Goal: Task Accomplishment & Management: Use online tool/utility

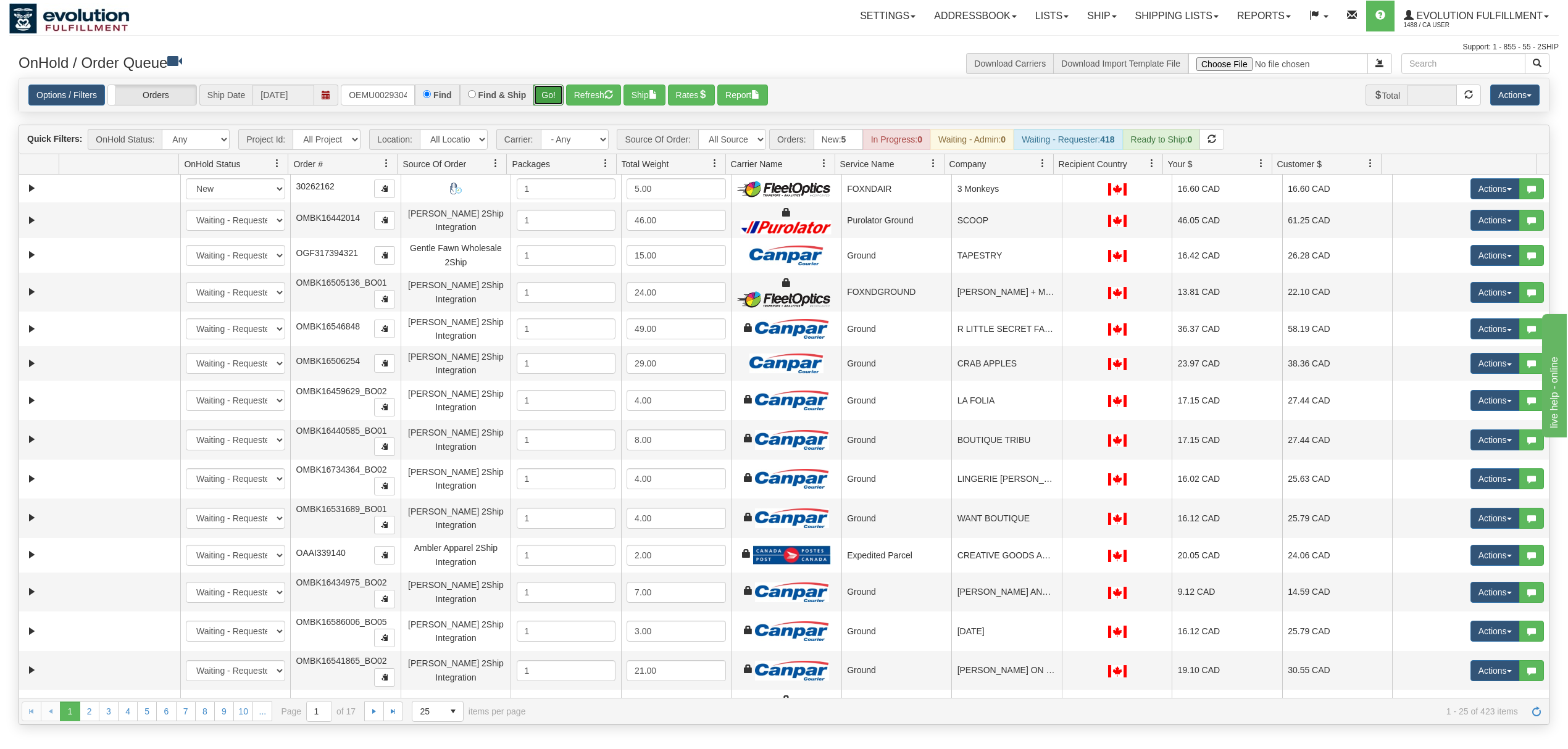
click at [547, 99] on button "Go!" at bounding box center [549, 95] width 31 height 21
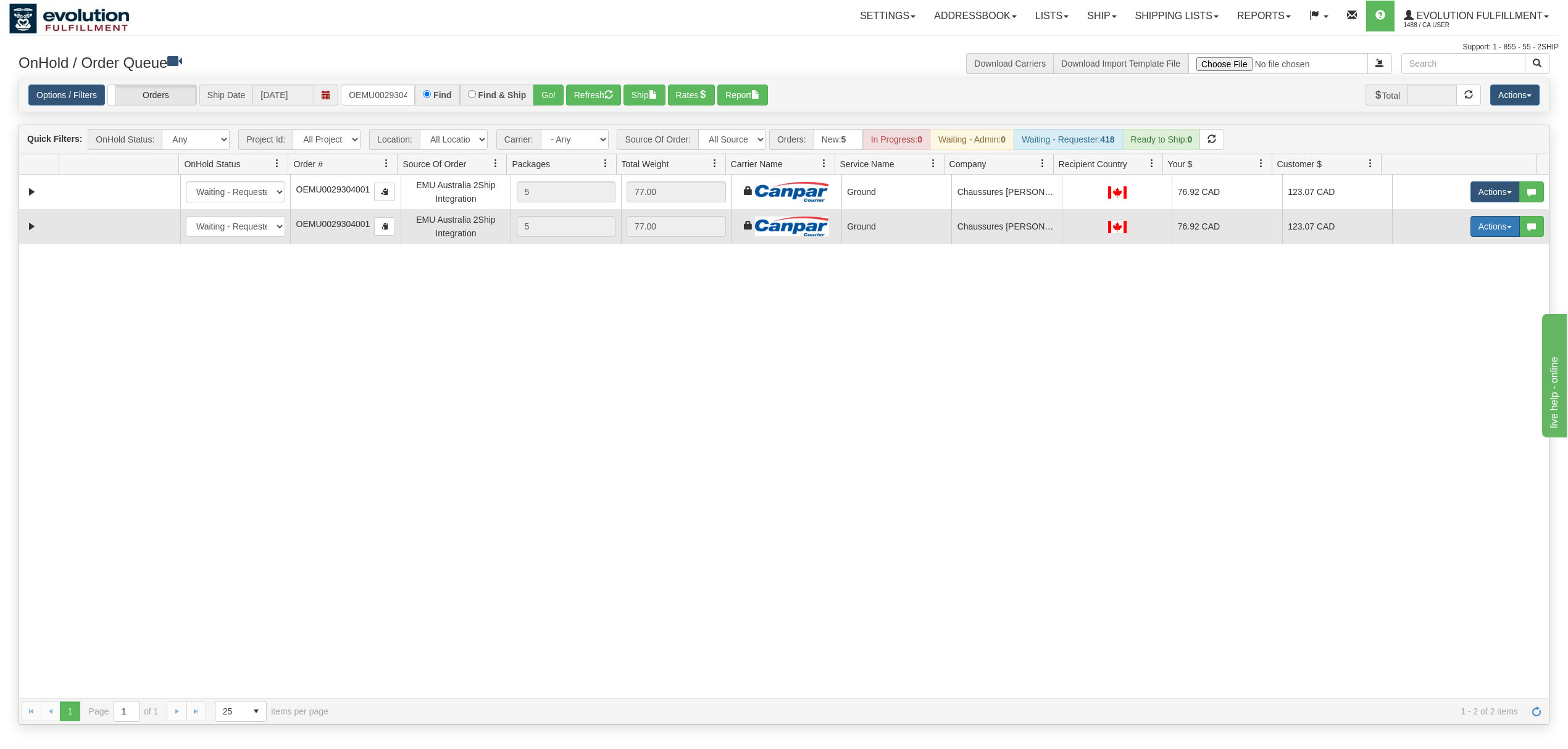
click at [1479, 226] on button "Actions" at bounding box center [1494, 226] width 49 height 21
click at [1435, 318] on span "Delete" at bounding box center [1449, 314] width 33 height 10
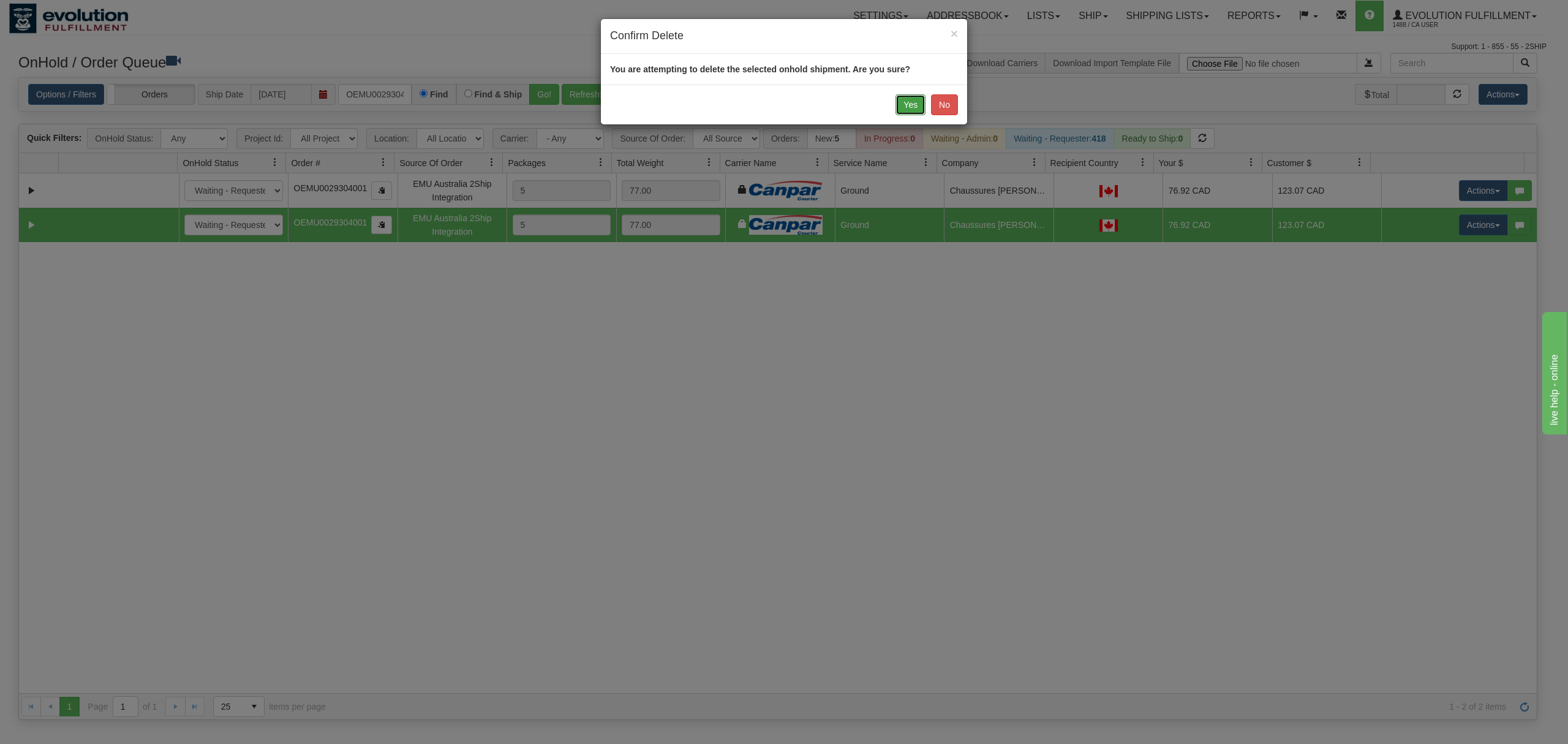
click at [905, 101] on button "Yes" at bounding box center [911, 105] width 30 height 21
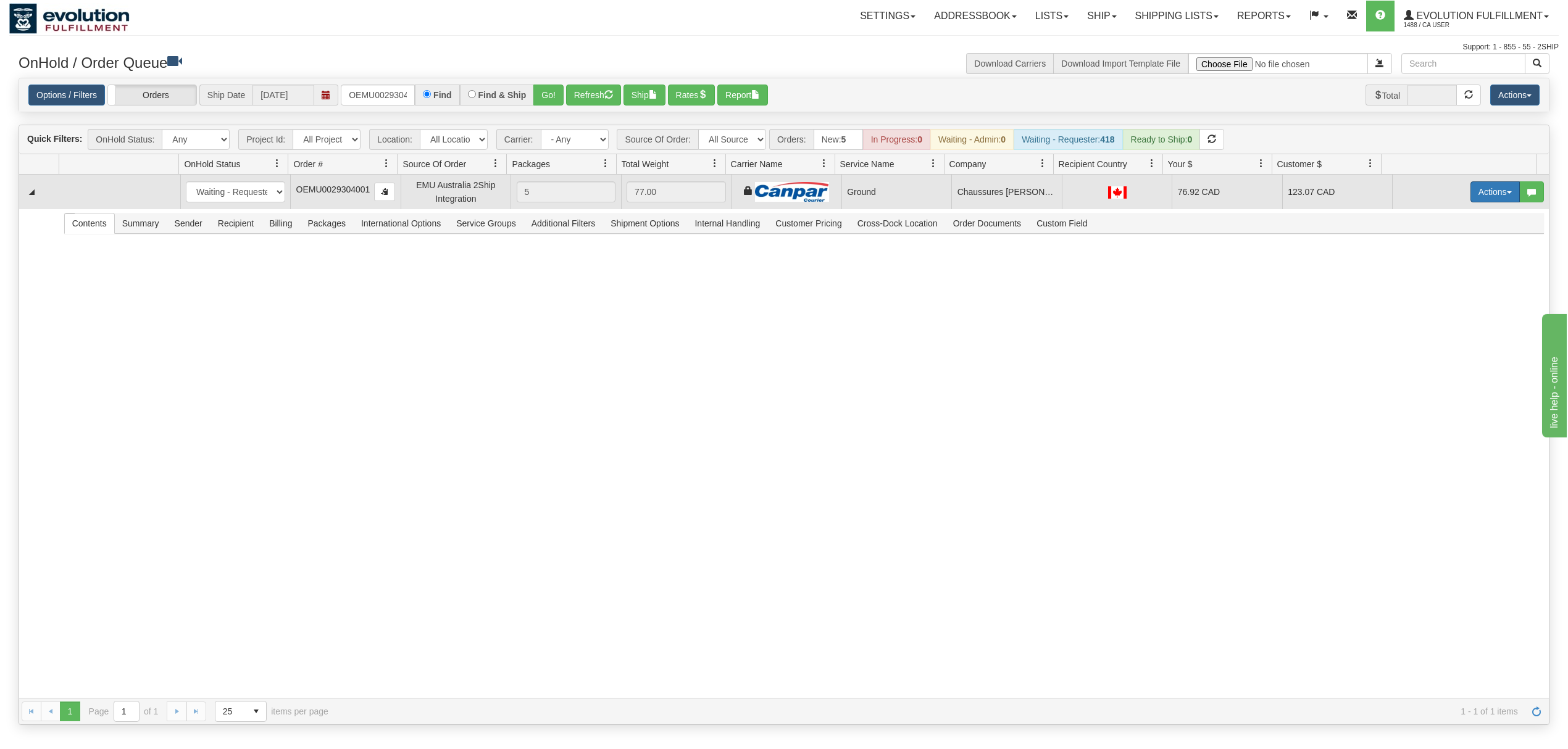
click at [1478, 196] on button "Actions" at bounding box center [1494, 192] width 49 height 21
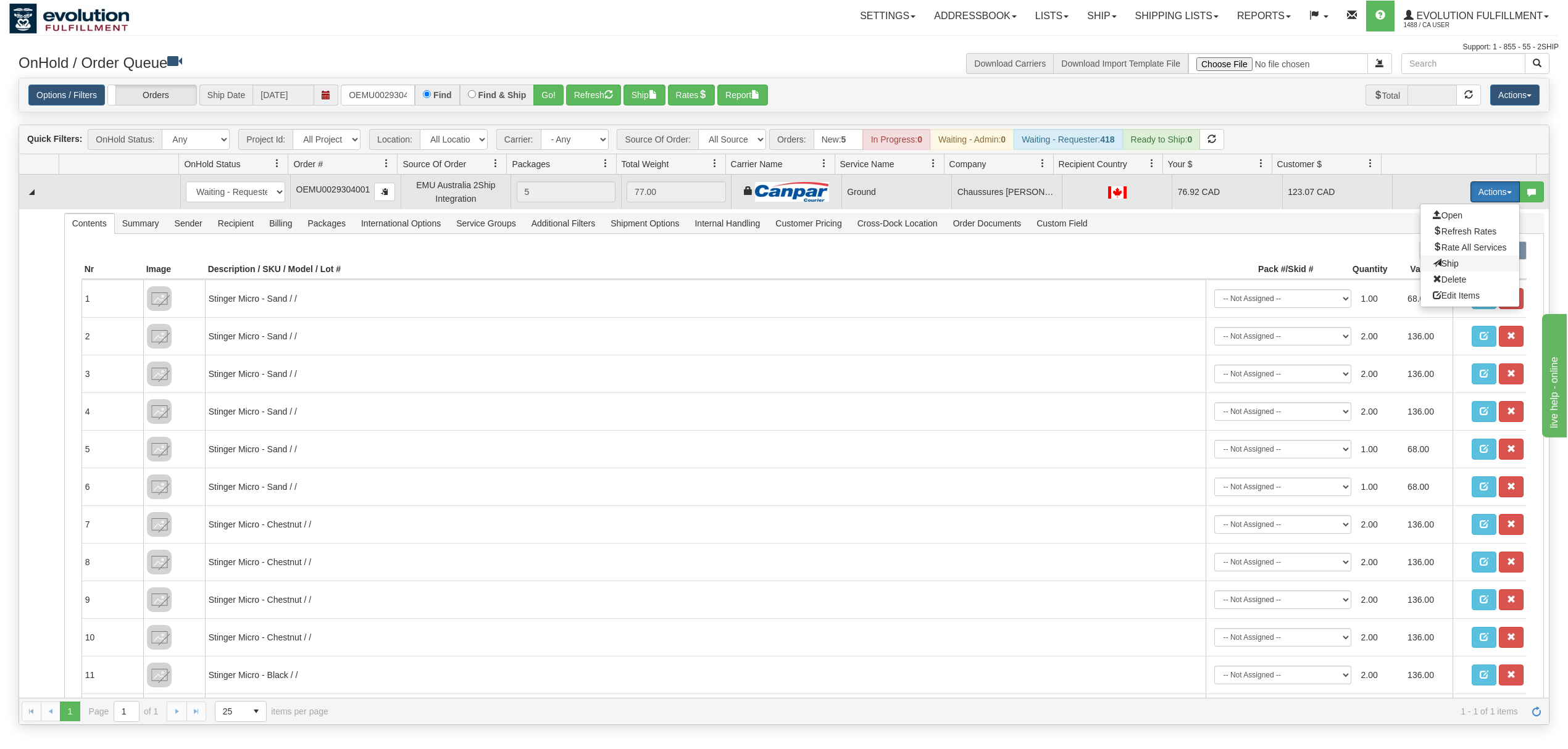
click at [1442, 263] on span "Ship" at bounding box center [1445, 264] width 26 height 10
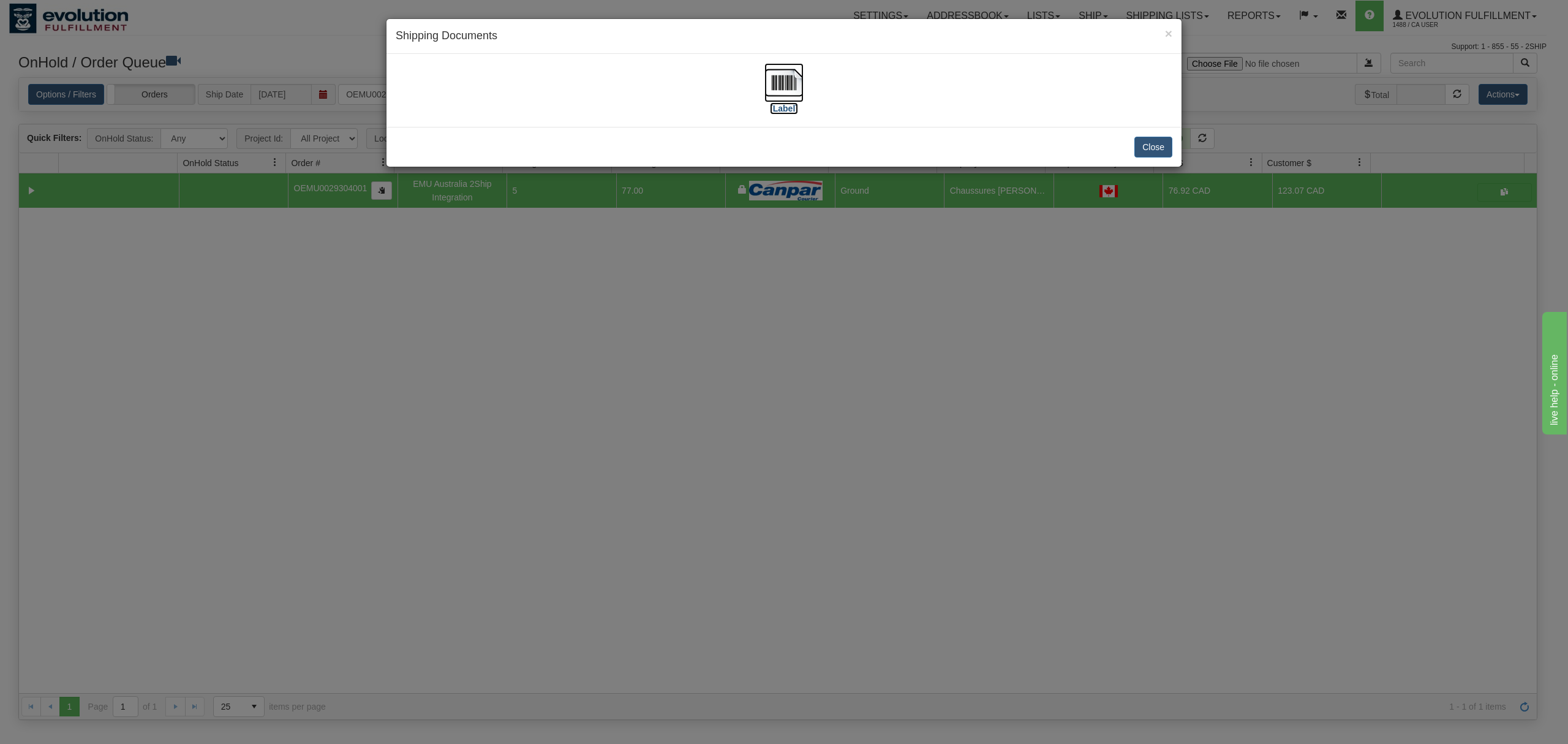
click at [782, 83] on img at bounding box center [784, 83] width 39 height 39
click at [1167, 147] on button "Close" at bounding box center [1153, 147] width 38 height 21
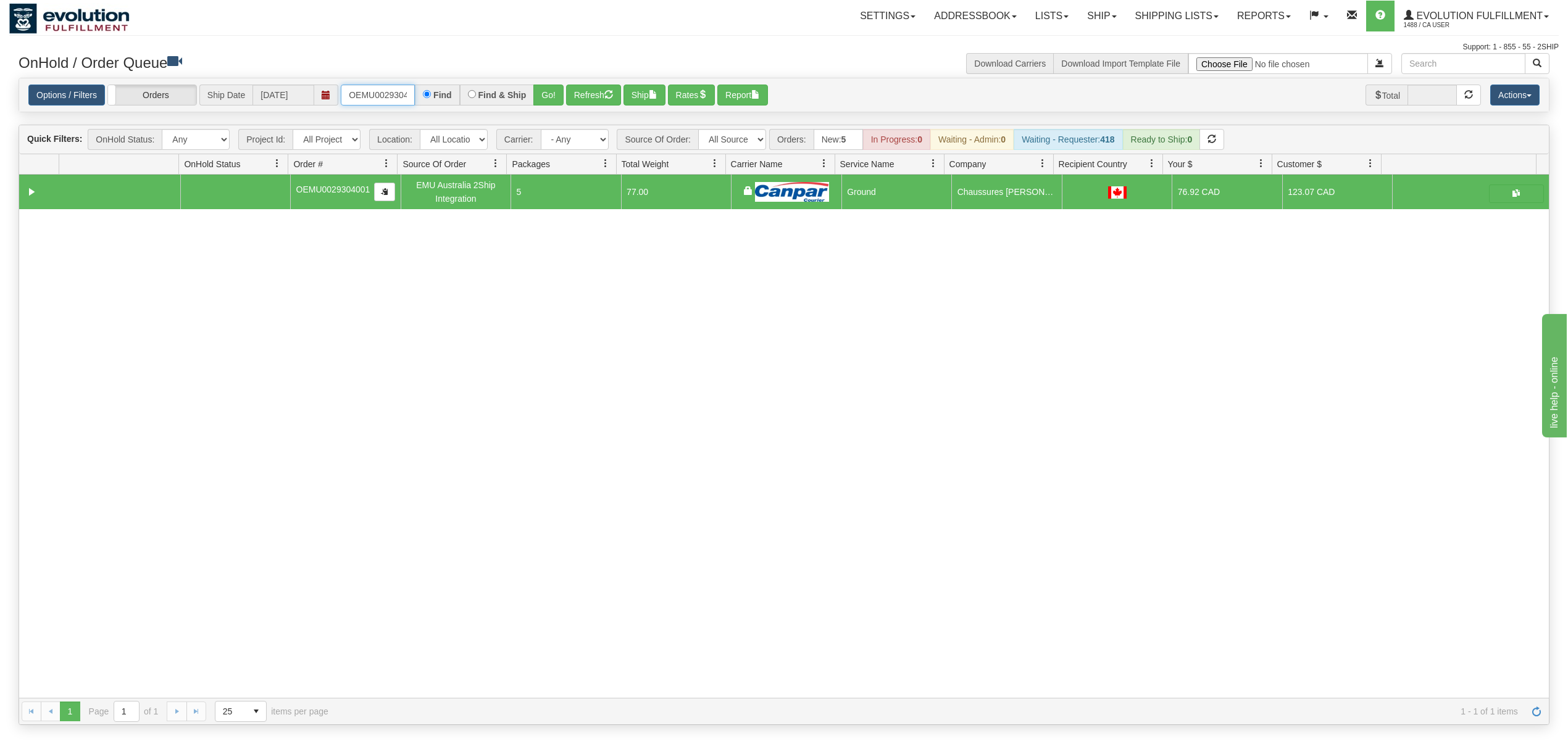
click at [389, 94] on input "OEMU0029304001" at bounding box center [377, 95] width 74 height 21
click at [549, 105] on button "Go!" at bounding box center [549, 95] width 31 height 21
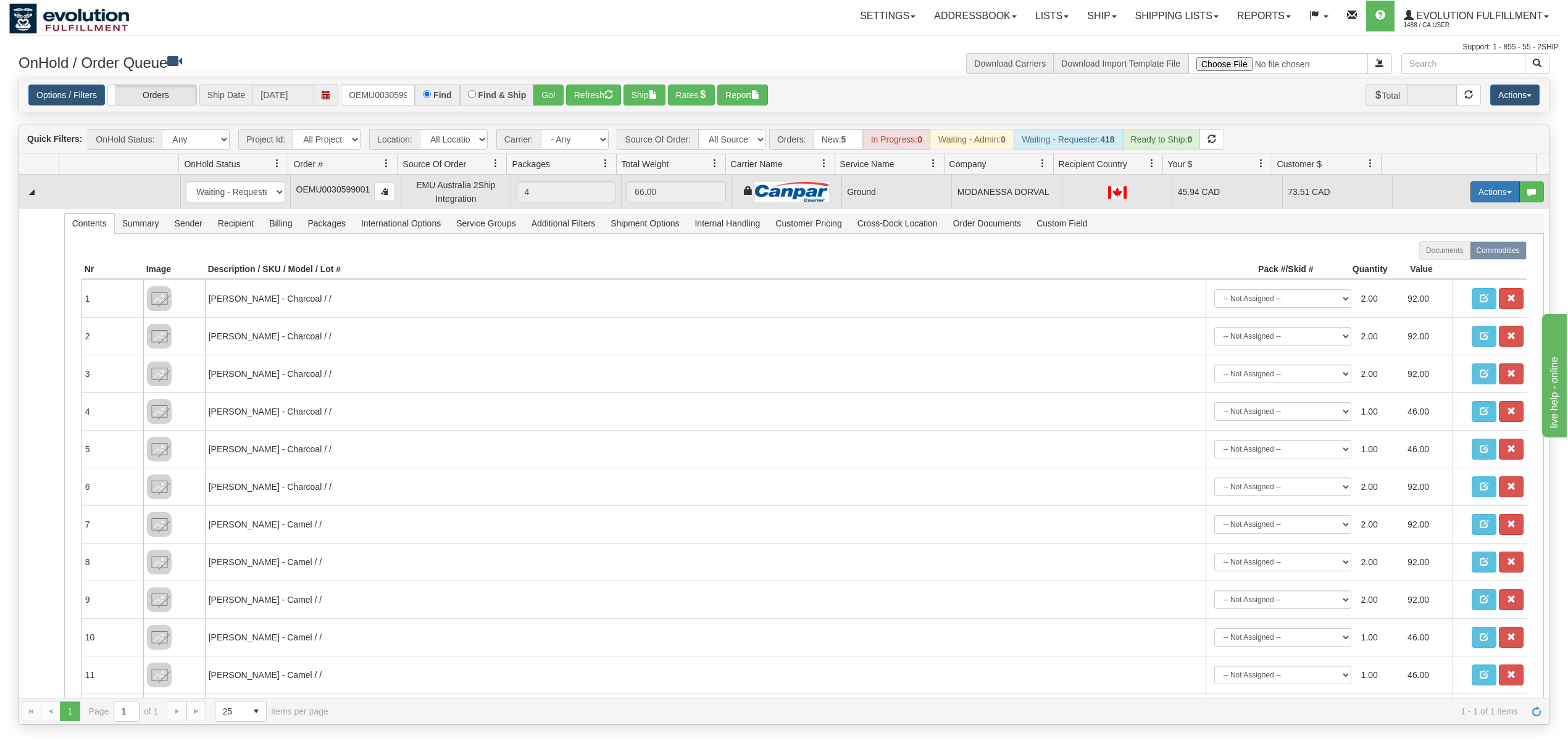
click at [1470, 191] on button "Actions" at bounding box center [1494, 192] width 49 height 21
click at [1433, 267] on span "Ship" at bounding box center [1445, 264] width 26 height 10
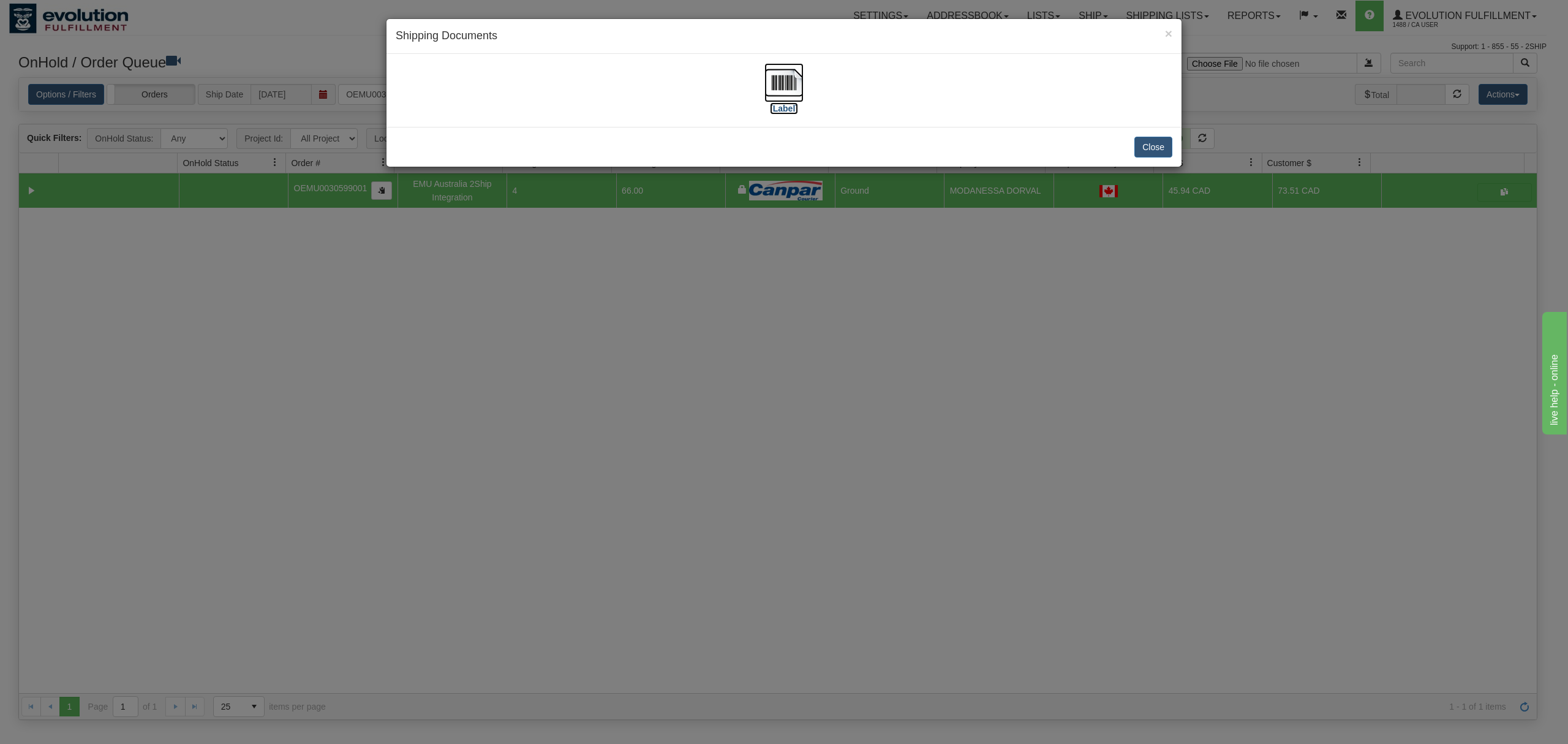
click at [780, 77] on img at bounding box center [784, 83] width 39 height 39
click at [1157, 145] on button "Close" at bounding box center [1153, 147] width 38 height 21
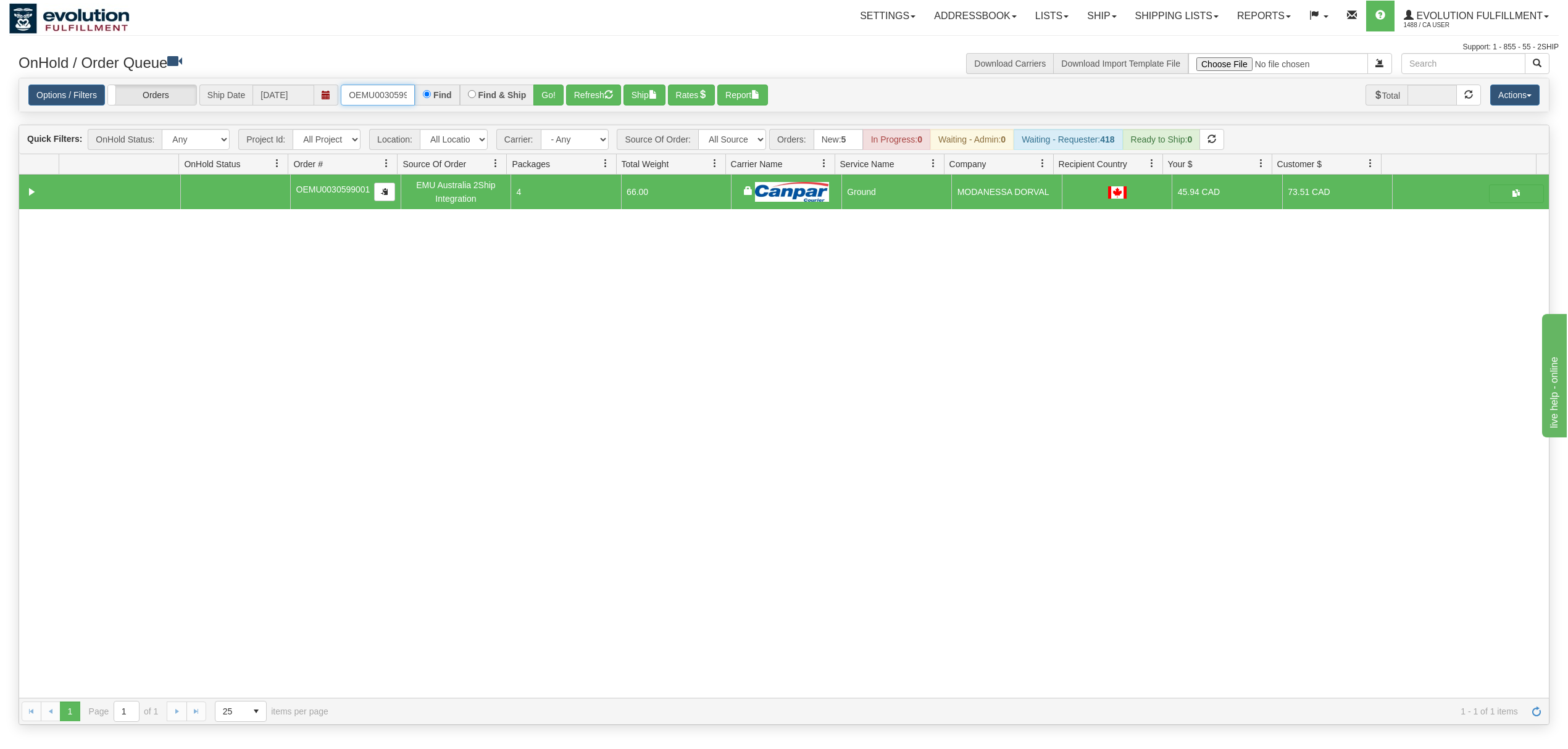
click at [403, 98] on input "OEMU0030599001" at bounding box center [377, 95] width 74 height 21
click at [551, 95] on button "Go!" at bounding box center [549, 95] width 31 height 21
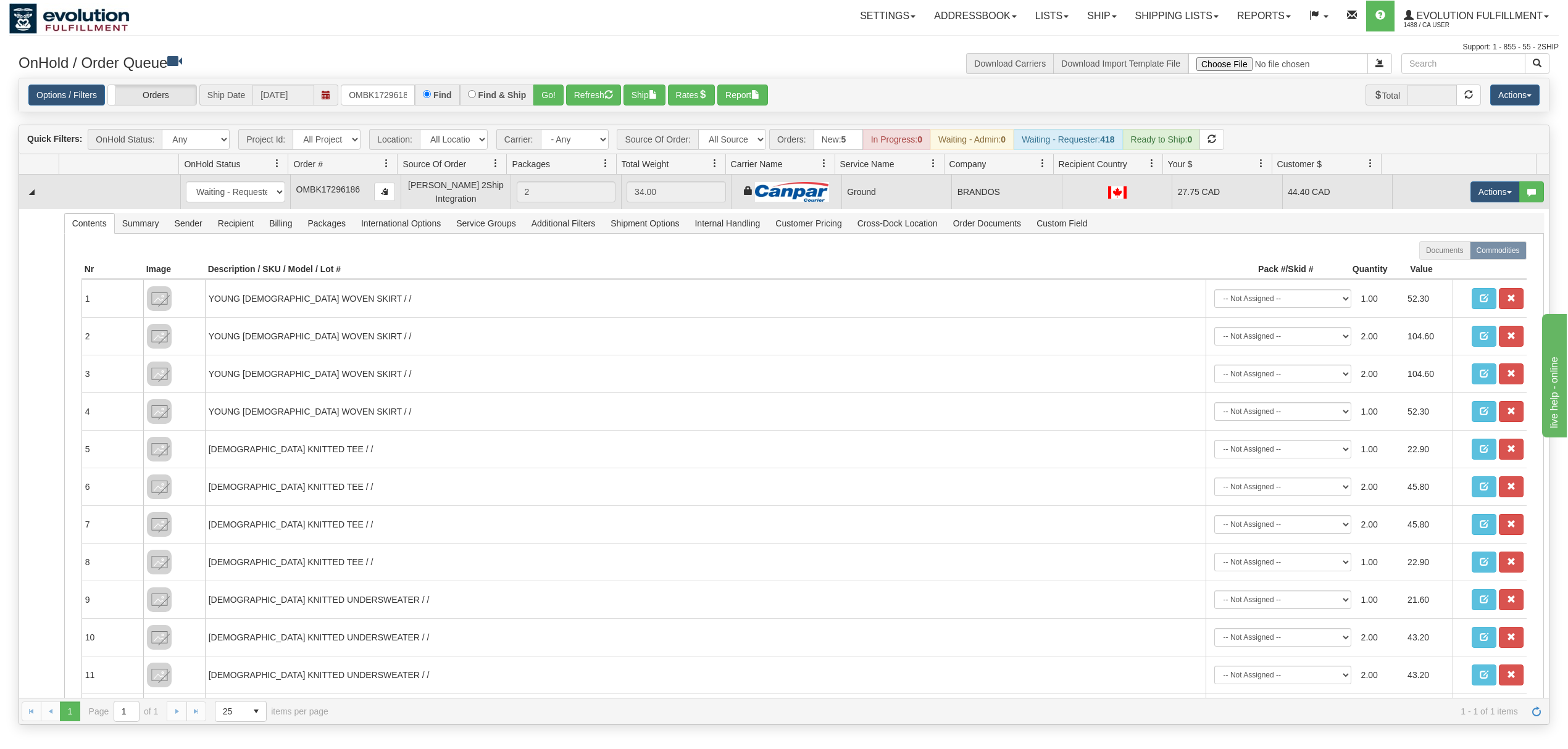
click at [1452, 191] on td "Actions Open Refresh Rates Rate All Services Ship Delete Edit Items" at bounding box center [1470, 192] width 157 height 35
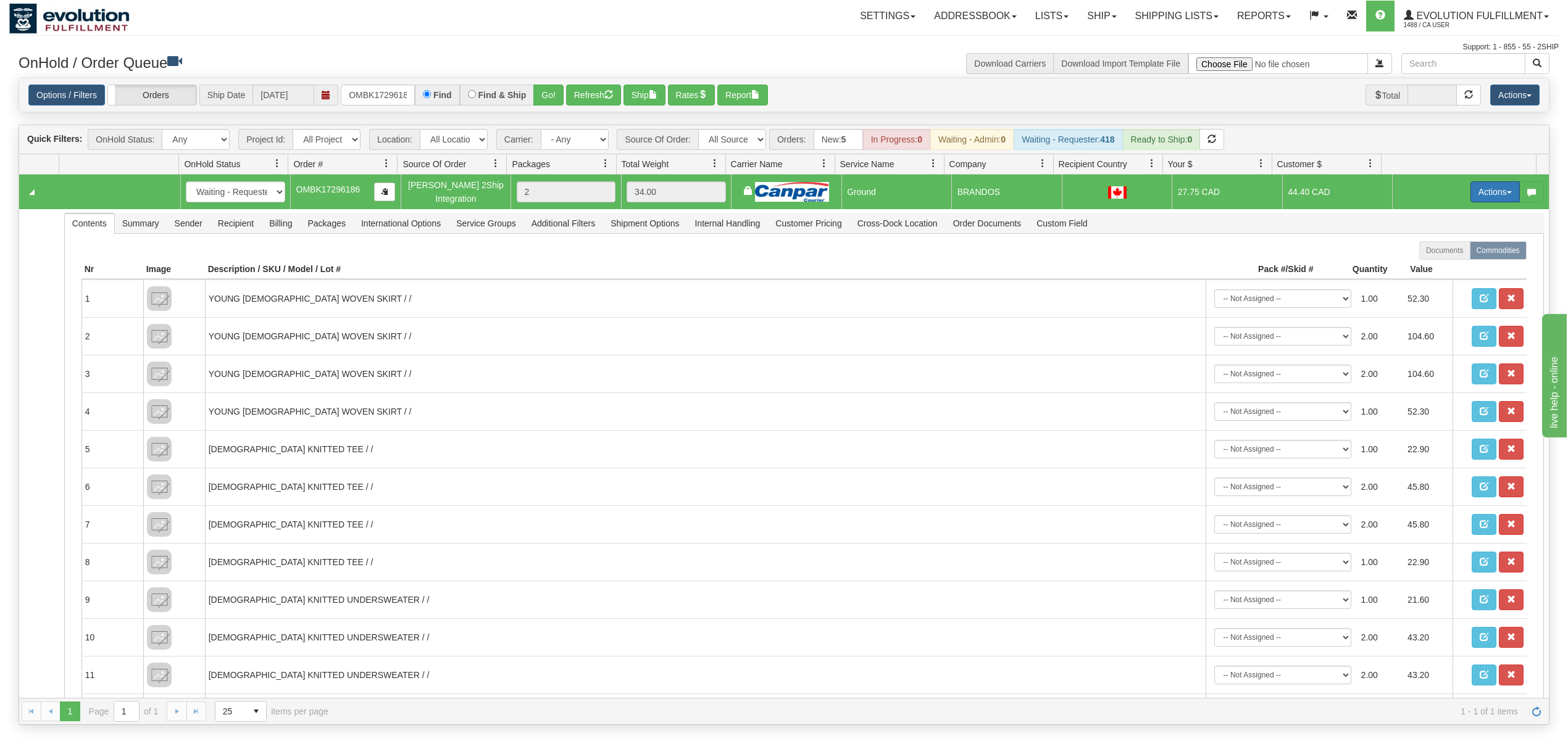
click at [1478, 190] on button "Actions" at bounding box center [1494, 192] width 49 height 21
click at [1433, 266] on span "Ship" at bounding box center [1445, 264] width 26 height 10
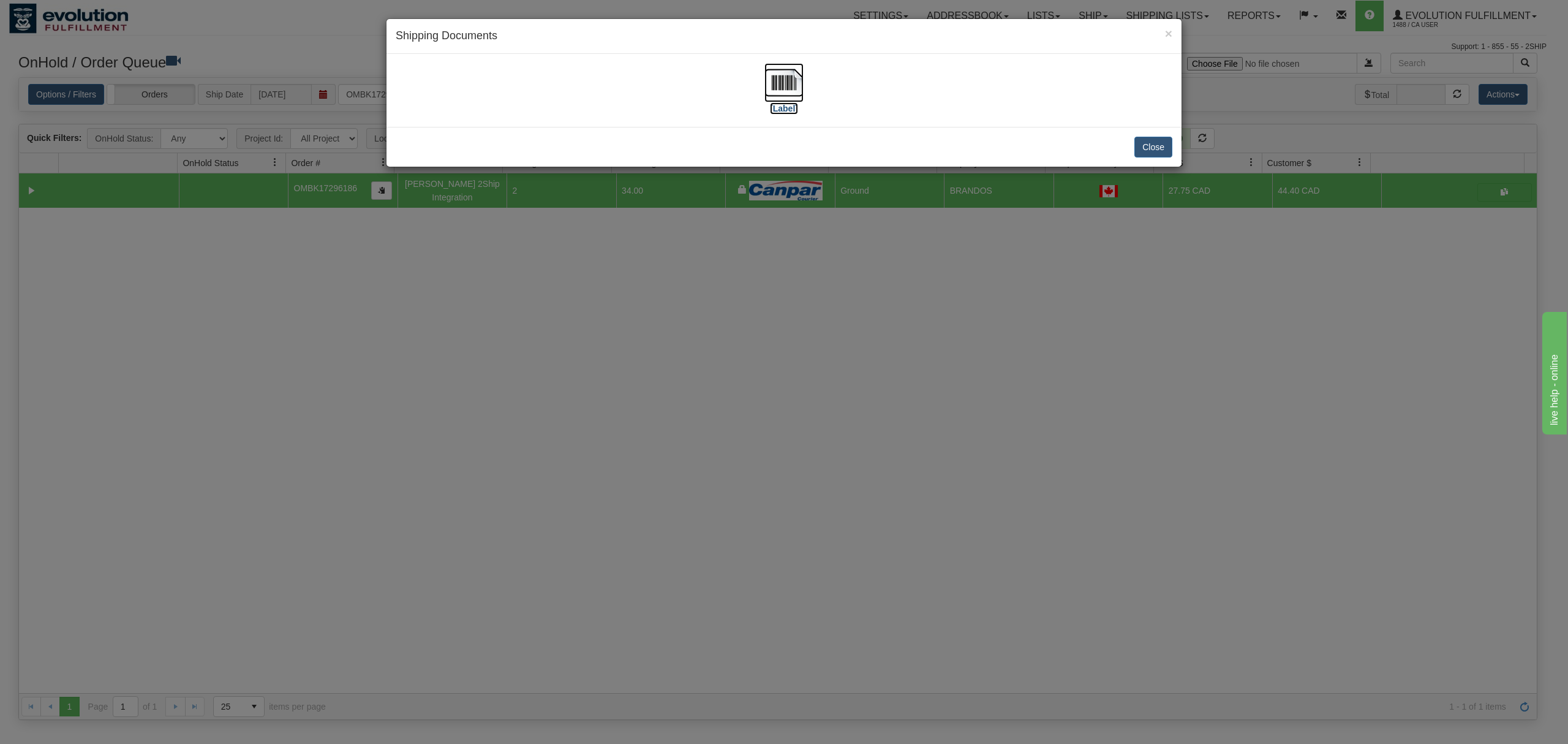
click at [800, 86] on img at bounding box center [784, 83] width 39 height 39
click at [1157, 153] on button "Close" at bounding box center [1153, 147] width 38 height 21
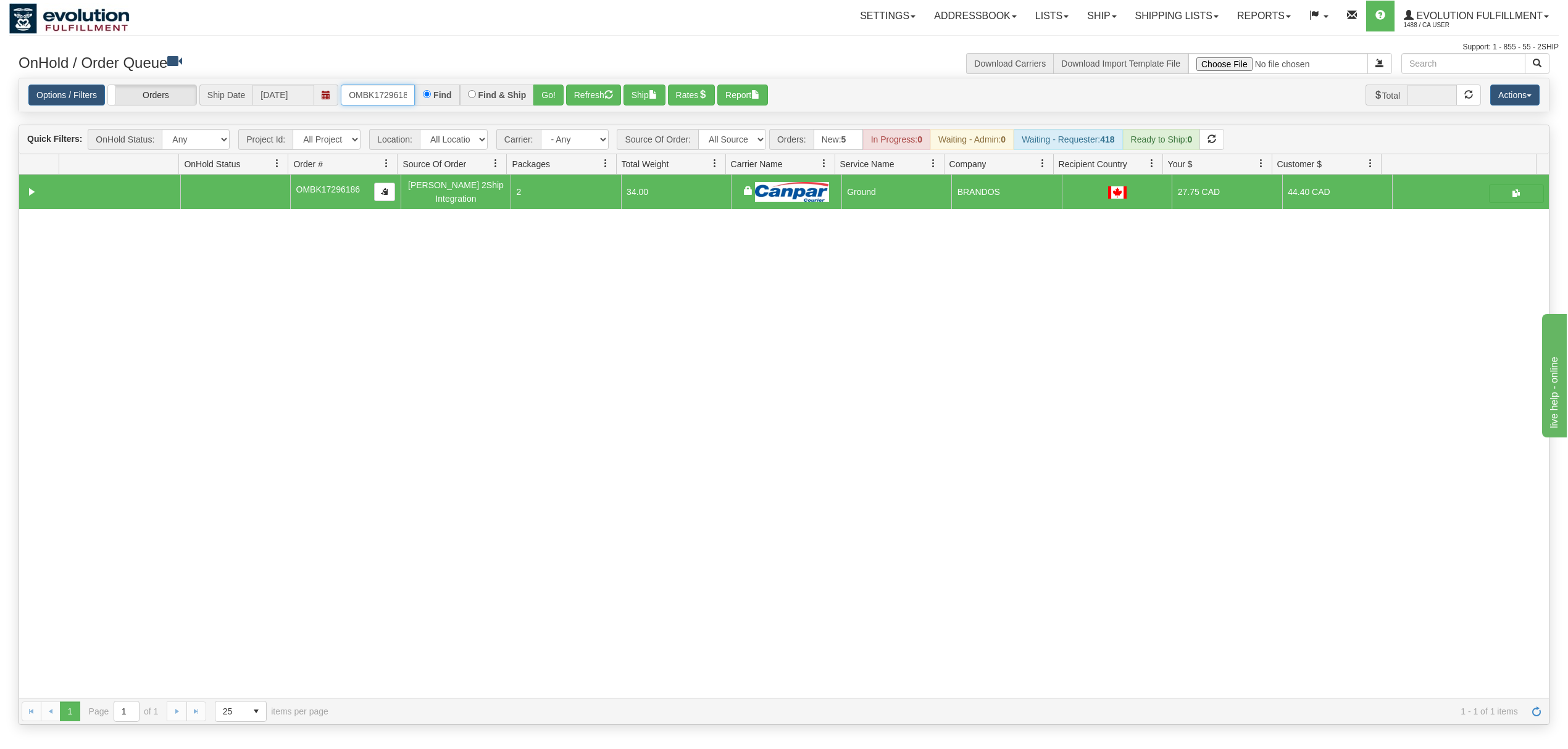
click at [364, 98] on input "OMBK17296186" at bounding box center [377, 95] width 74 height 21
click at [549, 92] on button "Go!" at bounding box center [549, 95] width 31 height 21
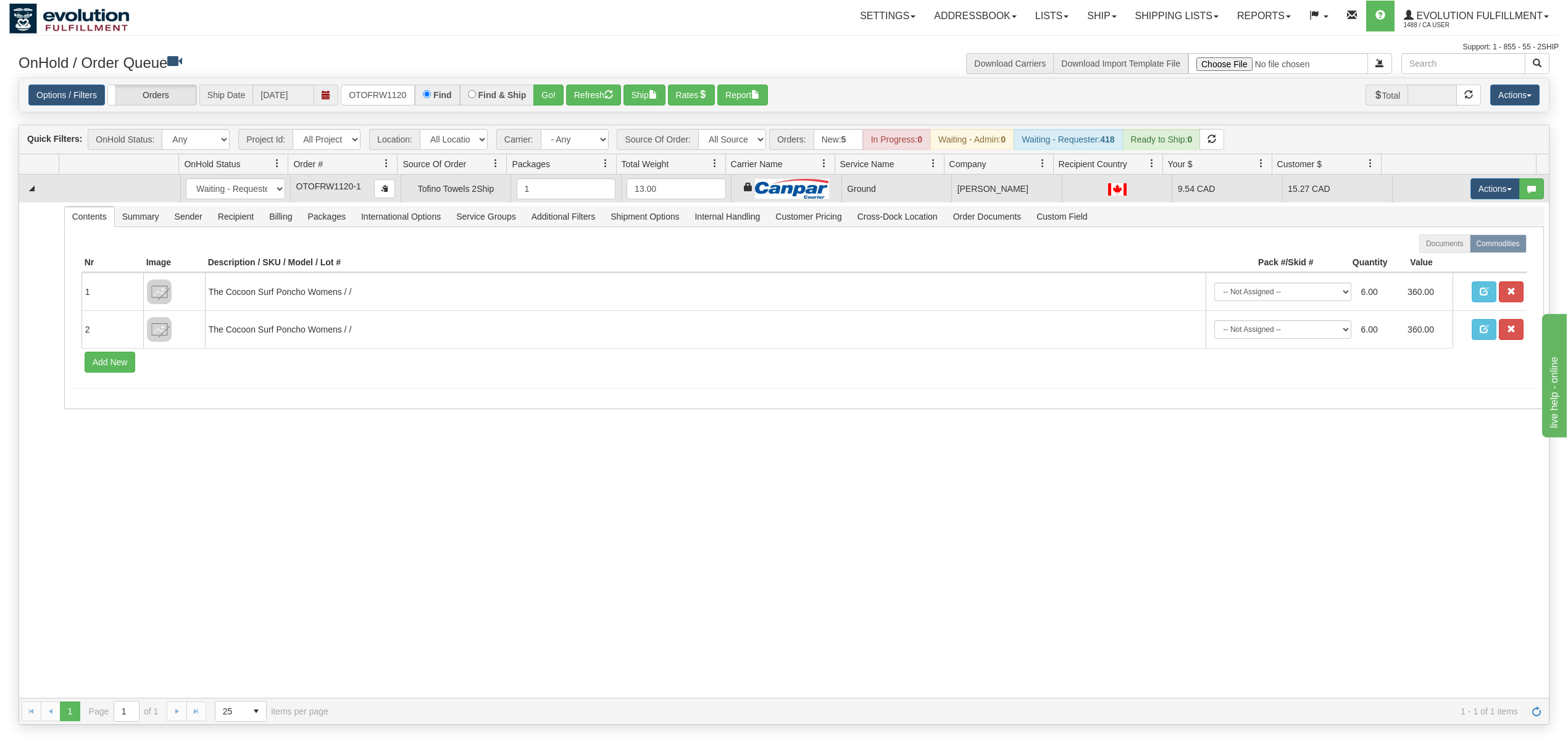
click at [1472, 203] on td "Actions Open Refresh Rates Rate All Services Ship Delete Edit Items" at bounding box center [1470, 189] width 157 height 28
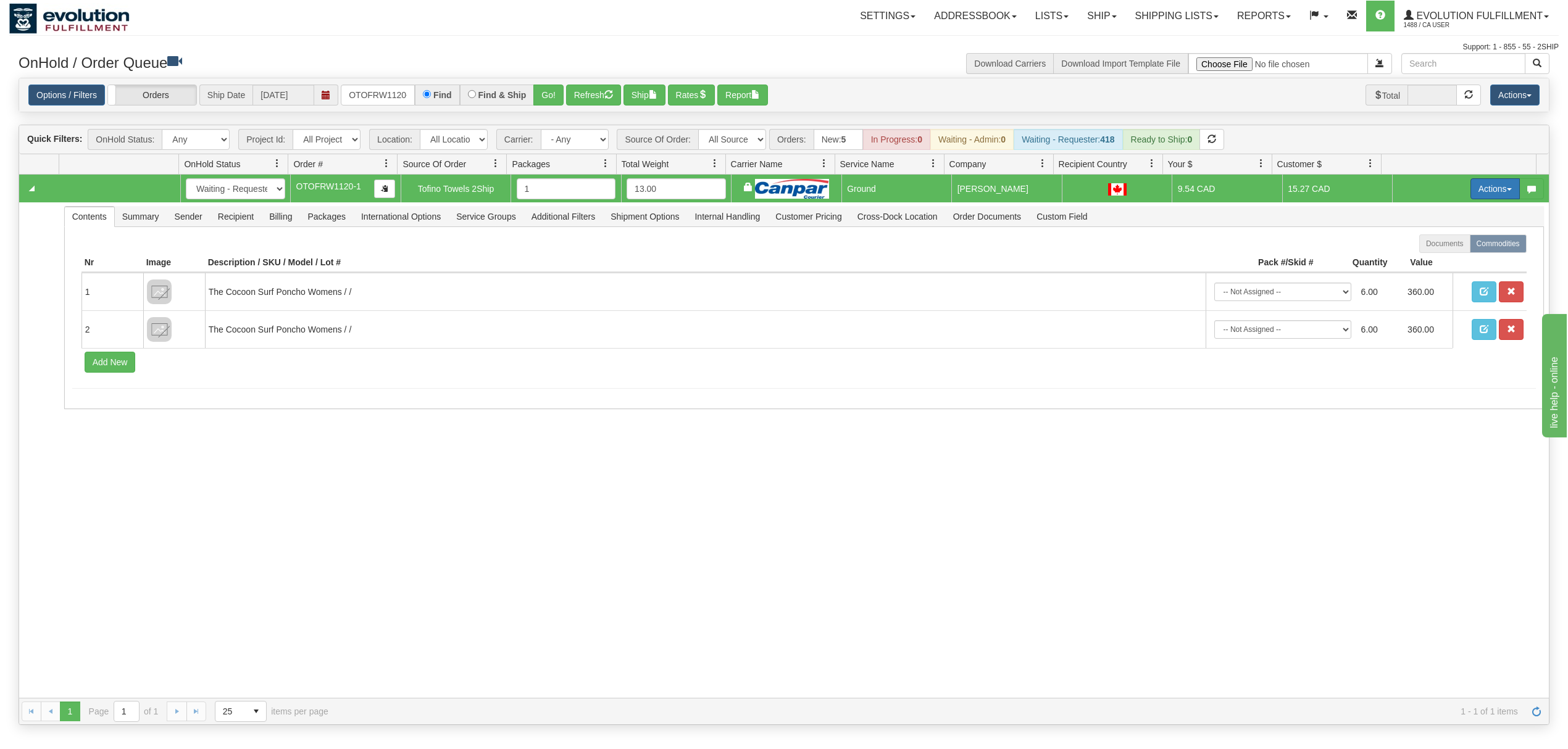
click at [1474, 199] on button "Actions" at bounding box center [1494, 189] width 49 height 21
click at [1433, 260] on span at bounding box center [1437, 259] width 8 height 8
click at [358, 102] on input "OTOFRW1120-1" at bounding box center [377, 95] width 74 height 21
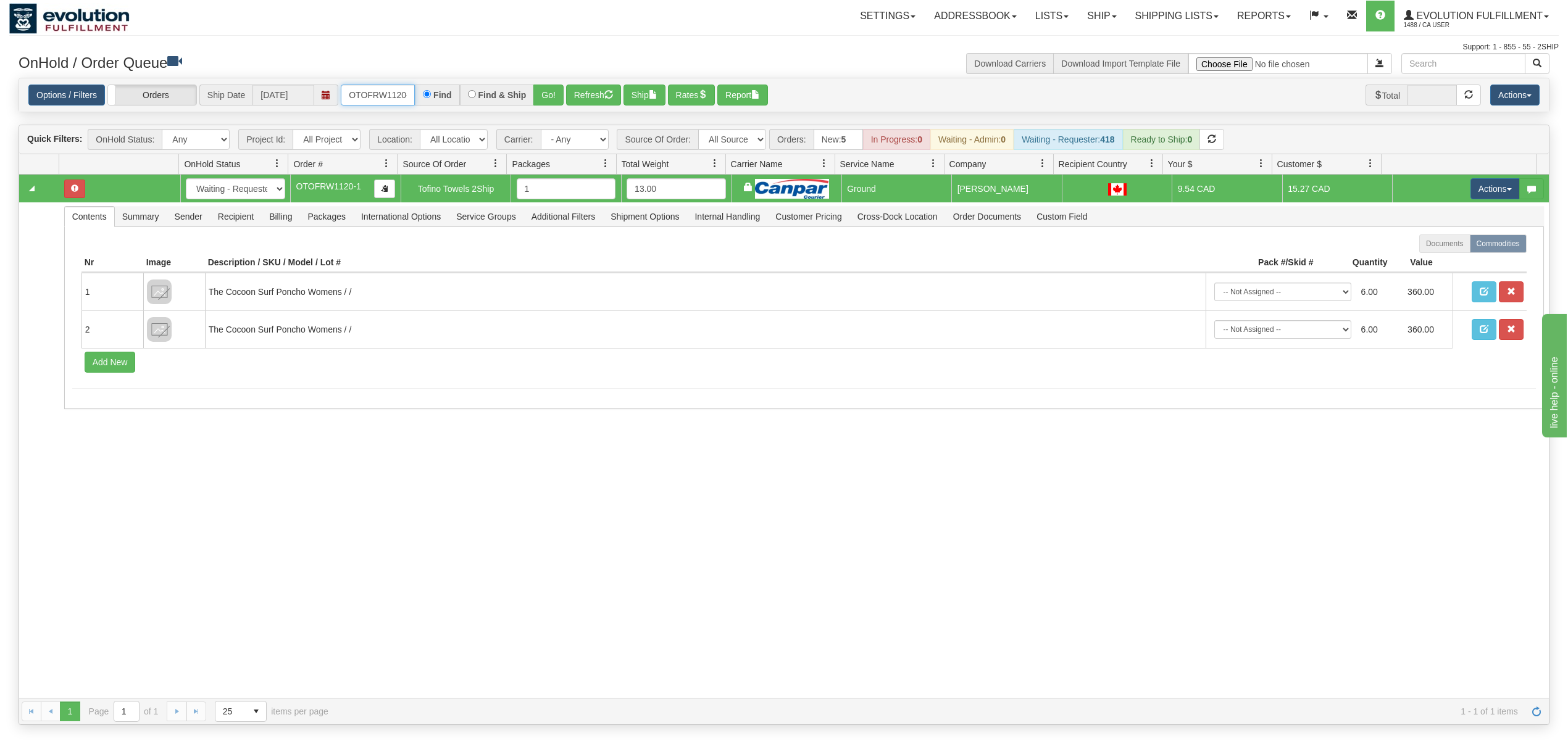
type input "OTOFRW1120-1"
click at [554, 82] on div "Options / Filters Group Shipments Orders Ship Date 08/13/2025 OTOFRW1120-1 Find…" at bounding box center [784, 95] width 1529 height 34
click at [554, 87] on button "Go!" at bounding box center [549, 95] width 31 height 21
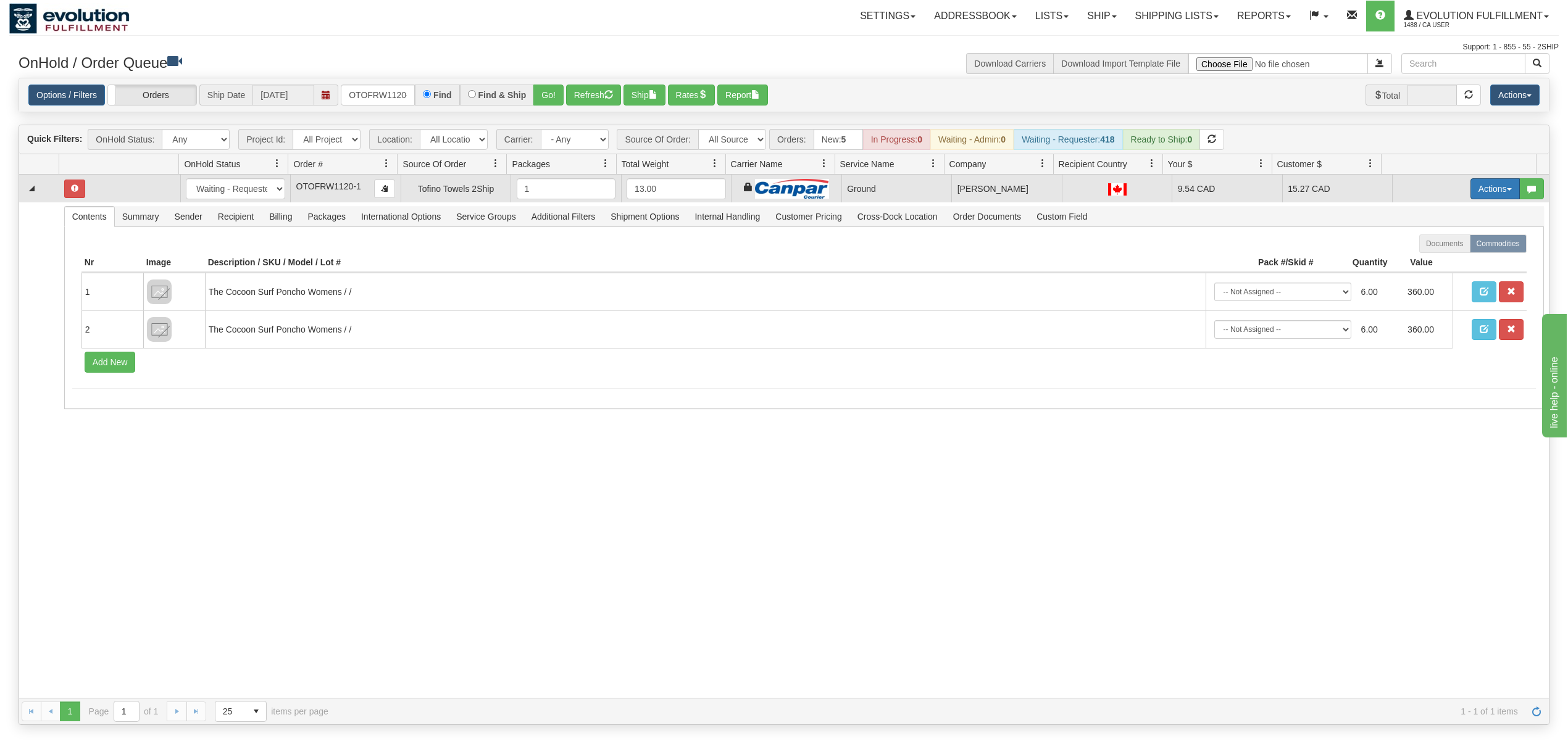
click at [1474, 185] on button "Actions" at bounding box center [1494, 189] width 49 height 21
click at [1433, 262] on span "Ship" at bounding box center [1445, 260] width 26 height 10
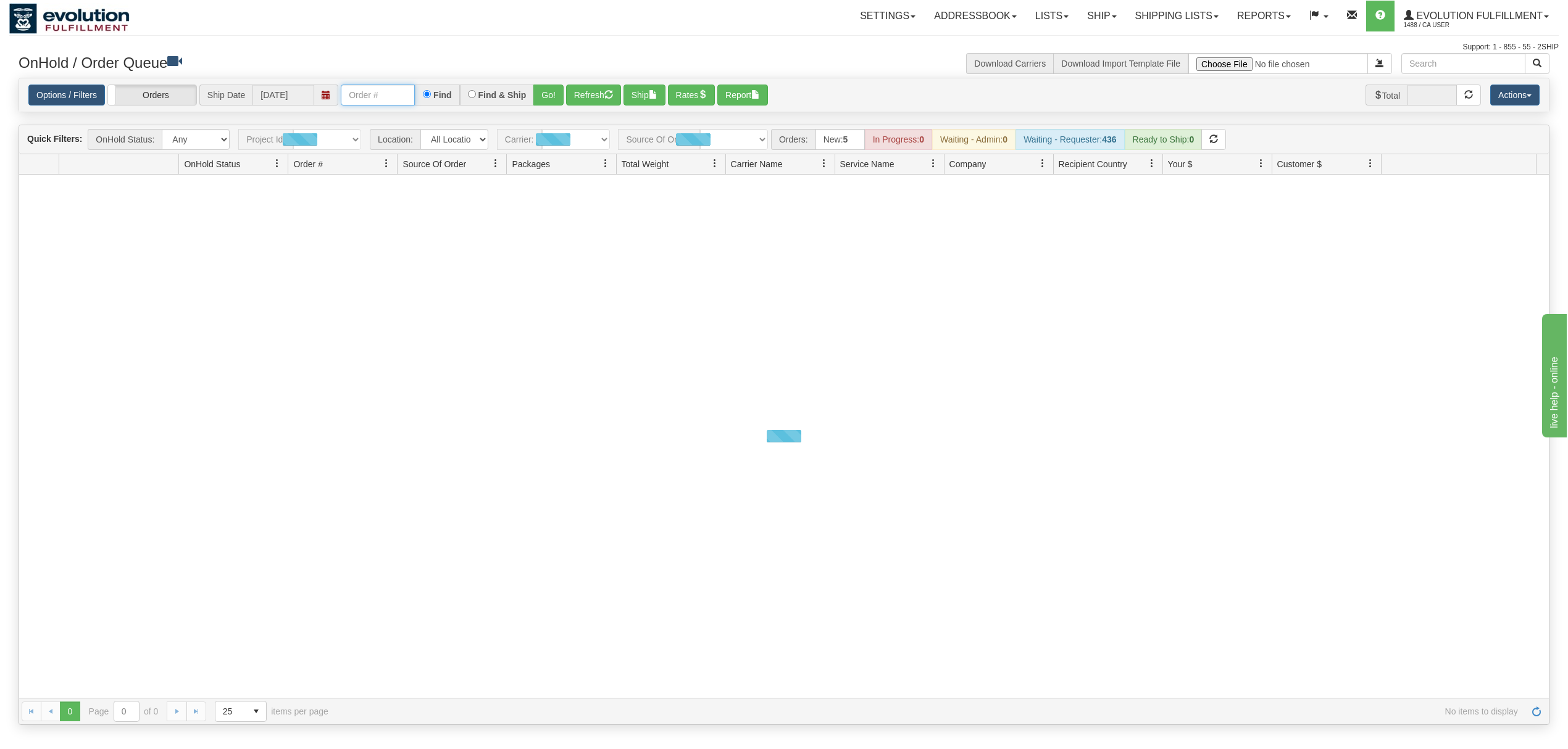
click at [386, 97] on input "text" at bounding box center [377, 95] width 74 height 21
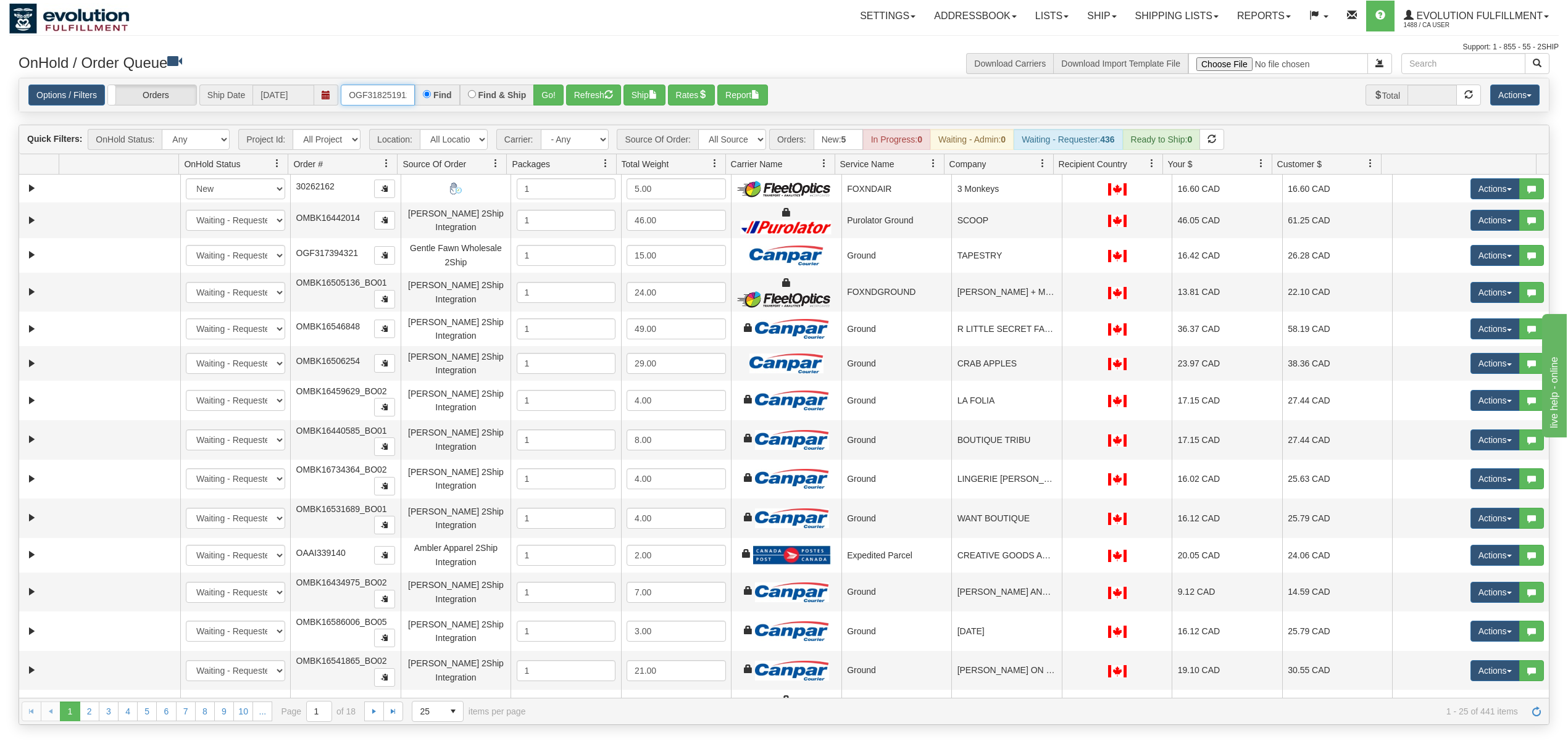
type input "OGF318251912"
click at [551, 94] on button "Go!" at bounding box center [549, 95] width 31 height 21
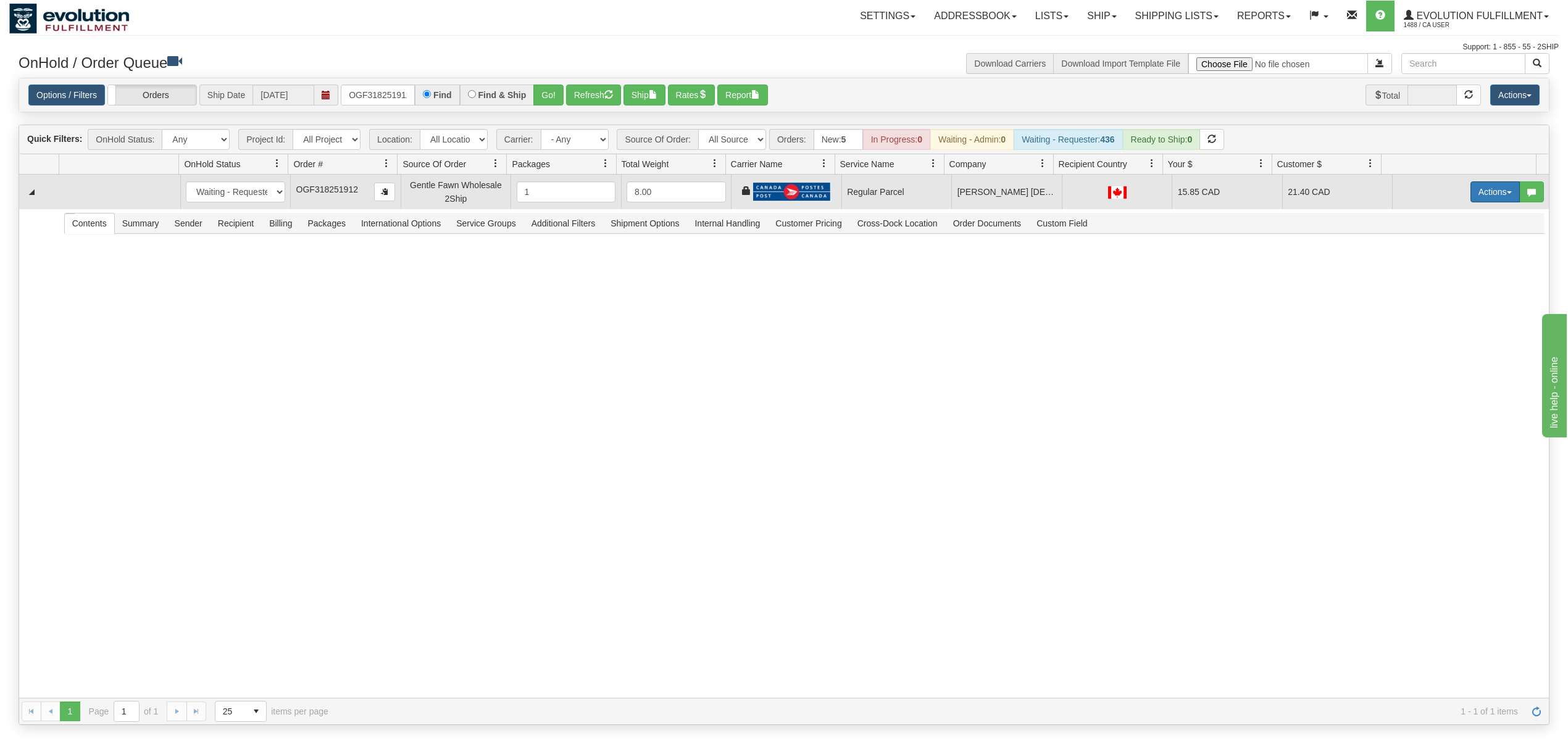
click at [1483, 188] on button "Actions" at bounding box center [1494, 192] width 49 height 21
click at [1451, 252] on span "Rate All Services" at bounding box center [1469, 248] width 74 height 10
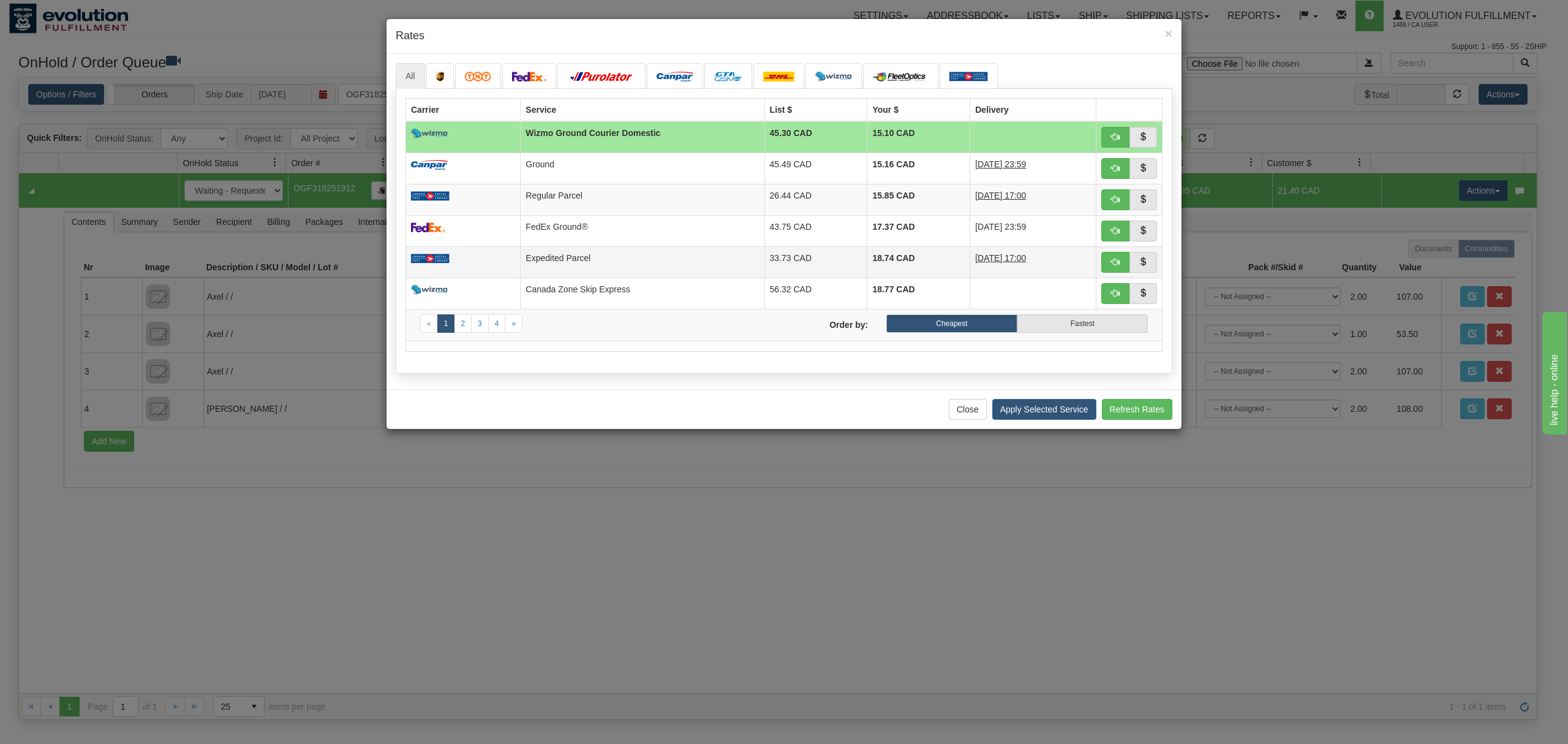
click at [569, 254] on td "Expedited Parcel" at bounding box center [642, 262] width 244 height 31
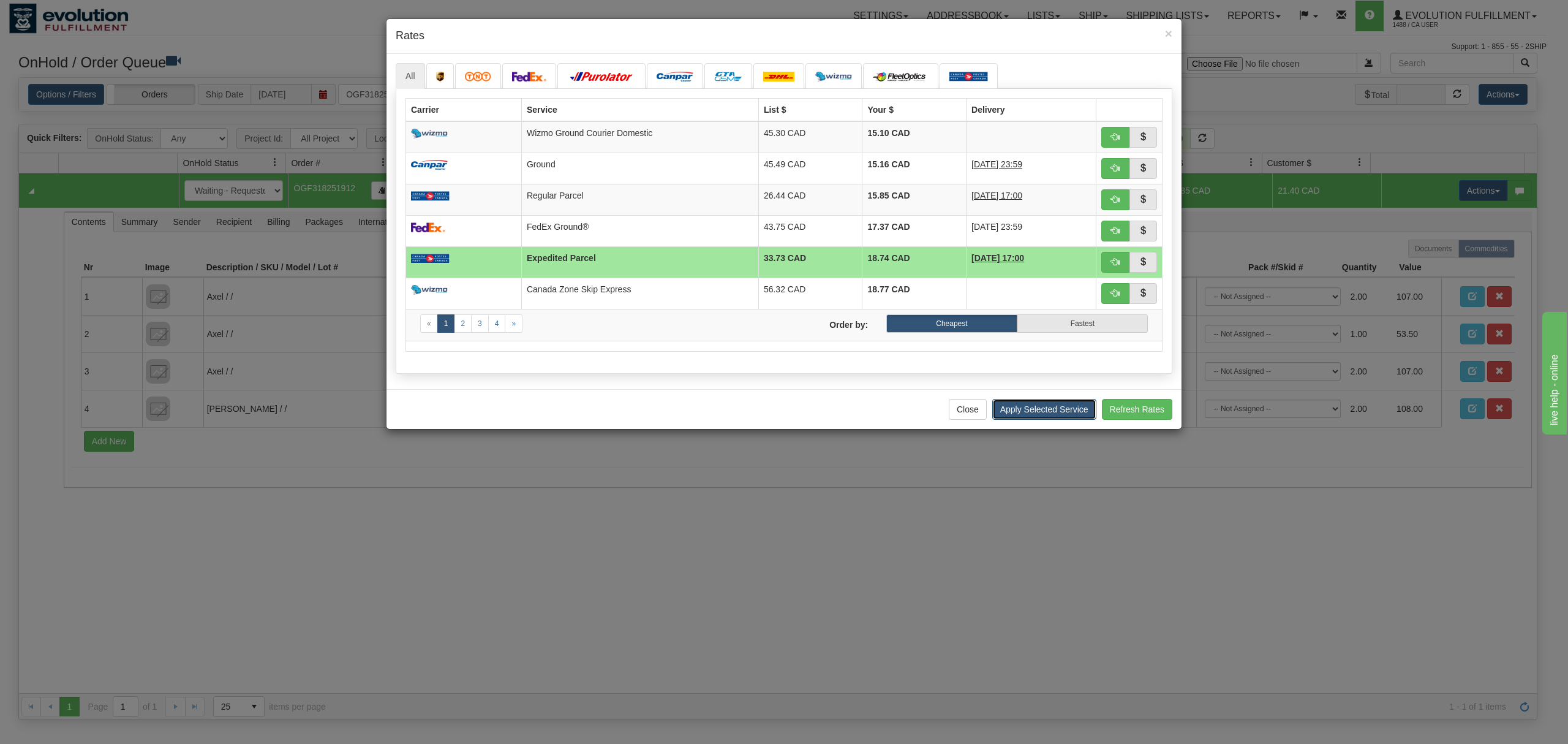
click at [1041, 417] on button "Apply Selected Service" at bounding box center [1044, 409] width 104 height 21
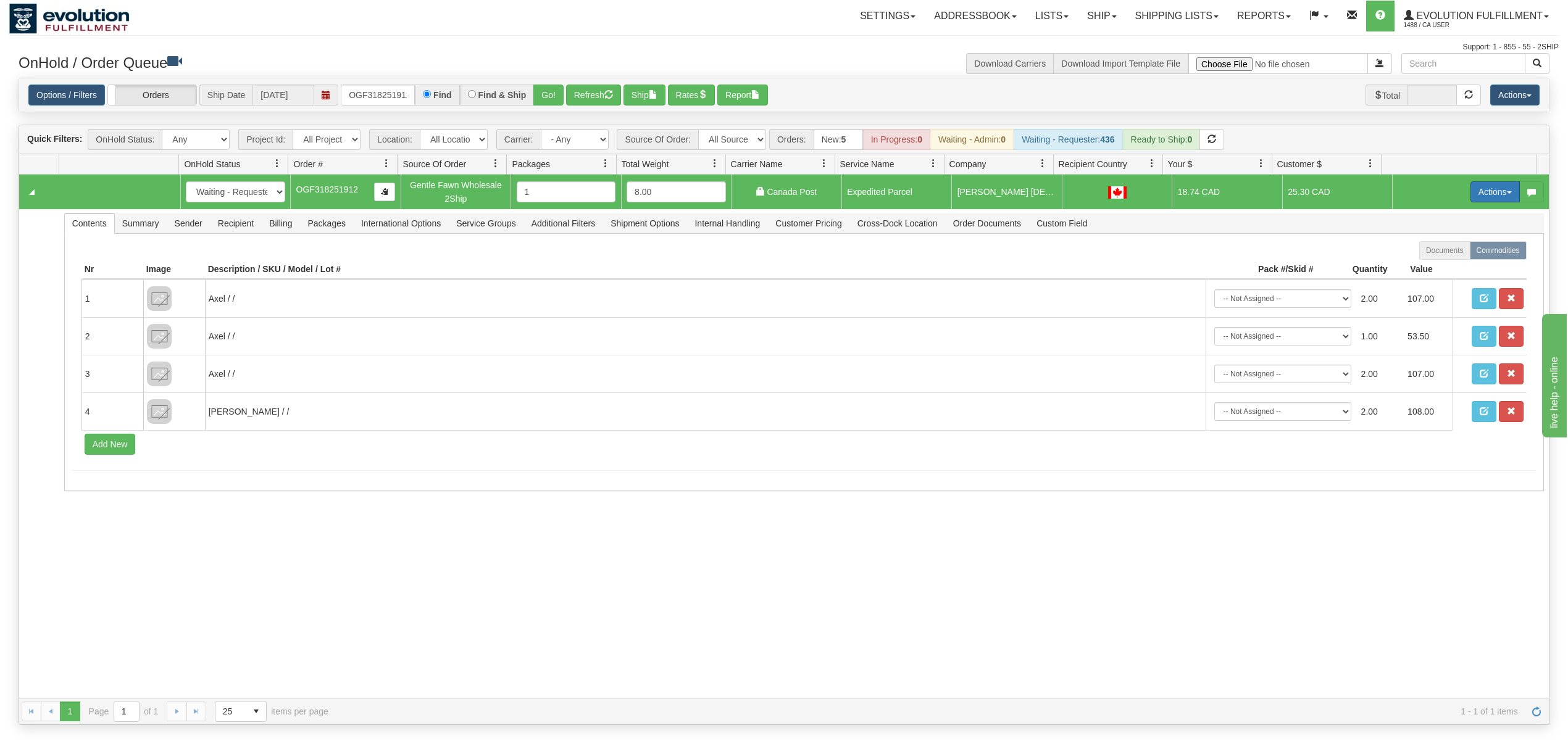
click at [1470, 188] on button "Actions" at bounding box center [1494, 192] width 49 height 21
click at [1433, 267] on span at bounding box center [1437, 263] width 8 height 8
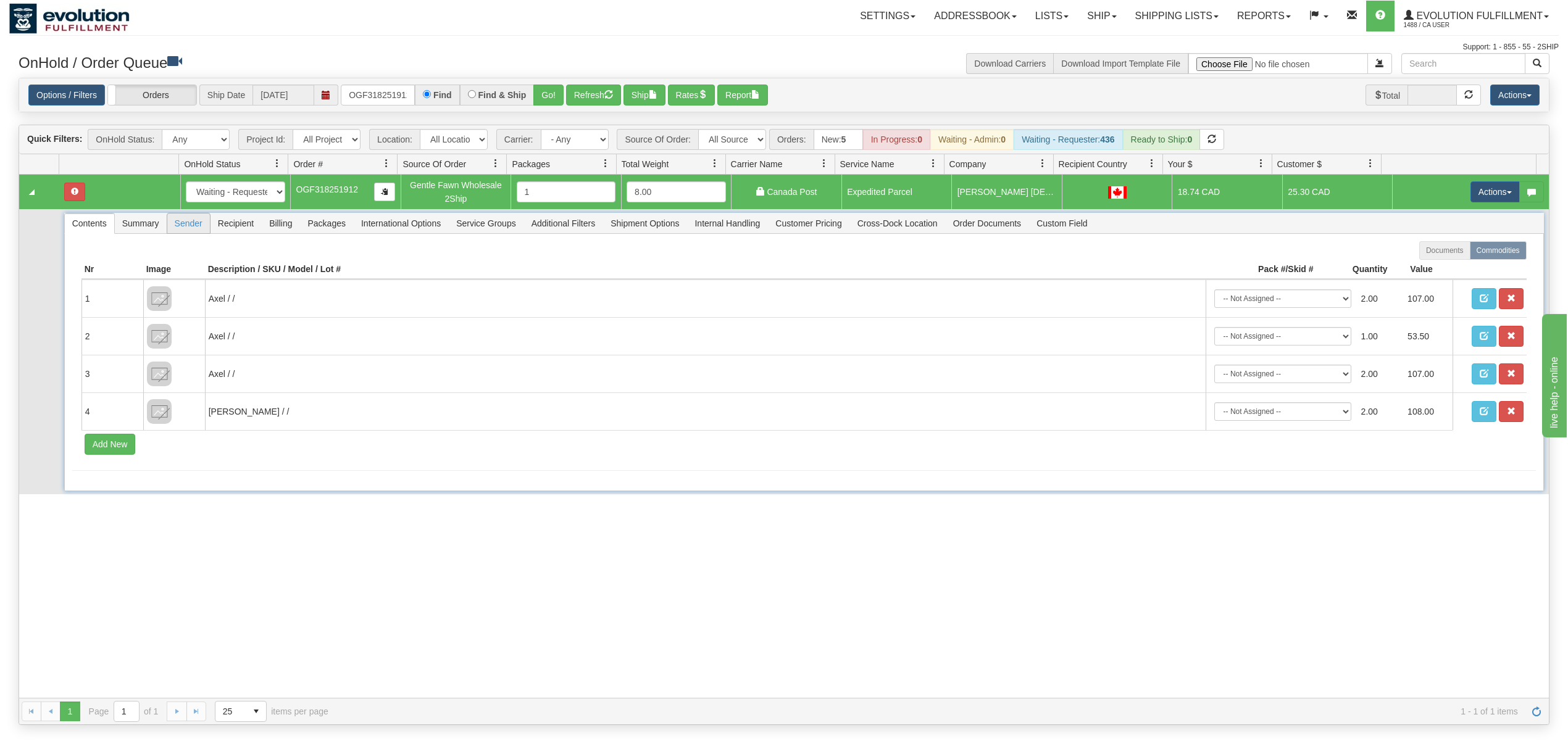
click at [205, 227] on span "Sender" at bounding box center [188, 223] width 42 height 19
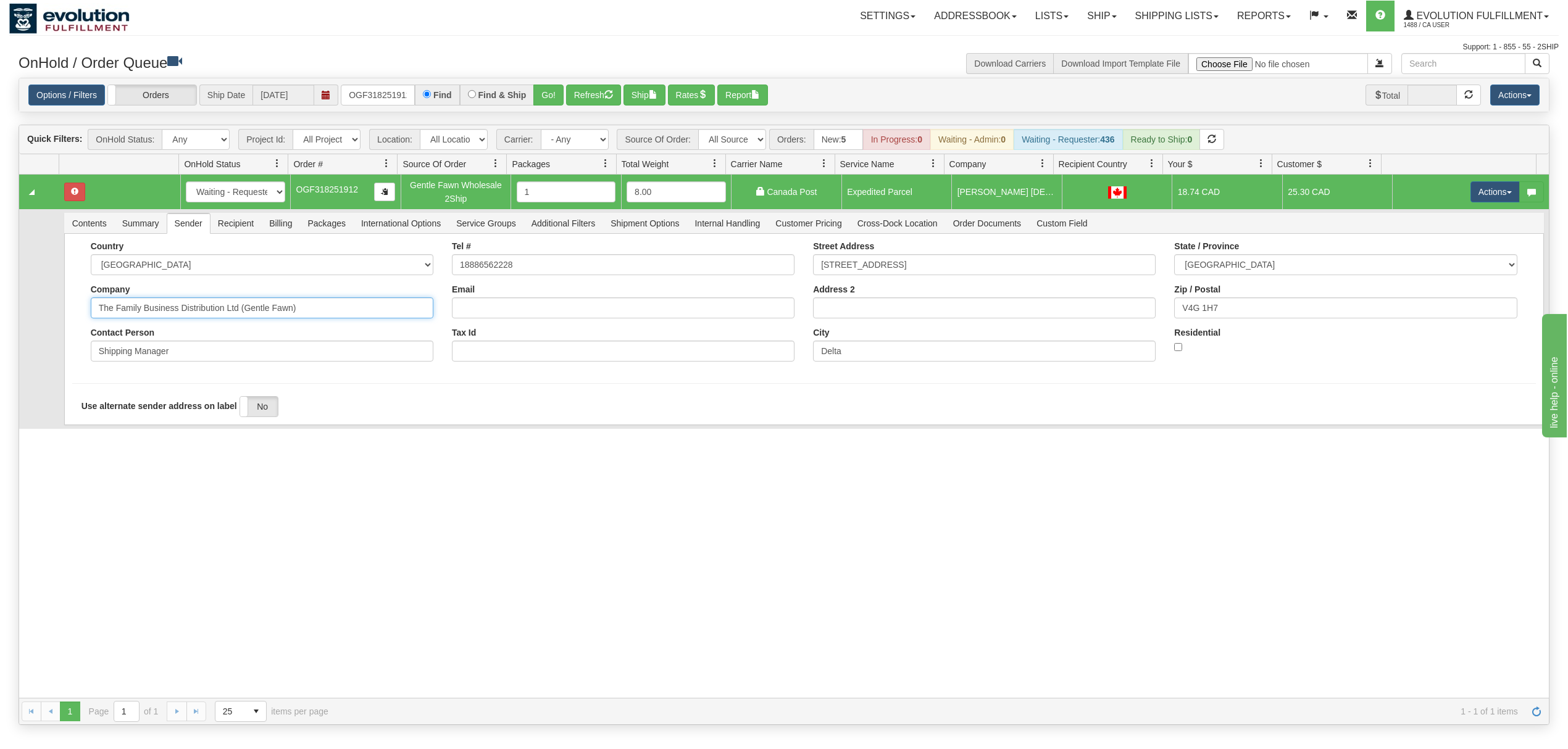
drag, startPoint x: 327, startPoint y: 309, endPoint x: 178, endPoint y: 341, distance: 152.4
click at [178, 341] on div "Country [GEOGRAPHIC_DATA] [GEOGRAPHIC_DATA] [GEOGRAPHIC_DATA] [GEOGRAPHIC_DATA]…" at bounding box center [262, 306] width 361 height 130
type input "The Family Business"
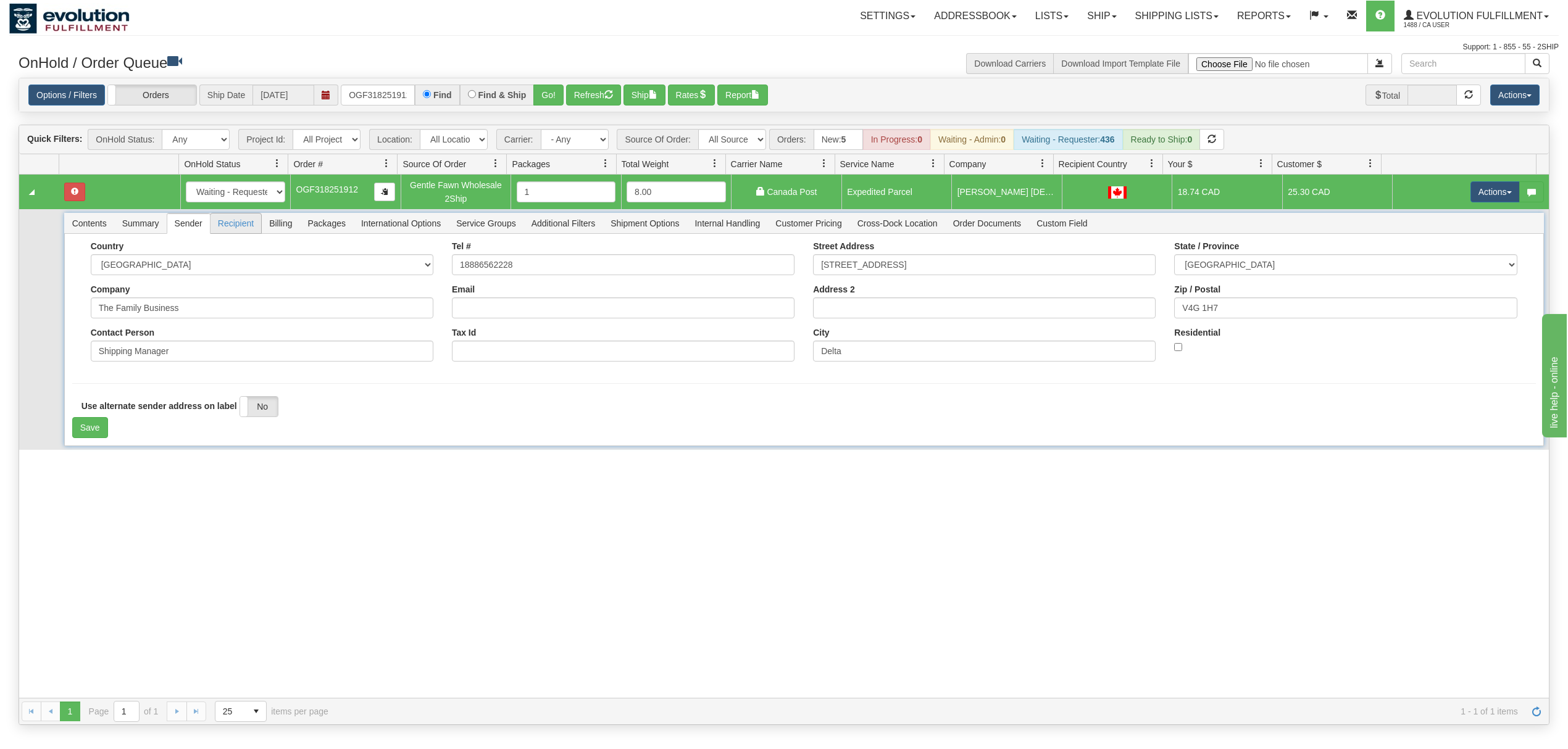
click at [235, 223] on span "Recipient" at bounding box center [235, 223] width 51 height 19
click at [87, 433] on button "Save" at bounding box center [90, 427] width 36 height 21
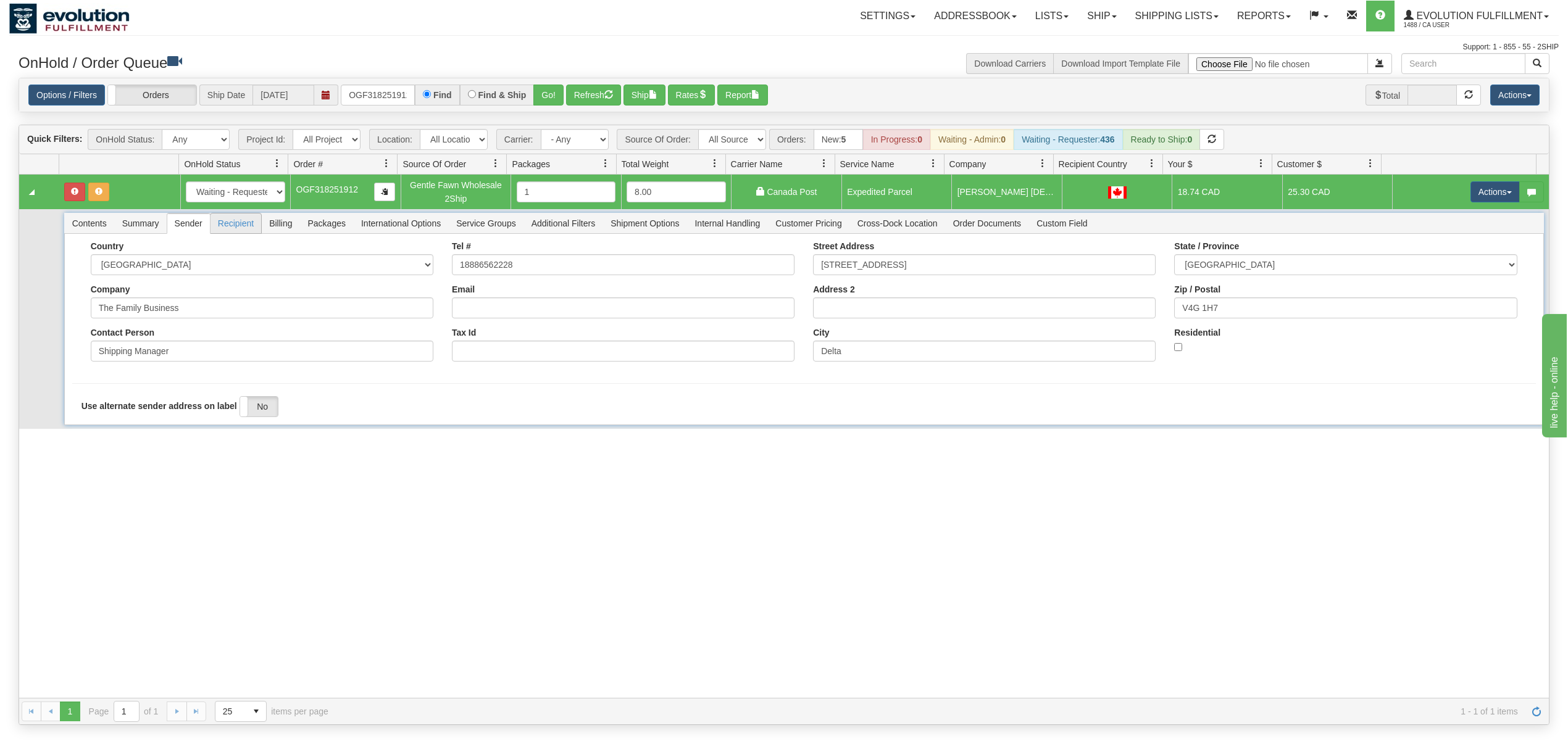
click at [240, 225] on span "Recipient" at bounding box center [235, 223] width 51 height 19
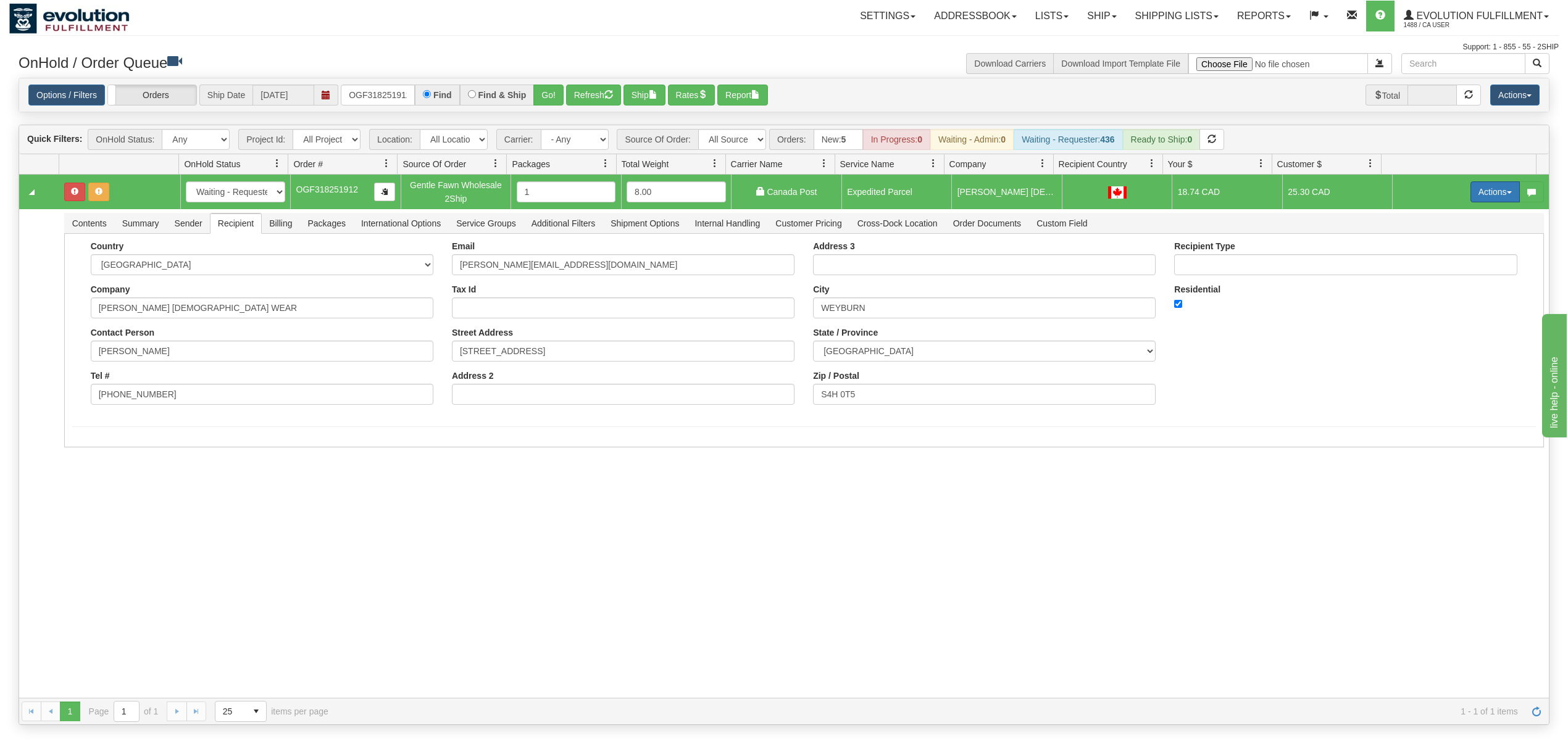
click at [1489, 198] on button "Actions" at bounding box center [1494, 192] width 49 height 21
click at [1433, 263] on span at bounding box center [1437, 263] width 8 height 8
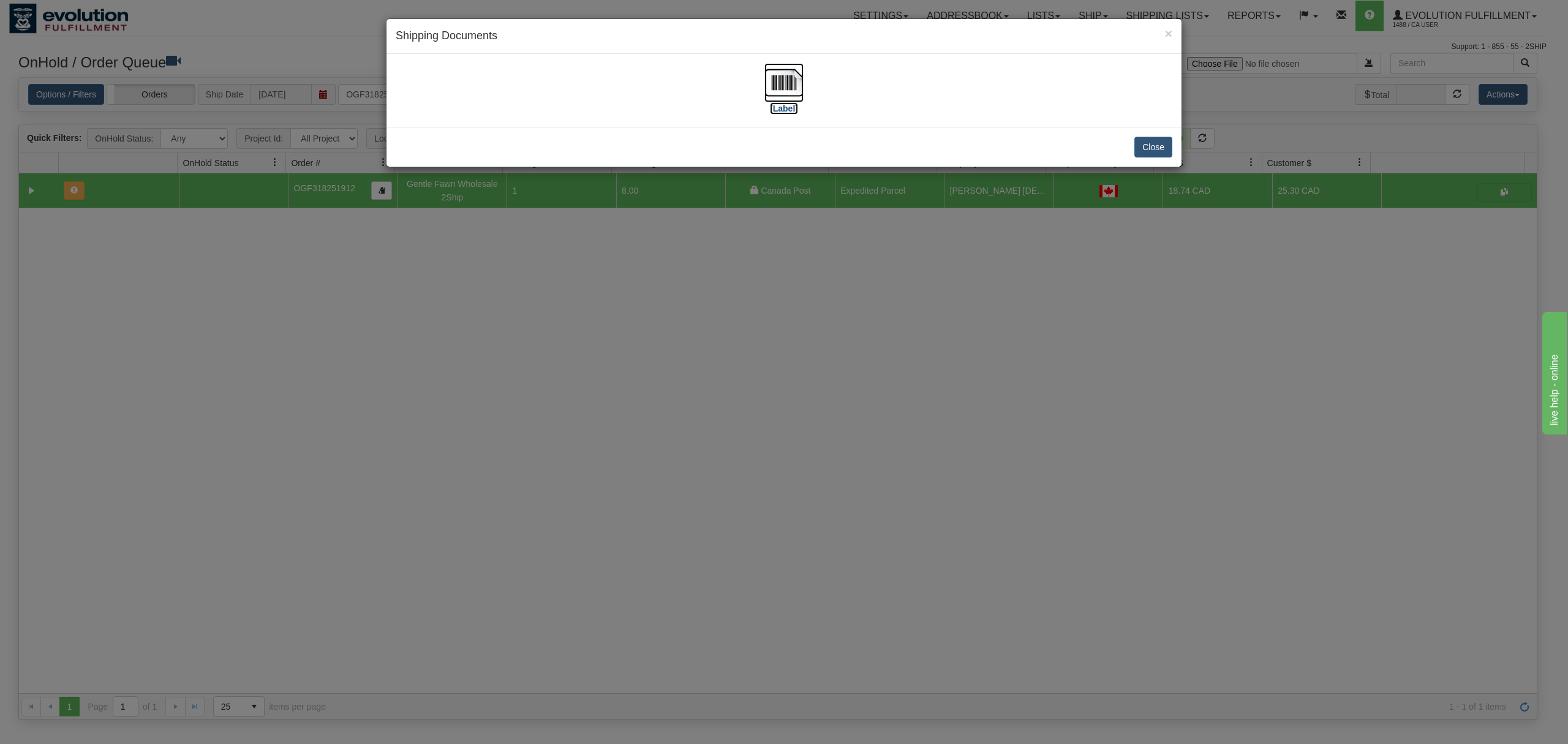
click at [789, 88] on img at bounding box center [784, 83] width 39 height 39
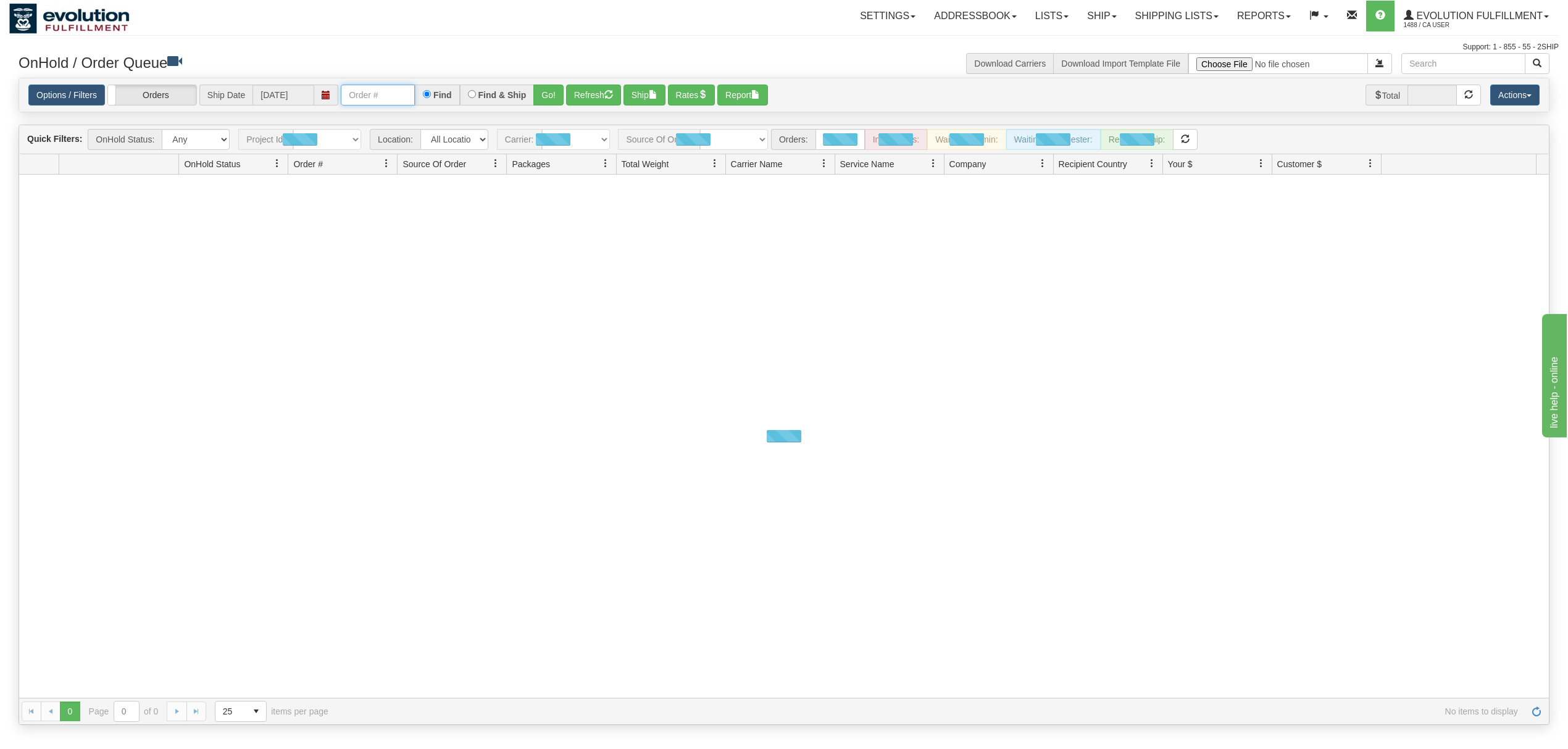
click at [400, 98] on input "text" at bounding box center [377, 95] width 74 height 21
click at [540, 95] on button "Go!" at bounding box center [549, 95] width 31 height 21
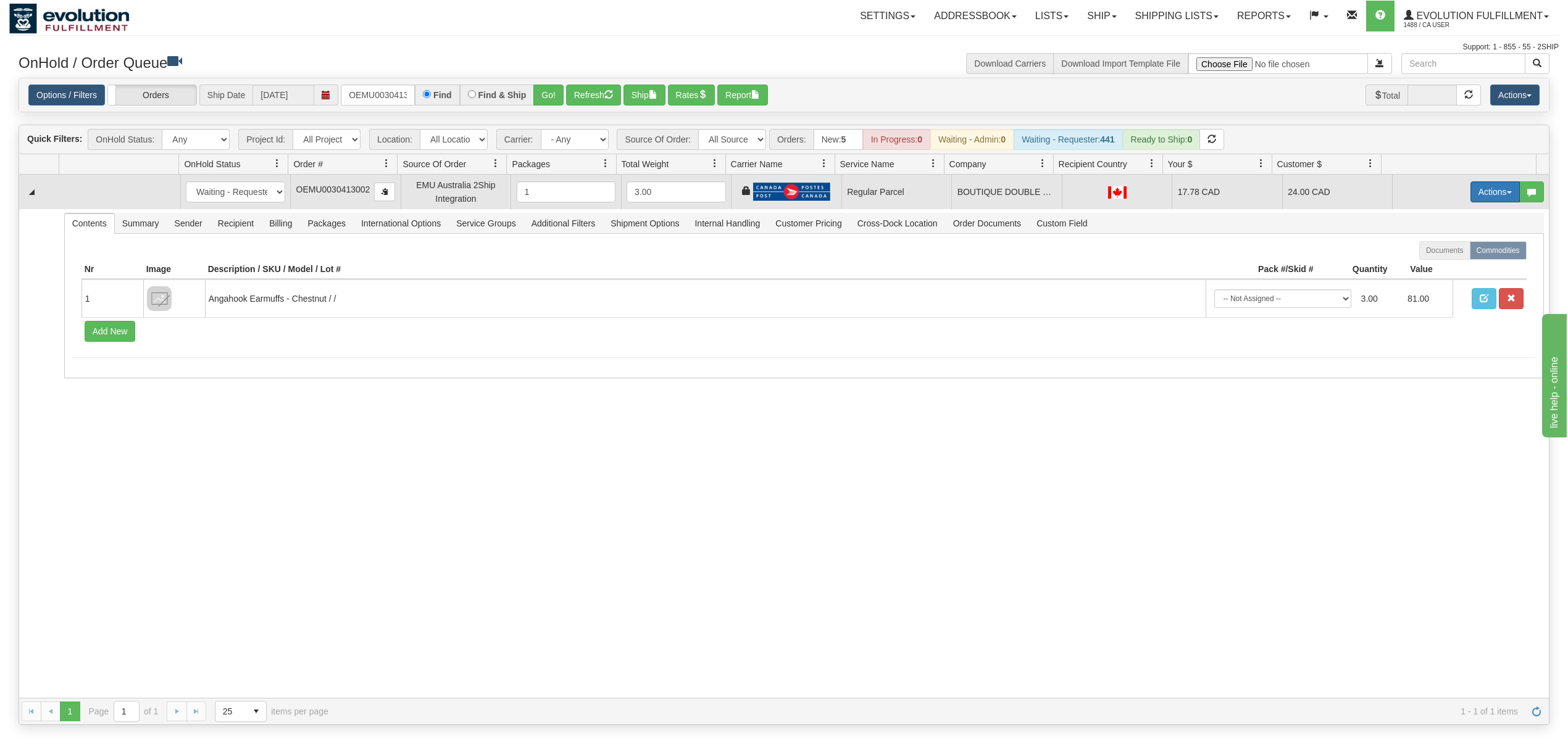
click at [1488, 193] on button "Actions" at bounding box center [1494, 192] width 49 height 21
click at [1450, 250] on span "Rate All Services" at bounding box center [1469, 248] width 74 height 10
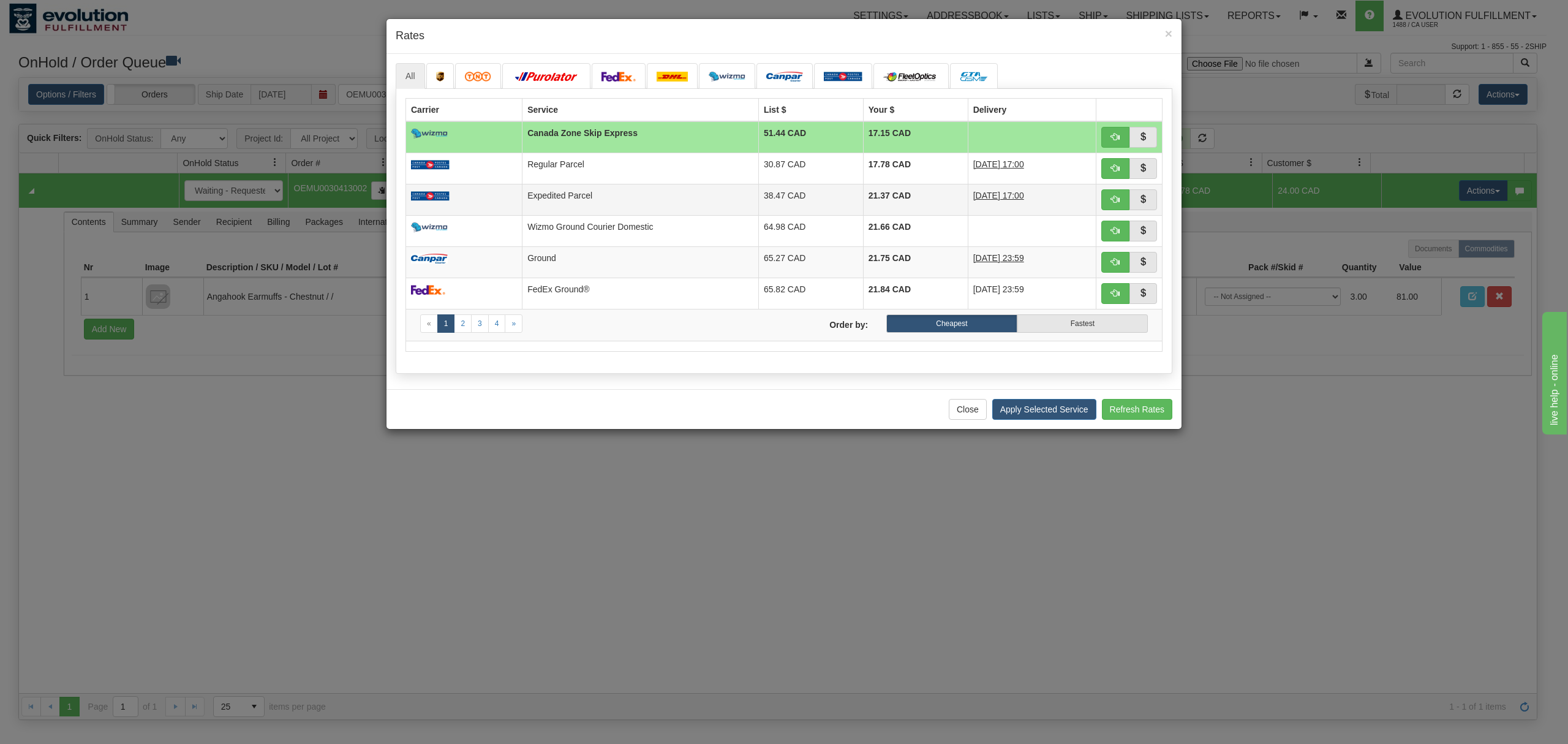
click at [637, 195] on td "Expedited Parcel" at bounding box center [640, 199] width 236 height 31
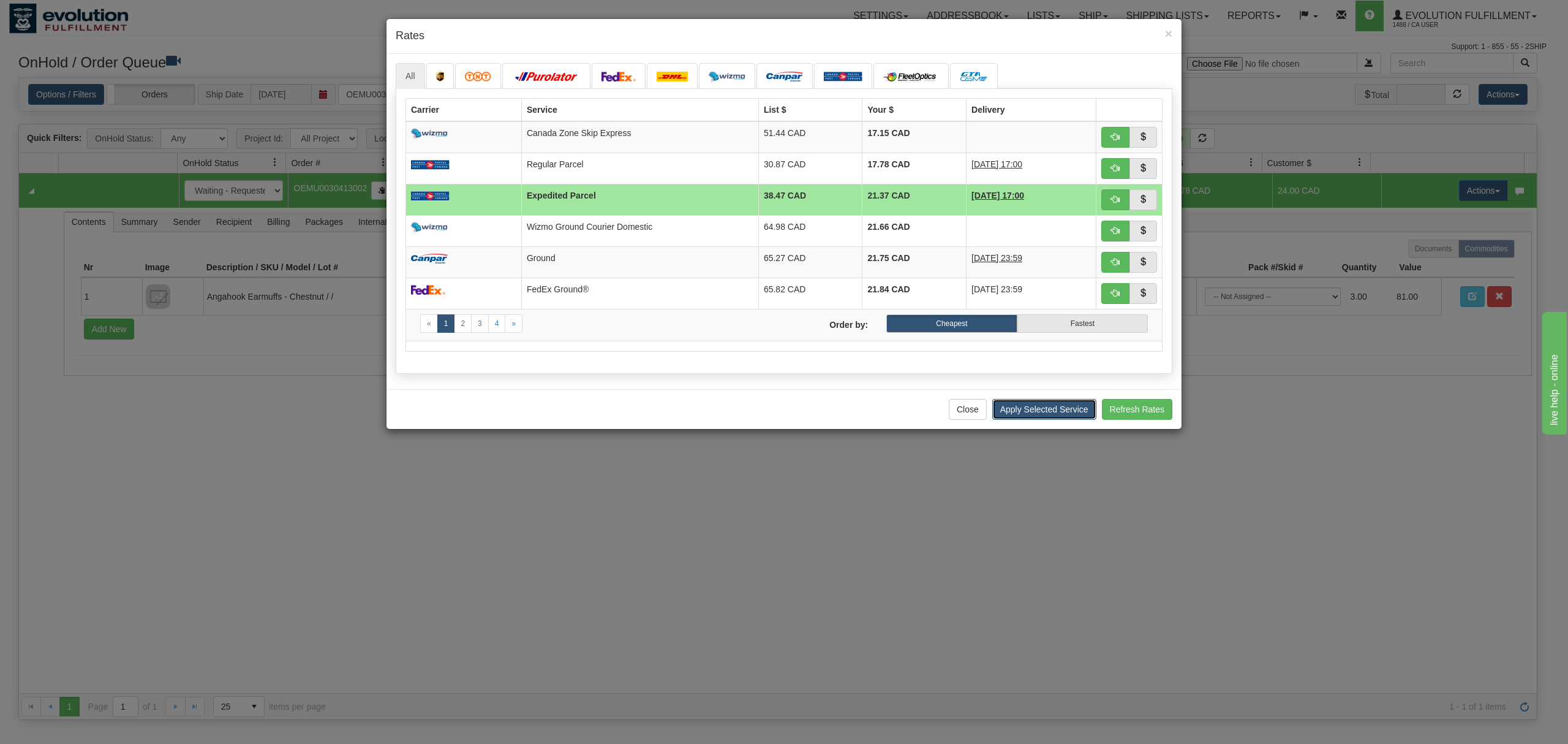
click at [1085, 415] on button "Apply Selected Service" at bounding box center [1044, 409] width 104 height 21
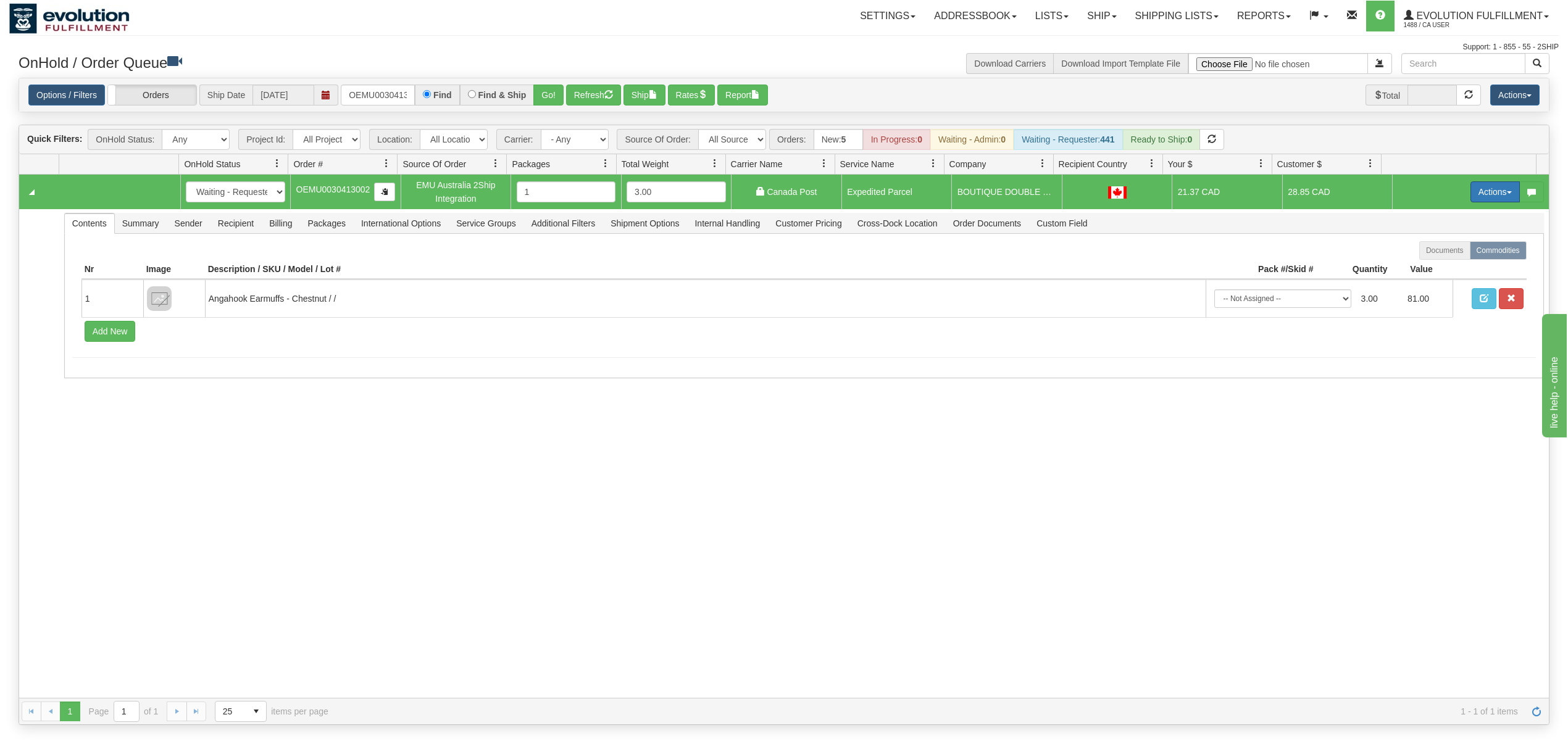
click at [1470, 187] on button "Actions" at bounding box center [1494, 192] width 49 height 21
click at [1433, 267] on span "Ship" at bounding box center [1445, 264] width 26 height 10
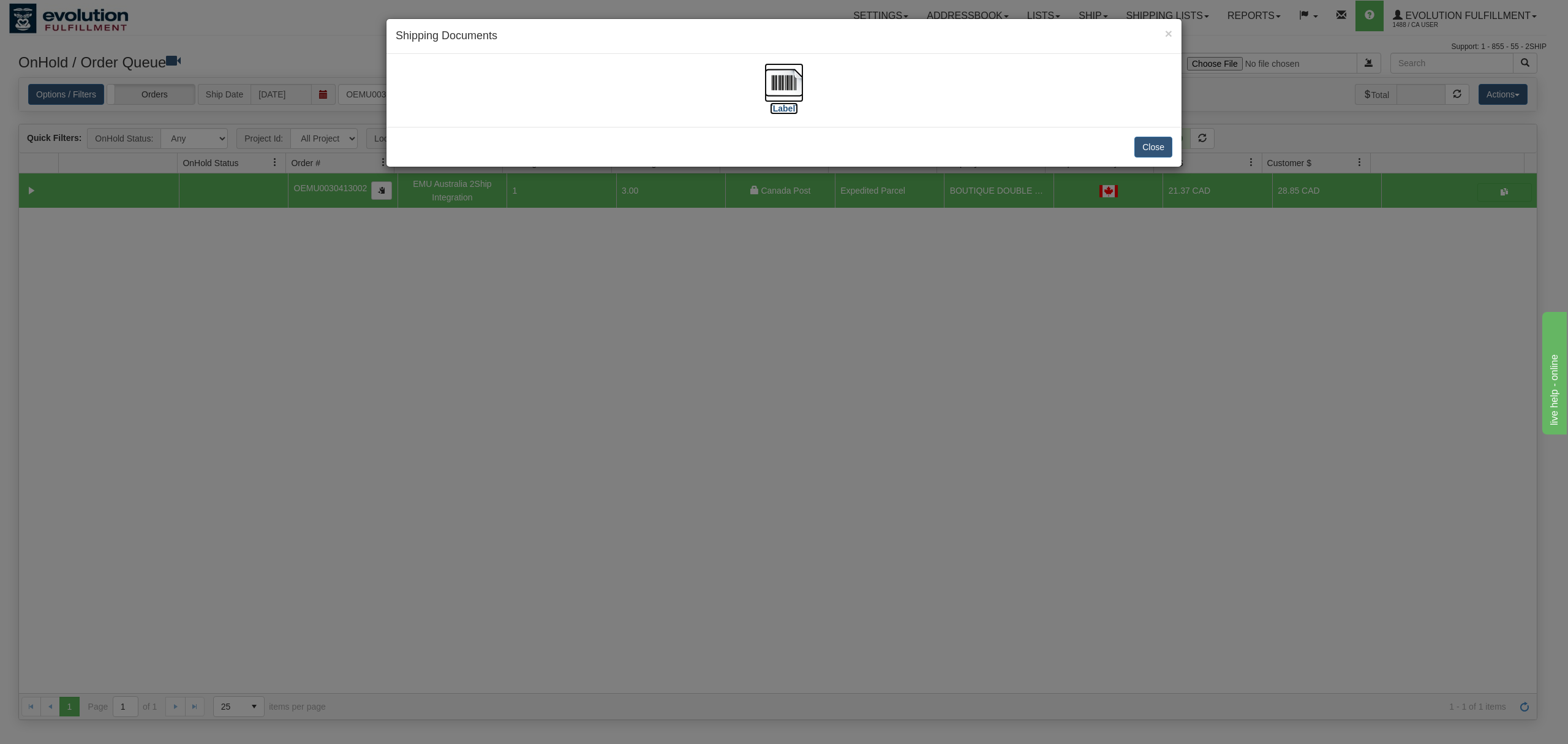
click at [790, 79] on img at bounding box center [784, 83] width 39 height 39
click at [1169, 156] on button "Close" at bounding box center [1153, 147] width 38 height 21
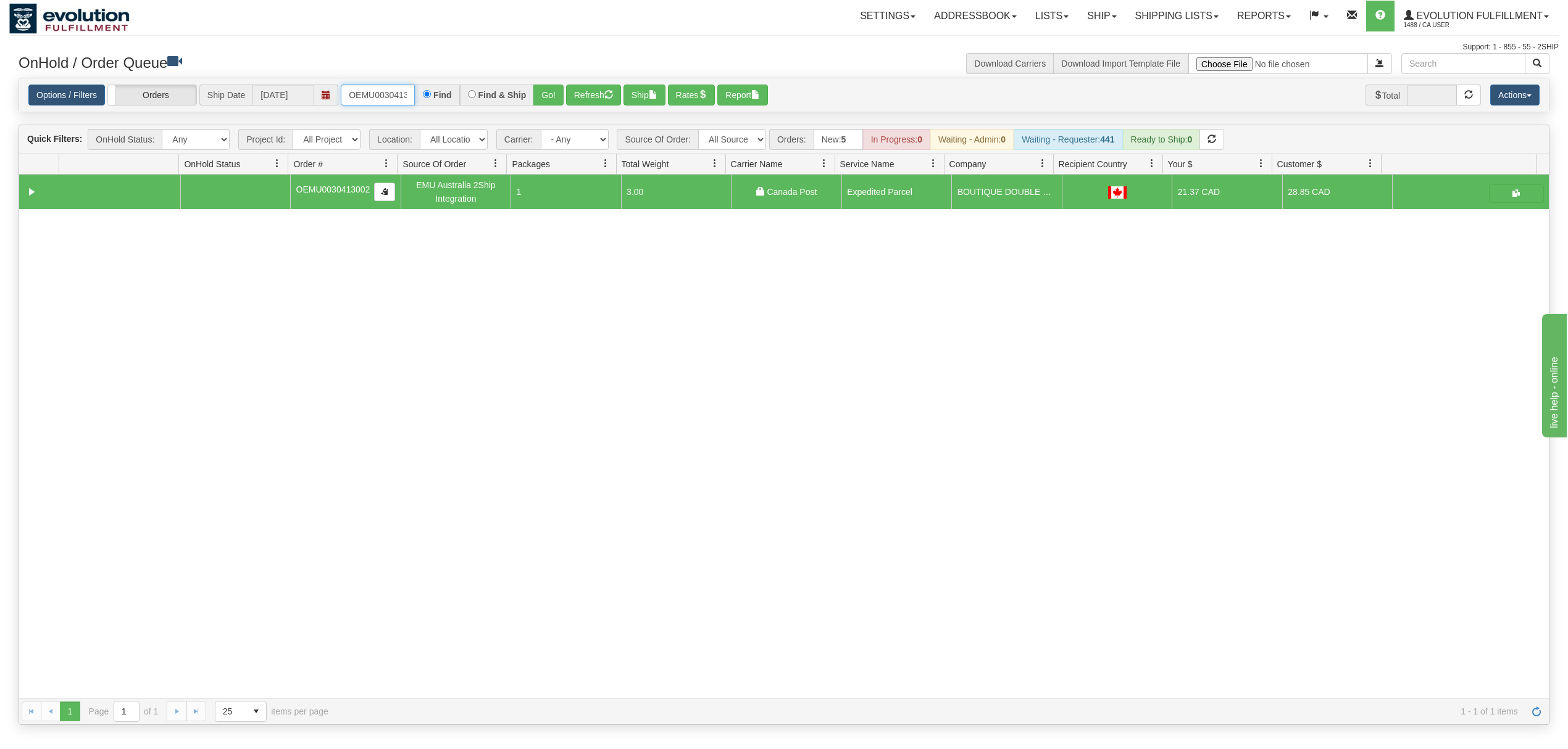
scroll to position [0, 16]
drag, startPoint x: 350, startPoint y: 98, endPoint x: 518, endPoint y: 97, distance: 168.0
click at [518, 97] on div "OEMU0030413002 Find Find & Ship Go!" at bounding box center [452, 95] width 223 height 21
click at [549, 90] on button "Go!" at bounding box center [549, 95] width 31 height 21
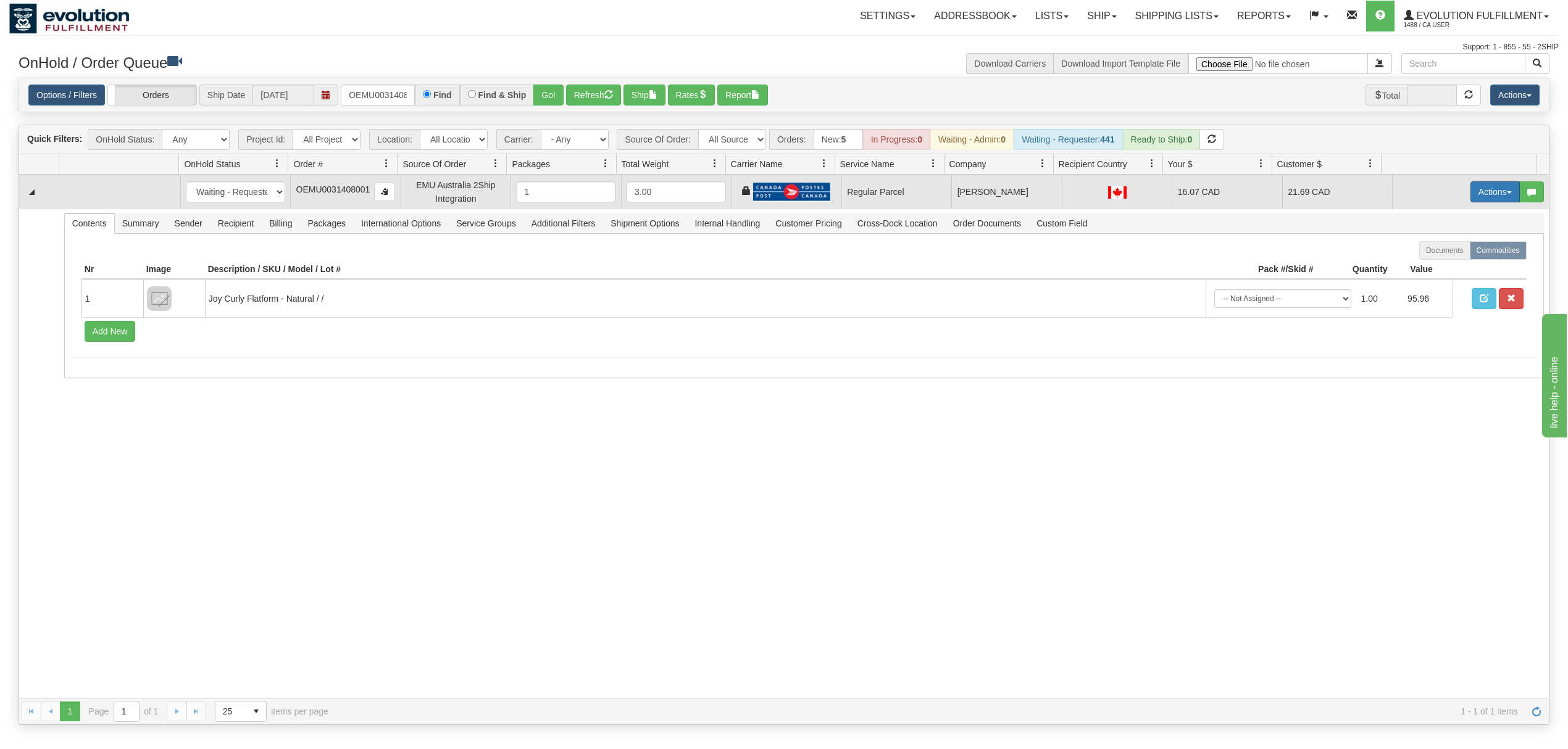
drag, startPoint x: 1474, startPoint y: 193, endPoint x: 1477, endPoint y: 198, distance: 5.8
click at [1474, 193] on button "Actions" at bounding box center [1494, 192] width 49 height 21
click at [1453, 249] on span "Rate All Services" at bounding box center [1469, 248] width 74 height 10
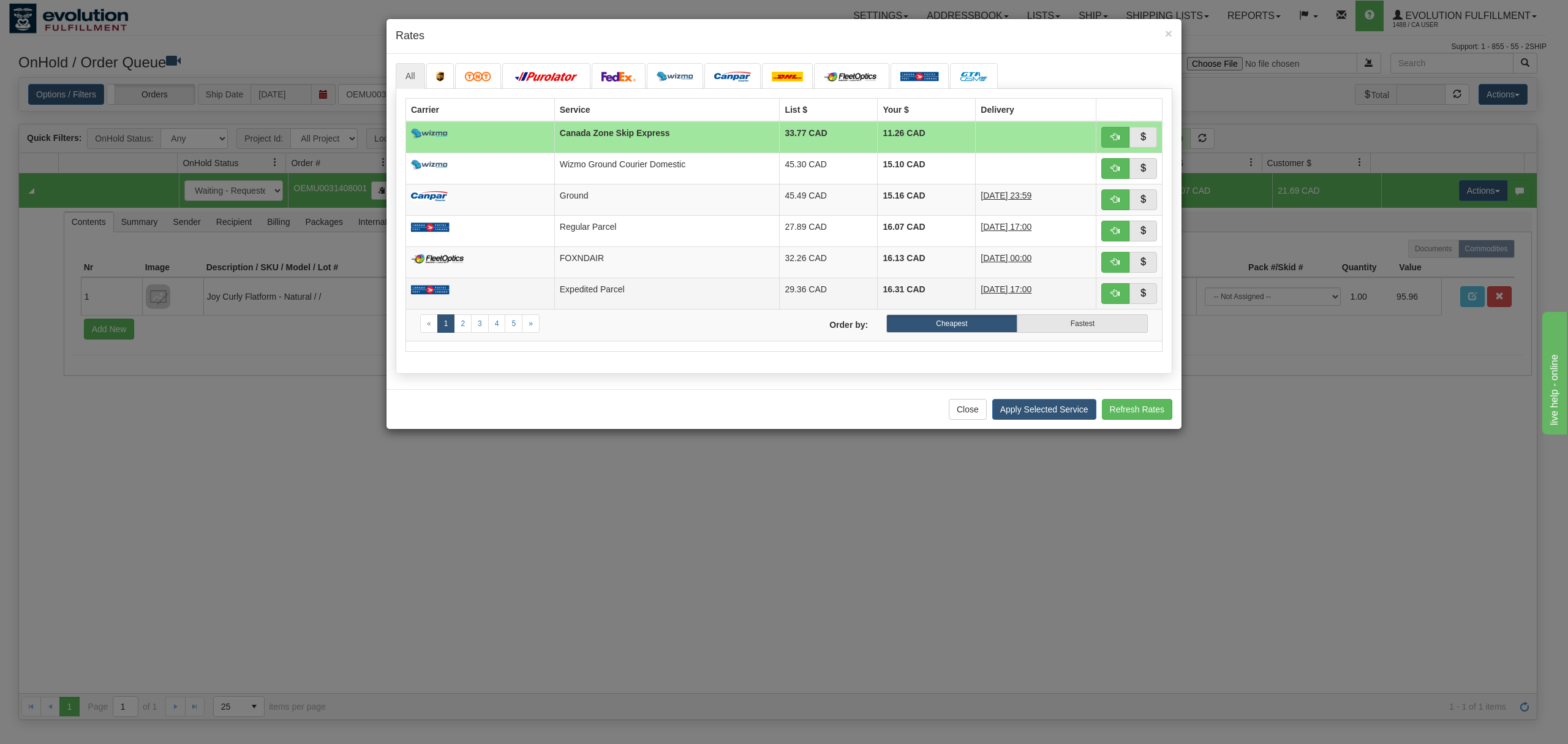
click at [634, 295] on td "Expedited Parcel" at bounding box center [667, 293] width 225 height 31
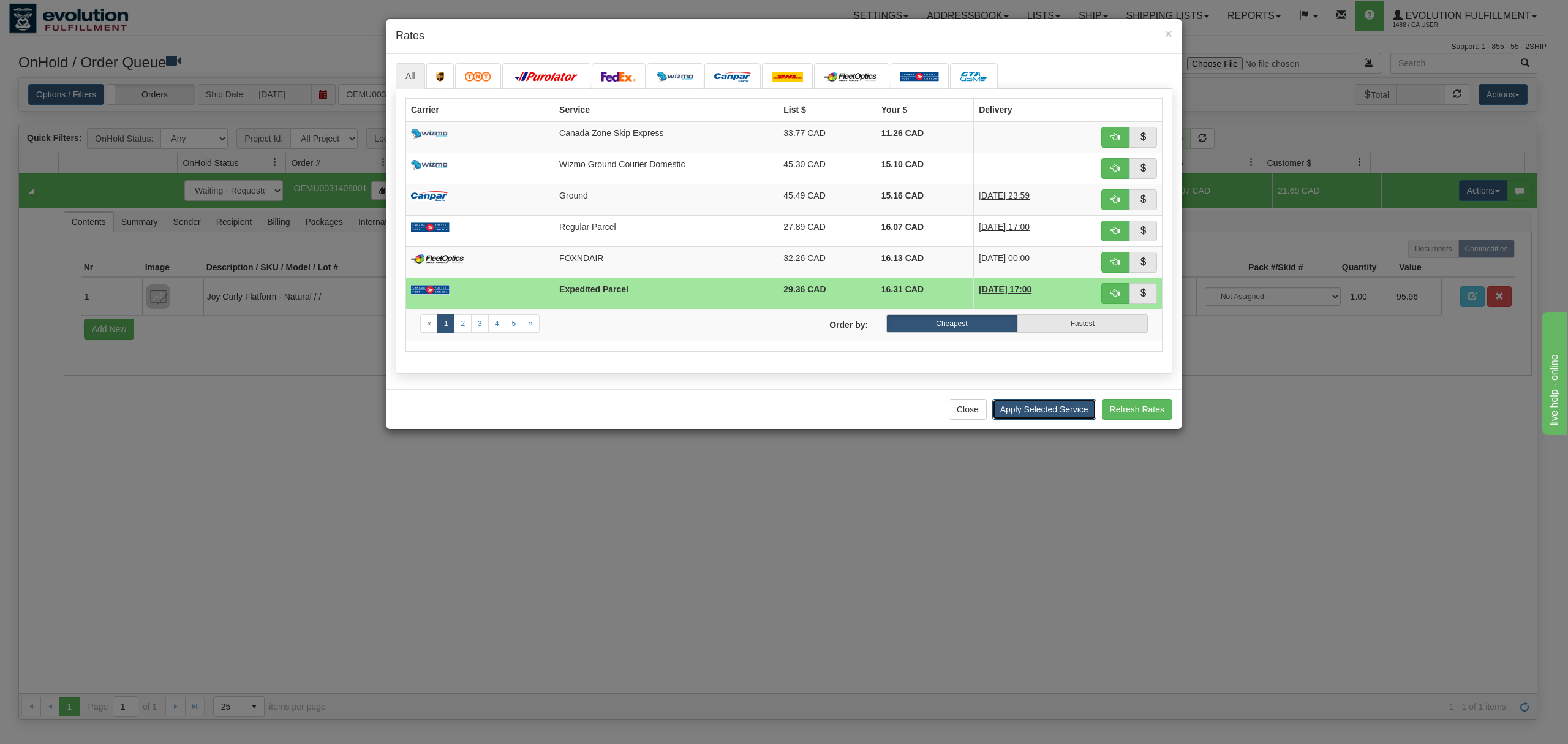
click at [1069, 420] on button "Apply Selected Service" at bounding box center [1044, 409] width 104 height 21
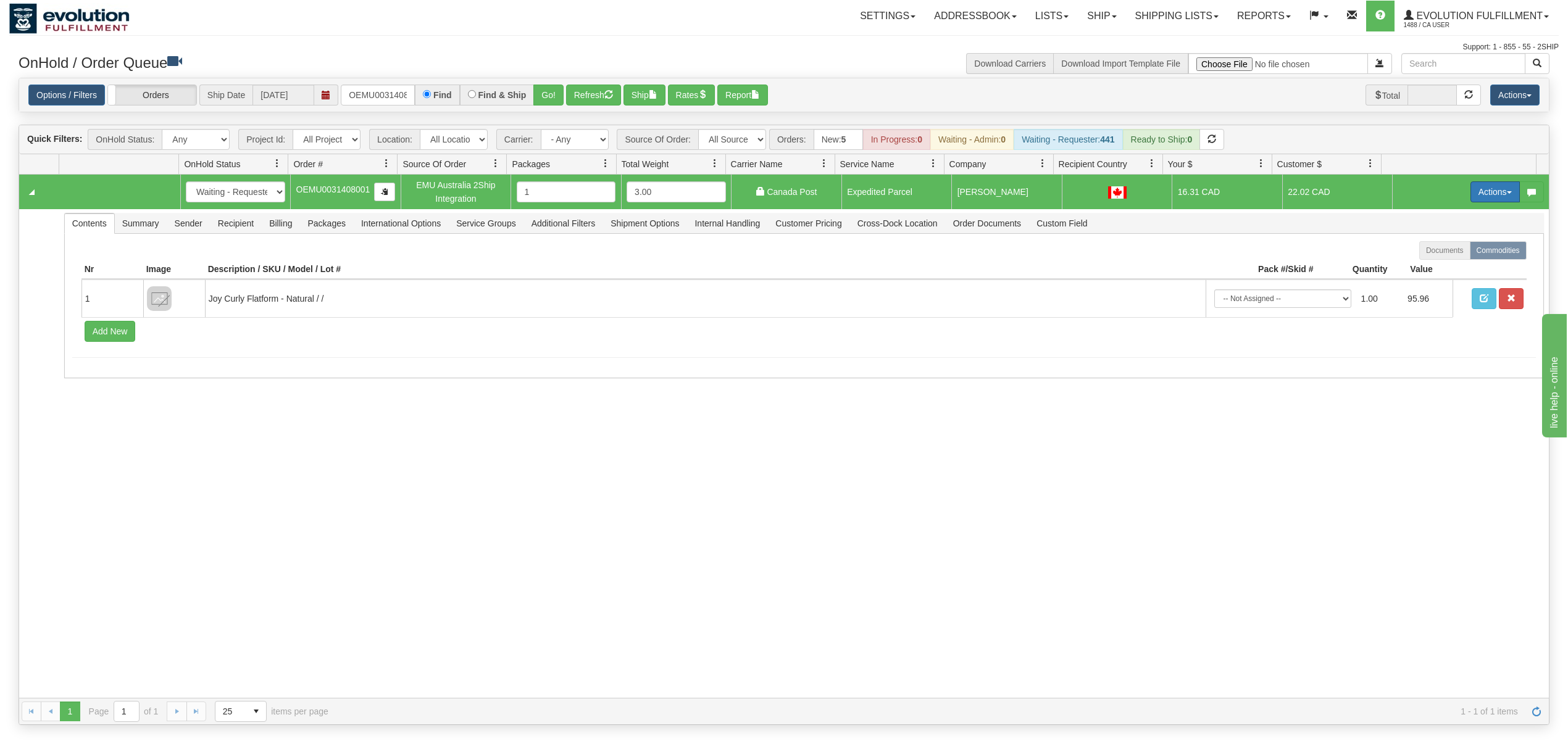
click at [1470, 195] on button "Actions" at bounding box center [1494, 192] width 49 height 21
click at [1433, 264] on span at bounding box center [1437, 263] width 8 height 8
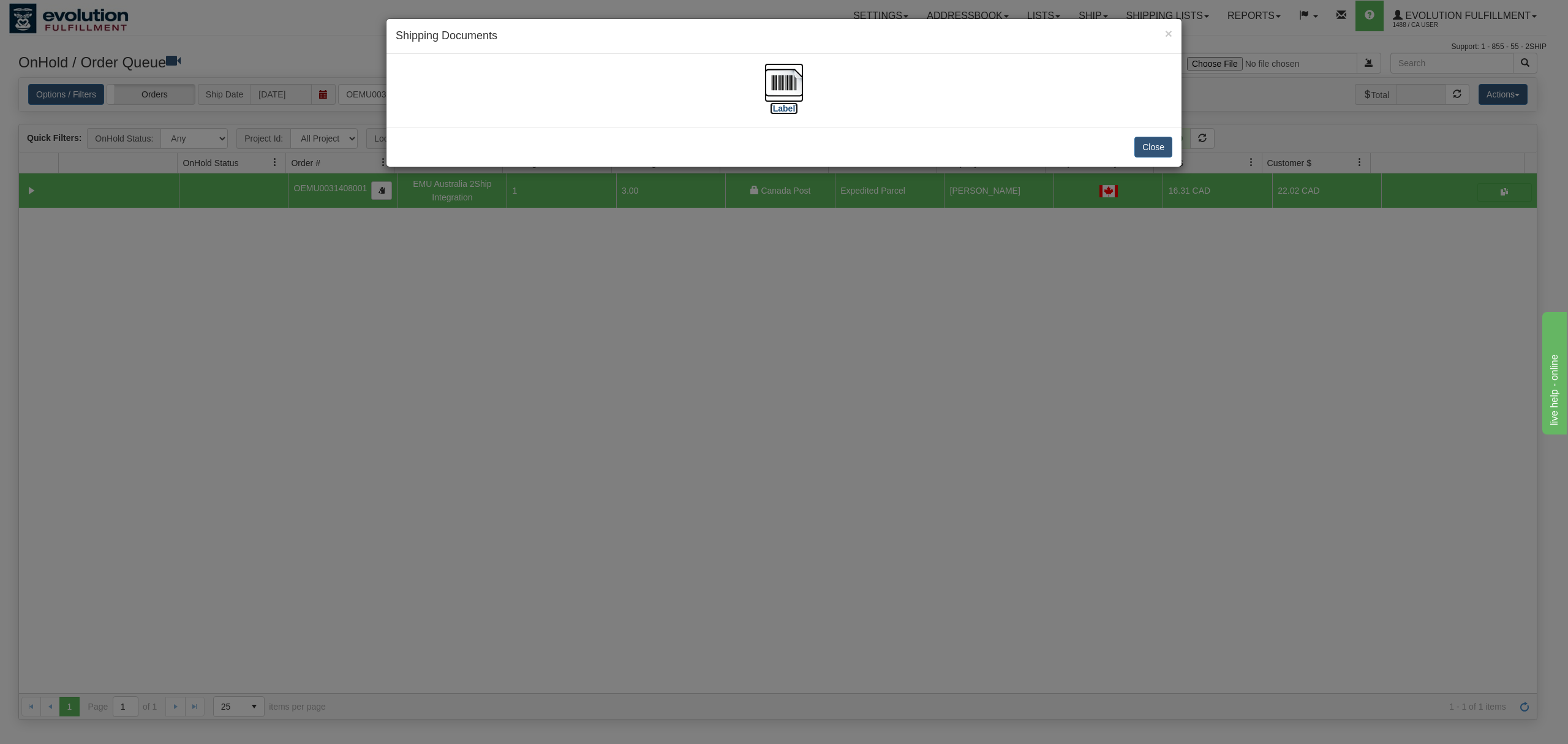
click at [788, 85] on img at bounding box center [784, 83] width 39 height 39
click at [1169, 142] on button "Close" at bounding box center [1153, 147] width 38 height 21
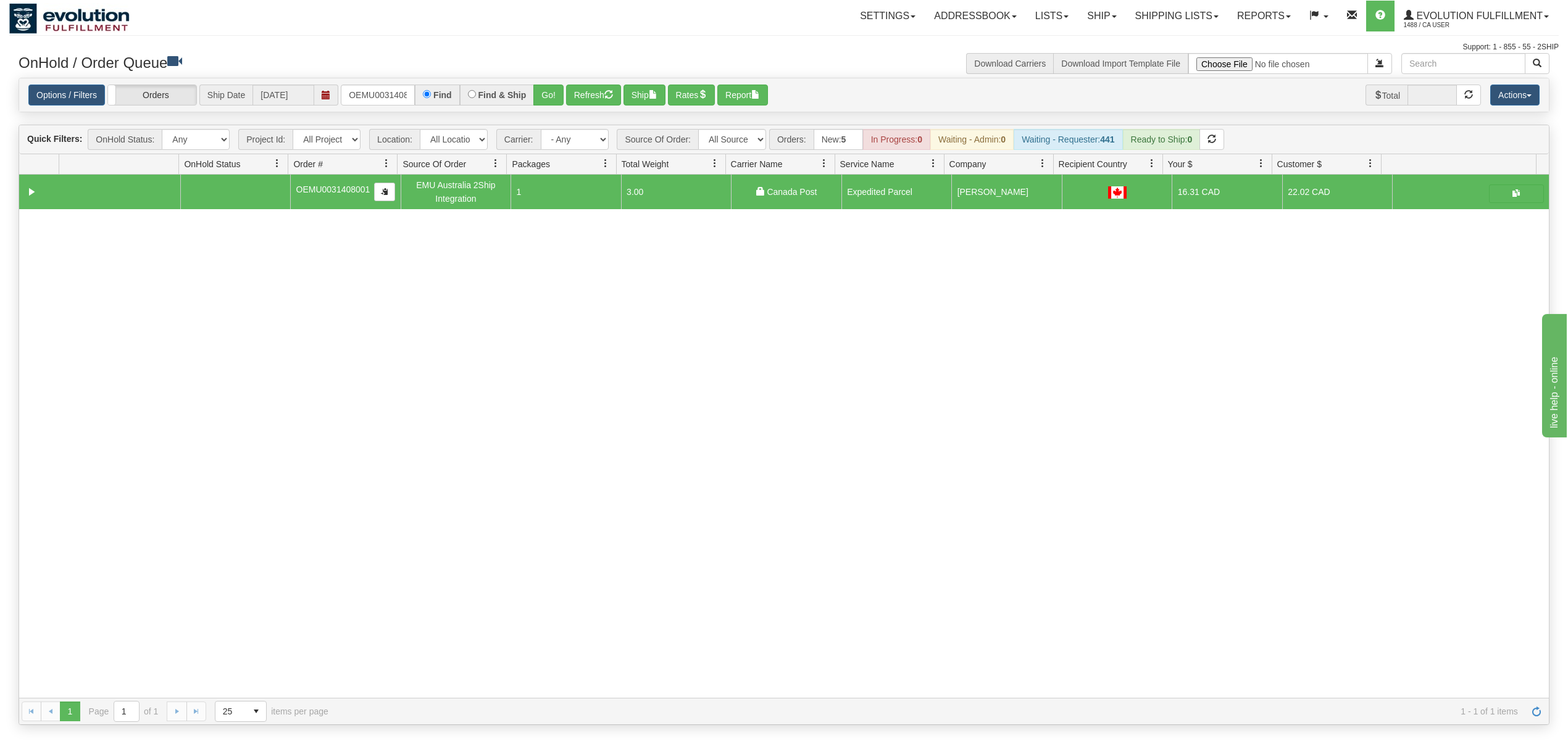
click at [373, 104] on div "Options / Filters Group Shipments Orders Ship Date [DATE] OEMU0031408001 Find F…" at bounding box center [784, 95] width 1529 height 34
click at [377, 99] on input "OEMU0031408001" at bounding box center [377, 95] width 74 height 21
click at [378, 99] on input "OEMU0031408001" at bounding box center [377, 95] width 74 height 21
click at [379, 99] on input "OEMU0031408001" at bounding box center [377, 95] width 74 height 21
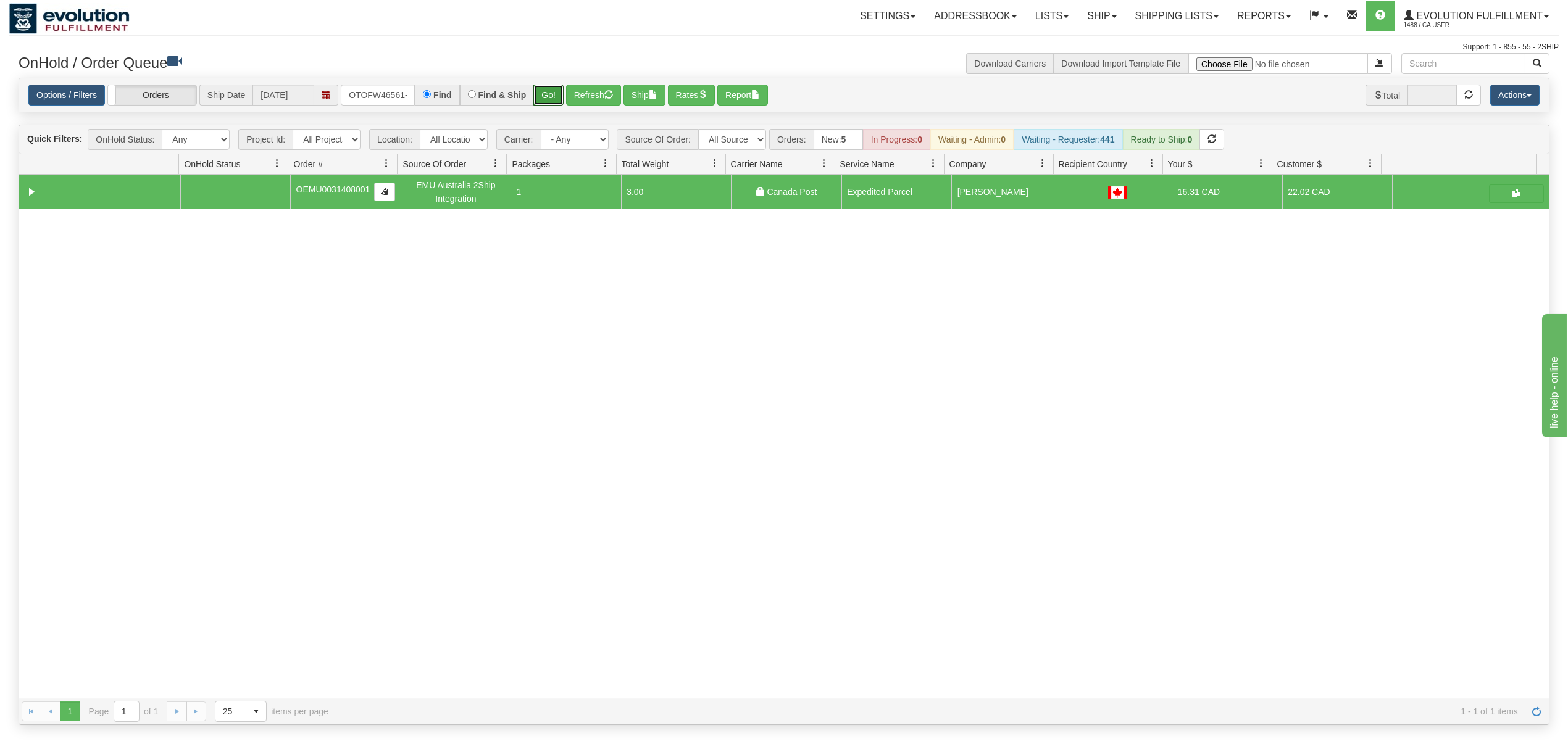
drag, startPoint x: 547, startPoint y: 92, endPoint x: 114, endPoint y: 12, distance: 440.3
click at [547, 85] on button "Go!" at bounding box center [549, 95] width 31 height 21
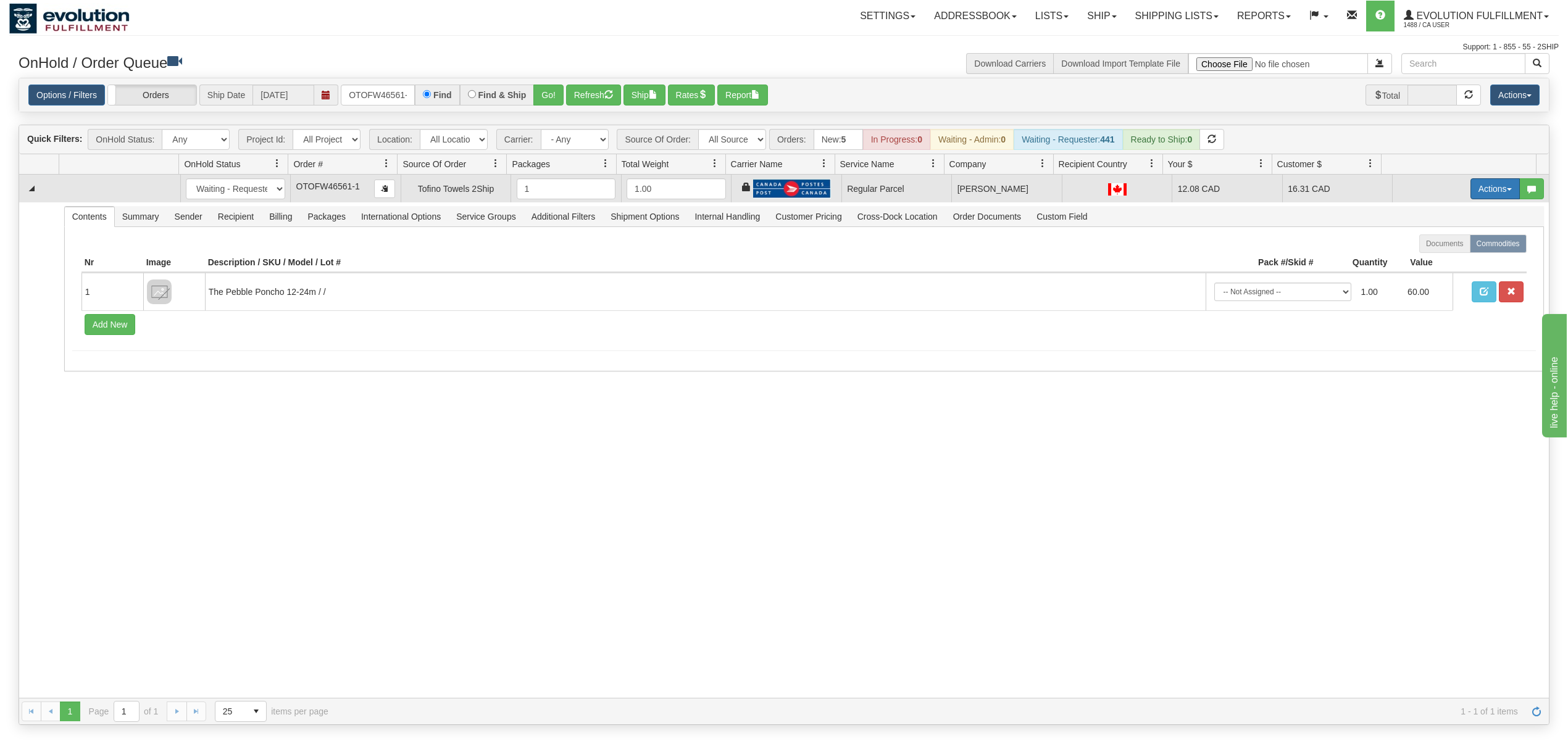
click at [1474, 193] on button "Actions" at bounding box center [1494, 189] width 49 height 21
click at [1450, 240] on link "Rate All Services" at bounding box center [1469, 244] width 99 height 16
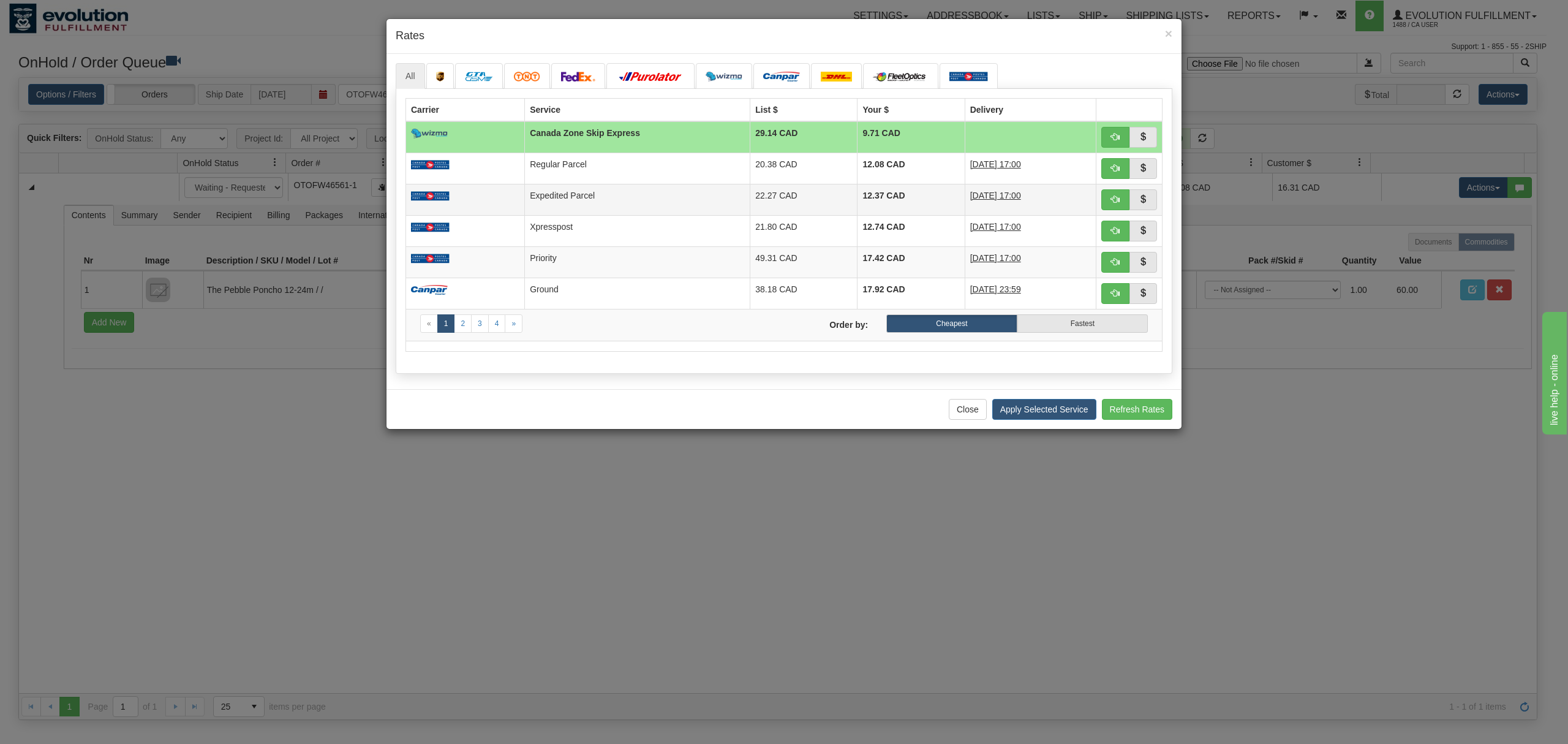
click at [598, 204] on td "Expedited Parcel" at bounding box center [637, 199] width 225 height 31
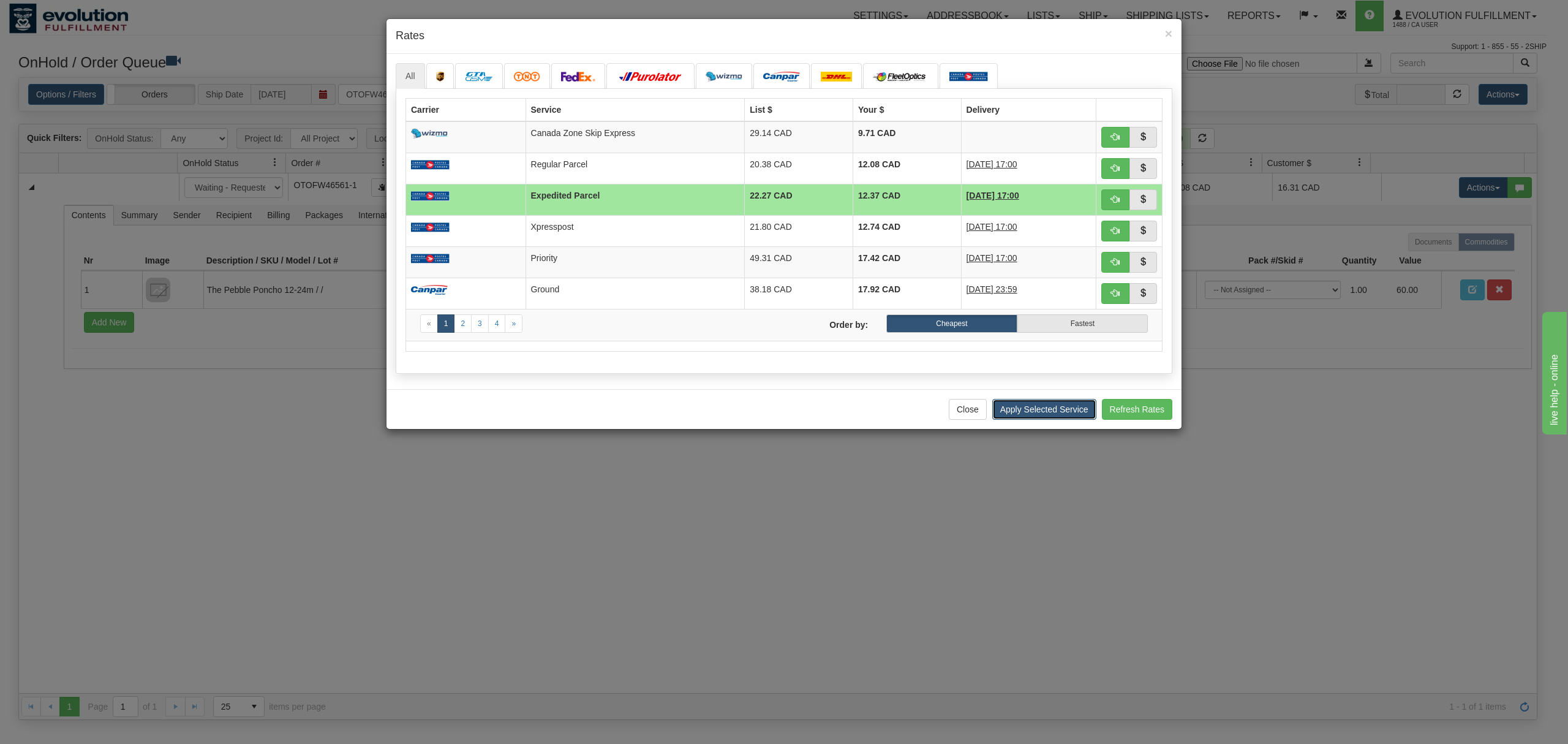
click at [1062, 415] on button "Apply Selected Service" at bounding box center [1044, 409] width 104 height 21
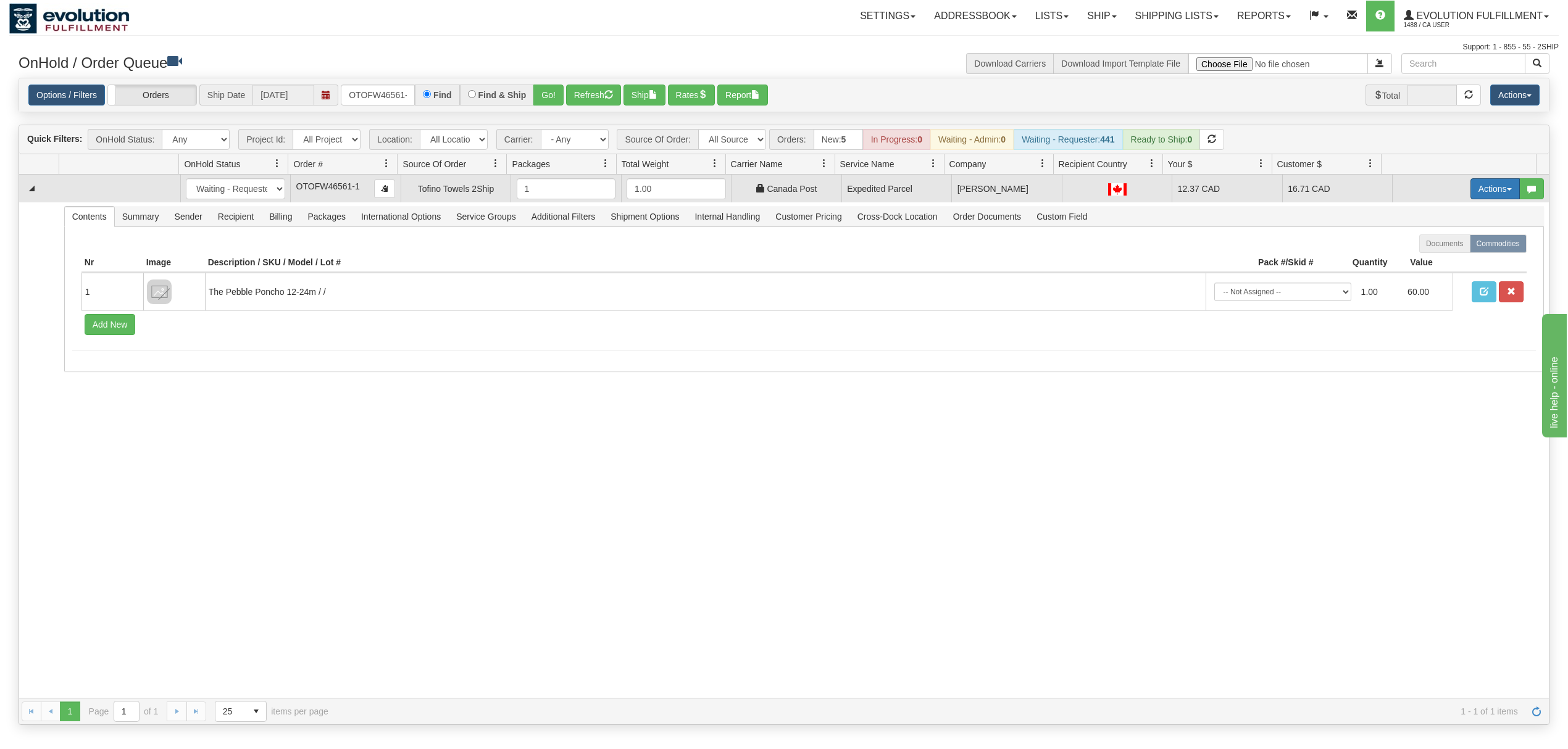
click at [1474, 187] on button "Actions" at bounding box center [1494, 189] width 49 height 21
click at [1430, 255] on link "Ship" at bounding box center [1469, 260] width 99 height 16
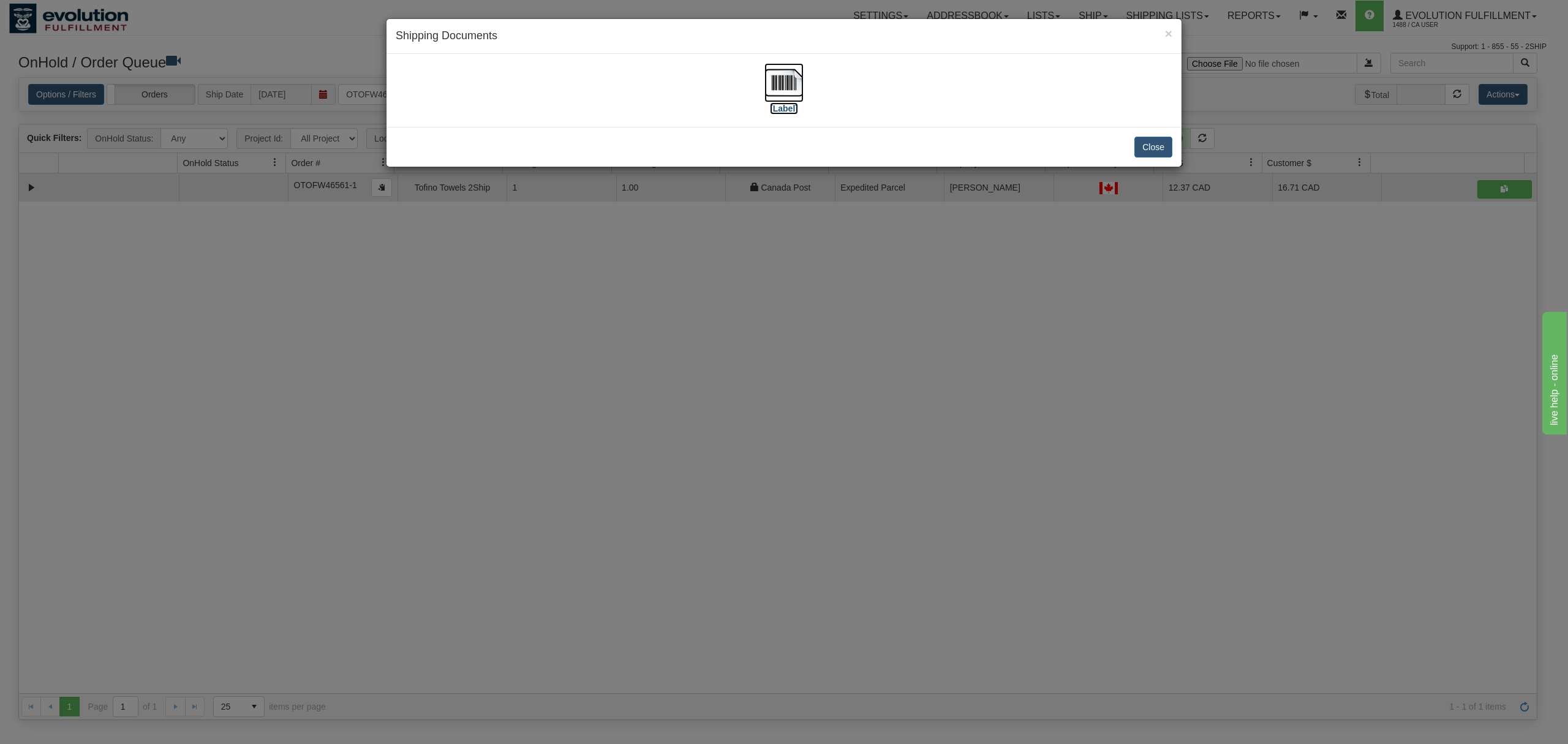
click at [795, 81] on img at bounding box center [784, 83] width 39 height 39
click at [1155, 152] on button "Close" at bounding box center [1153, 147] width 38 height 21
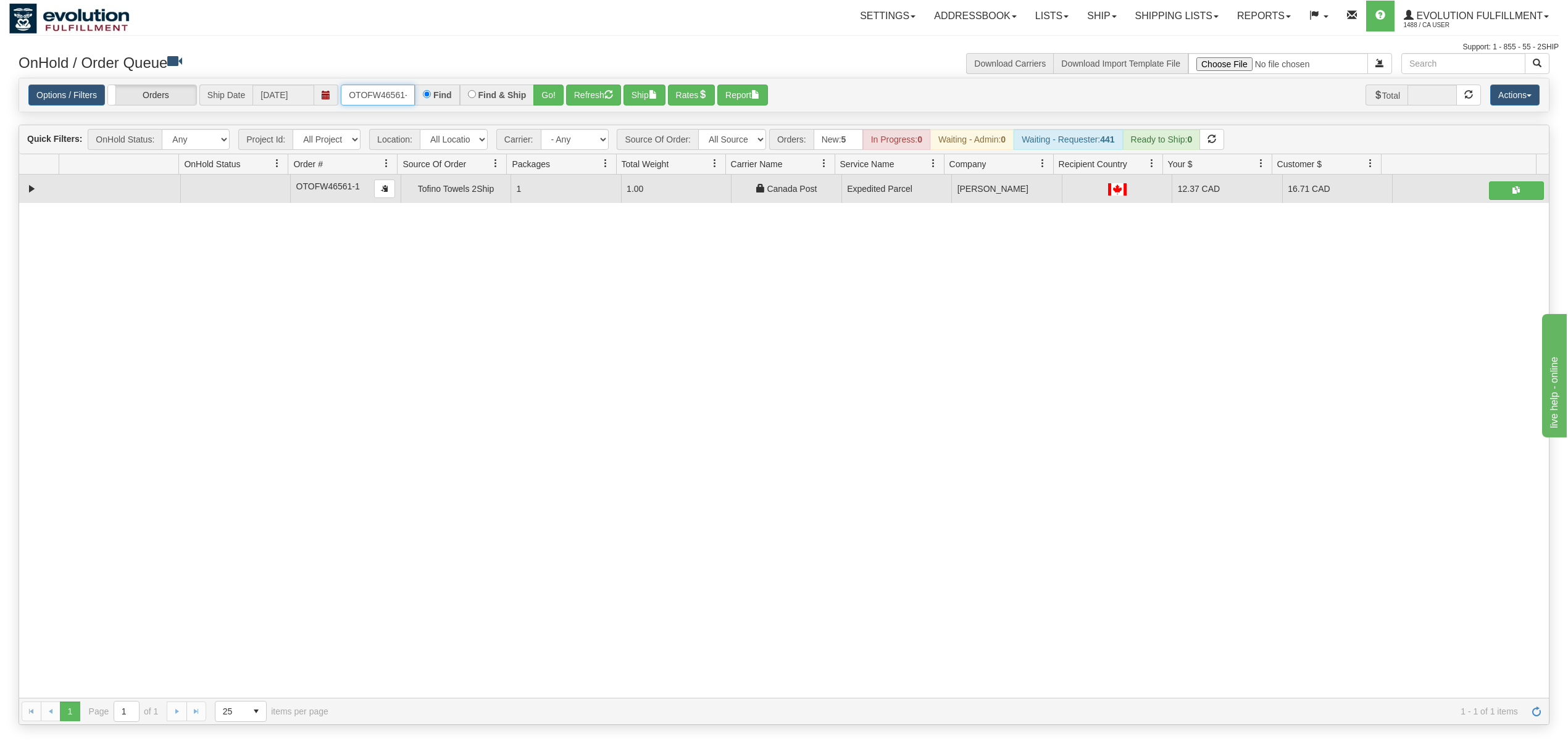
click at [407, 94] on input "OTOFW46561-1" at bounding box center [377, 95] width 74 height 21
click at [390, 92] on input "OTOFW46561-1" at bounding box center [377, 95] width 74 height 21
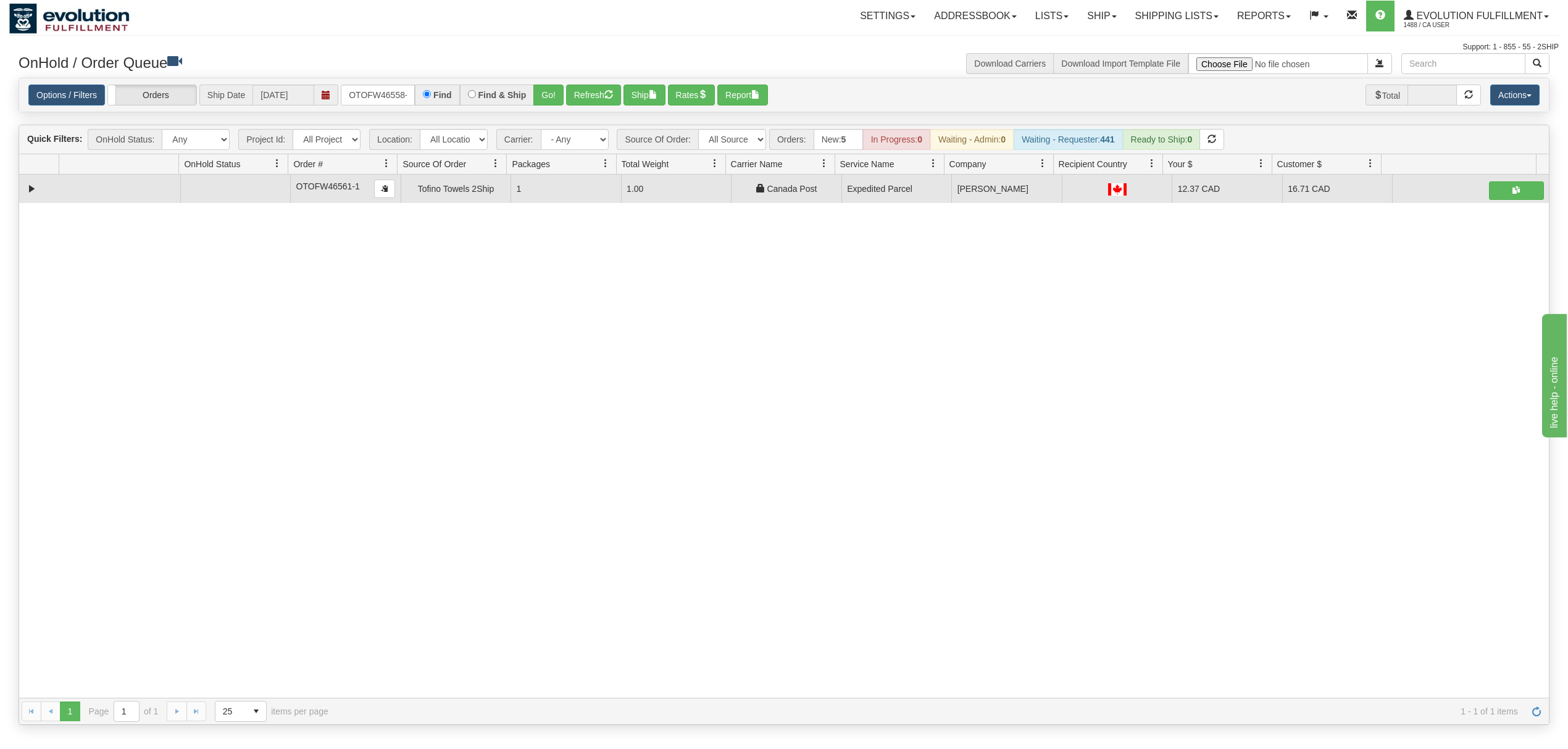
click at [552, 110] on div "Options / Filters Group Shipments Orders Ship Date [DATE] OTOFW46558-1 Find Fin…" at bounding box center [784, 95] width 1529 height 34
click at [554, 98] on button "Go!" at bounding box center [549, 95] width 31 height 21
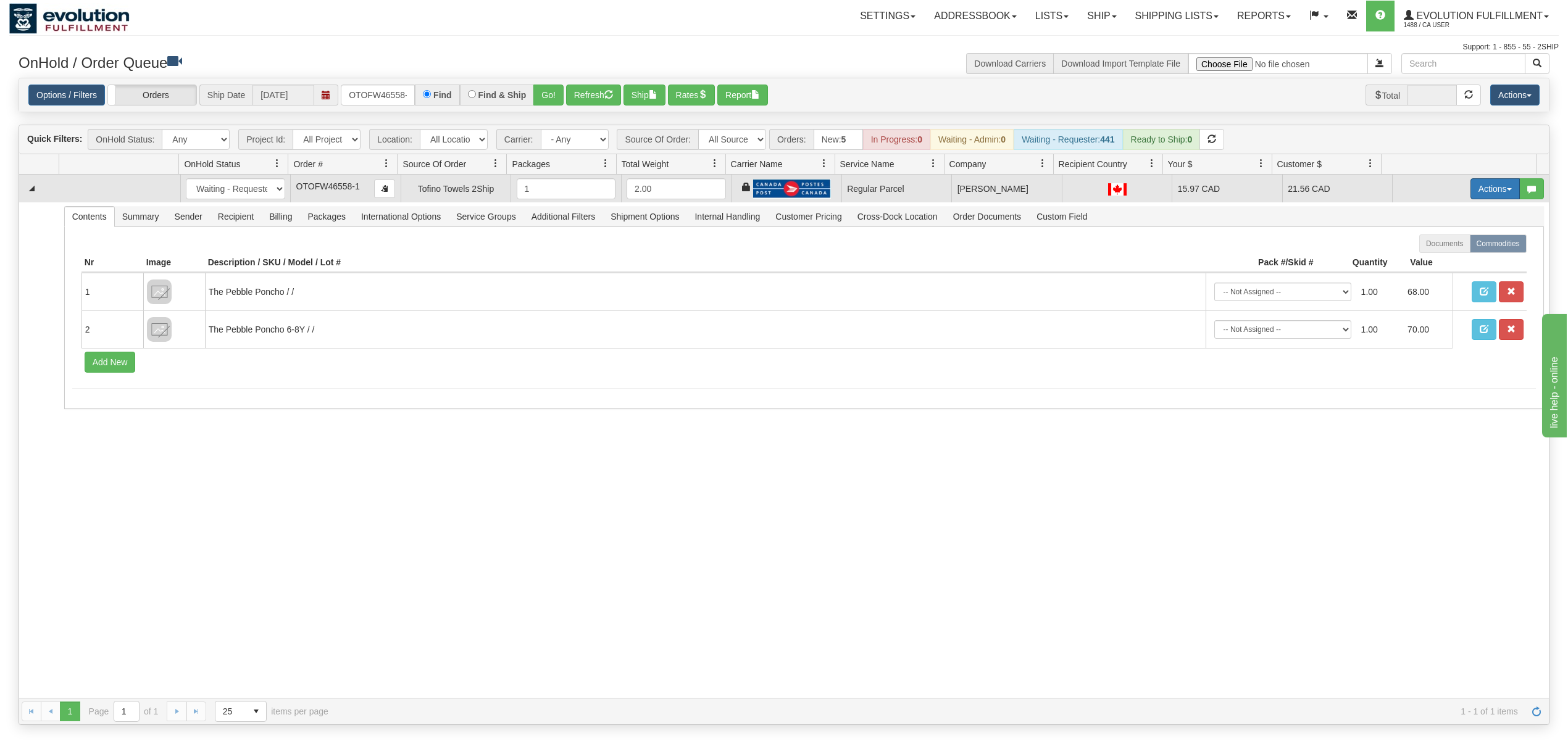
click at [1485, 186] on button "Actions" at bounding box center [1494, 189] width 49 height 21
click at [1440, 243] on span "Rate All Services" at bounding box center [1469, 244] width 74 height 10
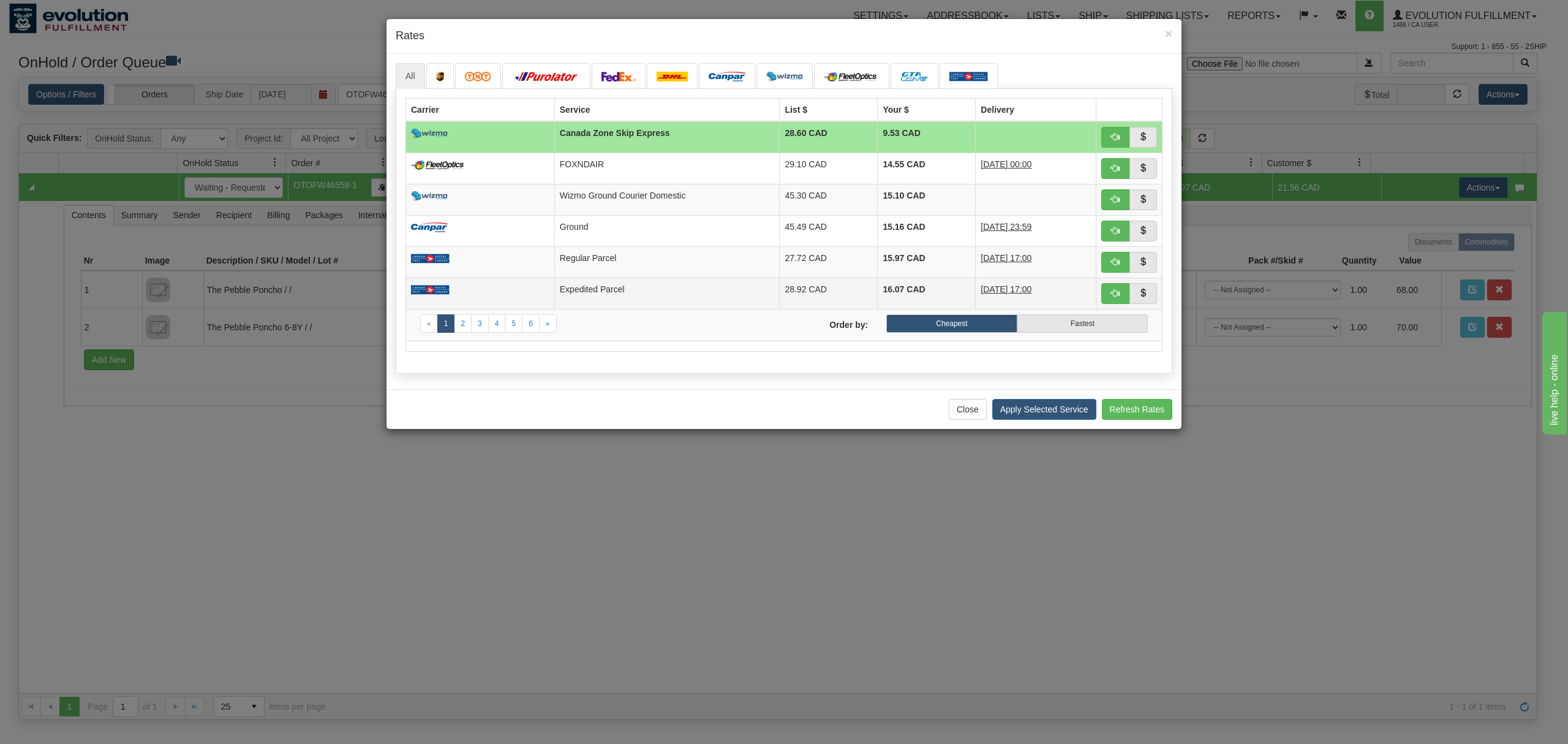
click at [620, 282] on td "Expedited Parcel" at bounding box center [667, 293] width 225 height 31
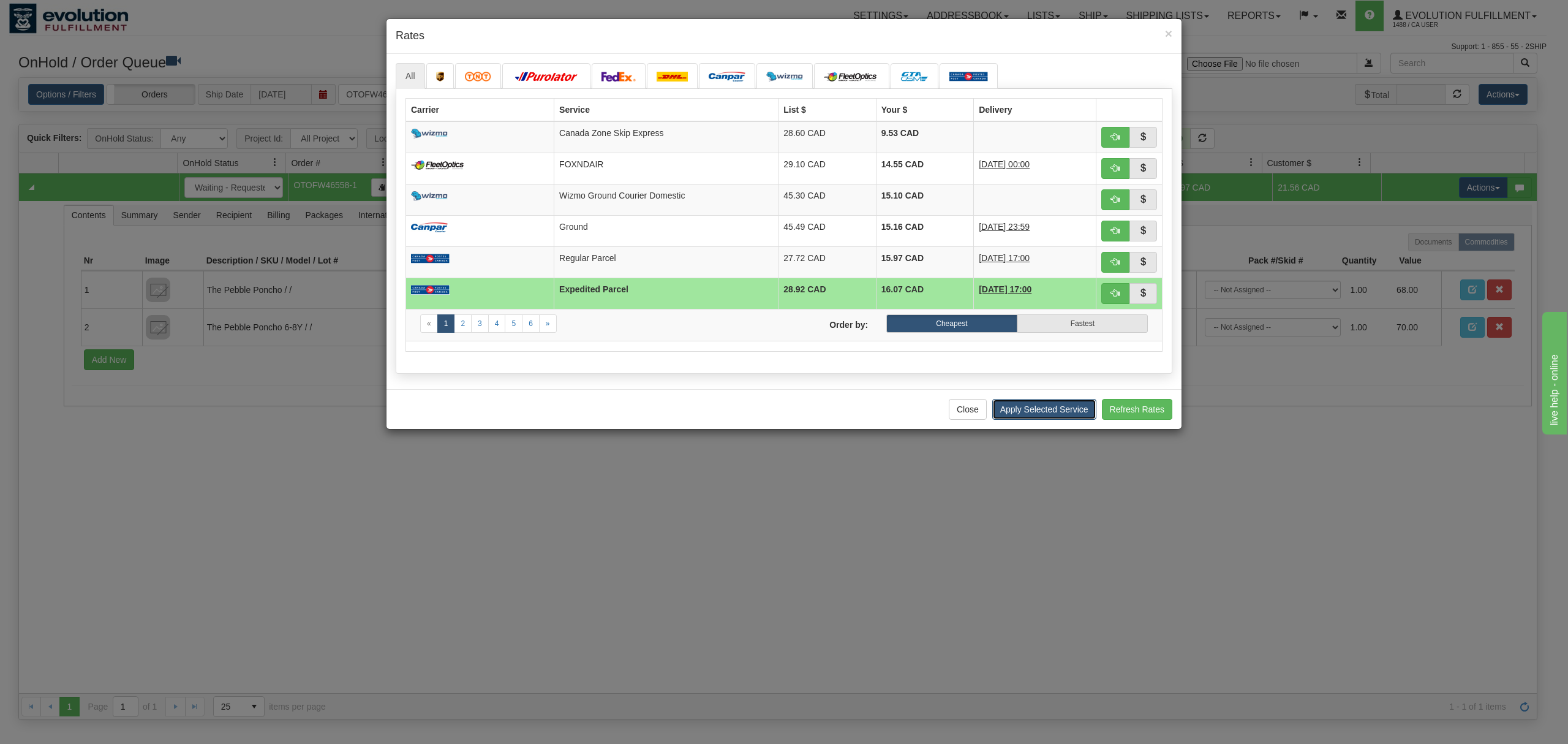
click at [1027, 420] on button "Apply Selected Service" at bounding box center [1044, 409] width 104 height 21
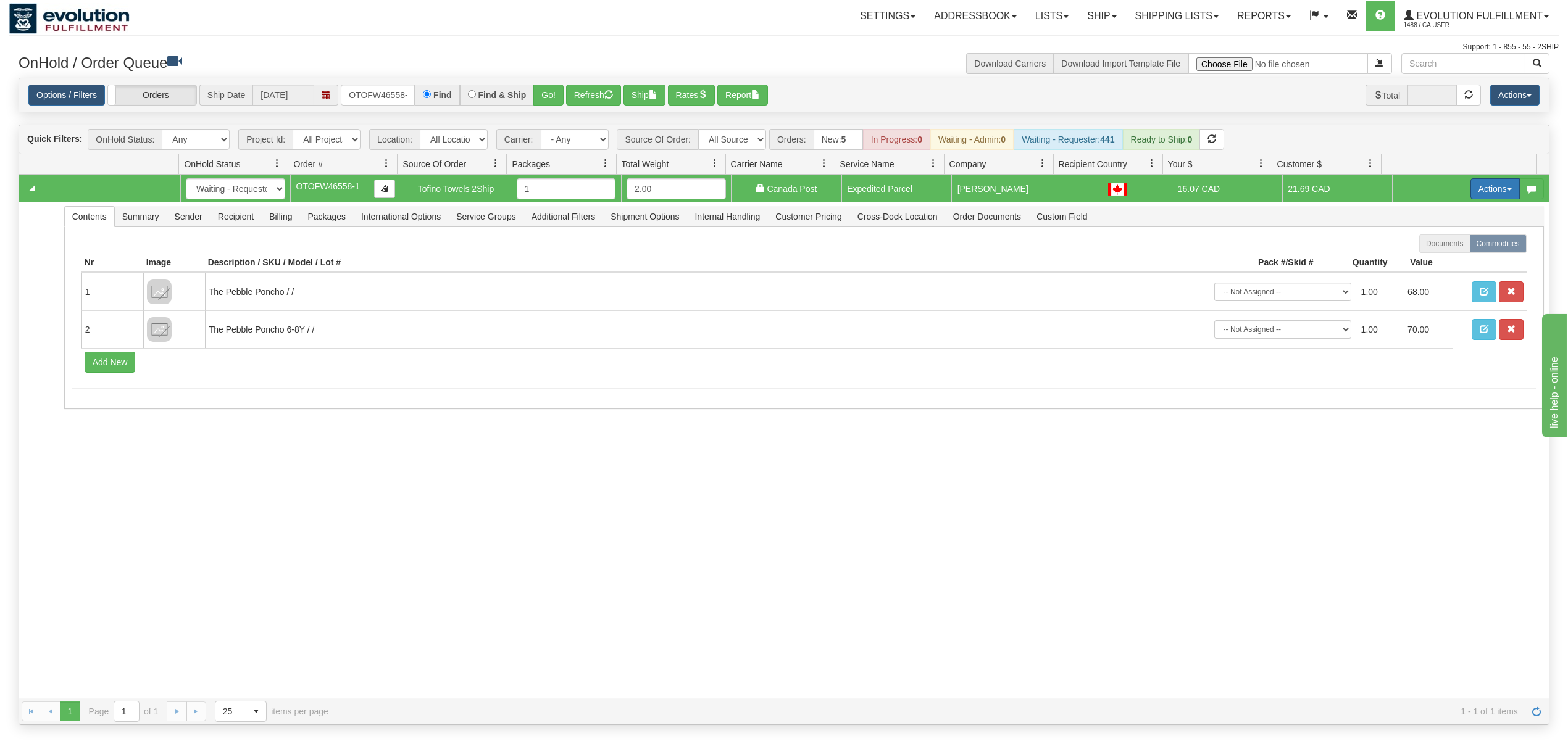
click at [1490, 191] on button "Actions" at bounding box center [1494, 189] width 49 height 21
click at [1433, 259] on span "Ship" at bounding box center [1445, 260] width 26 height 10
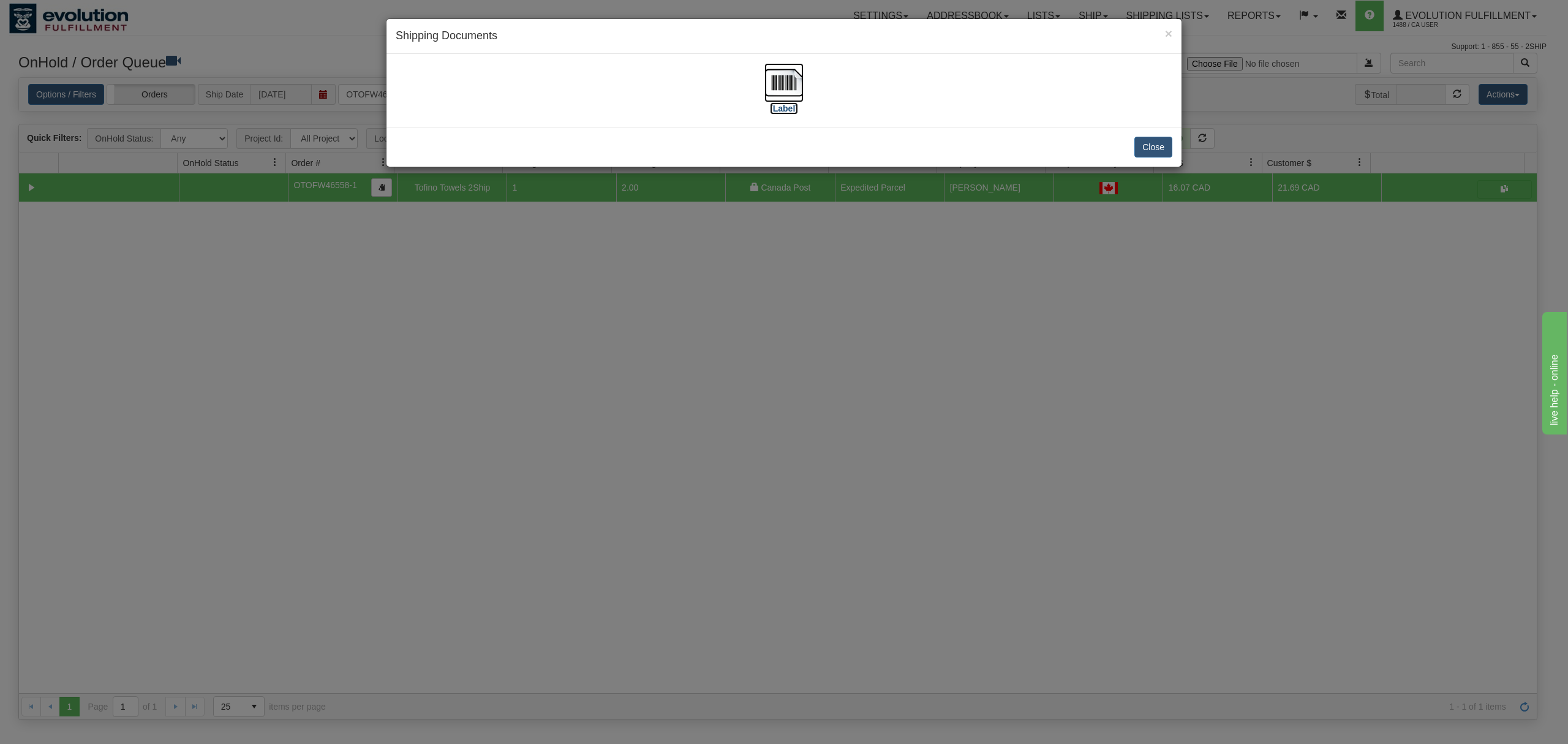
click at [793, 76] on img at bounding box center [784, 83] width 39 height 39
click at [1156, 147] on button "Close" at bounding box center [1153, 147] width 38 height 21
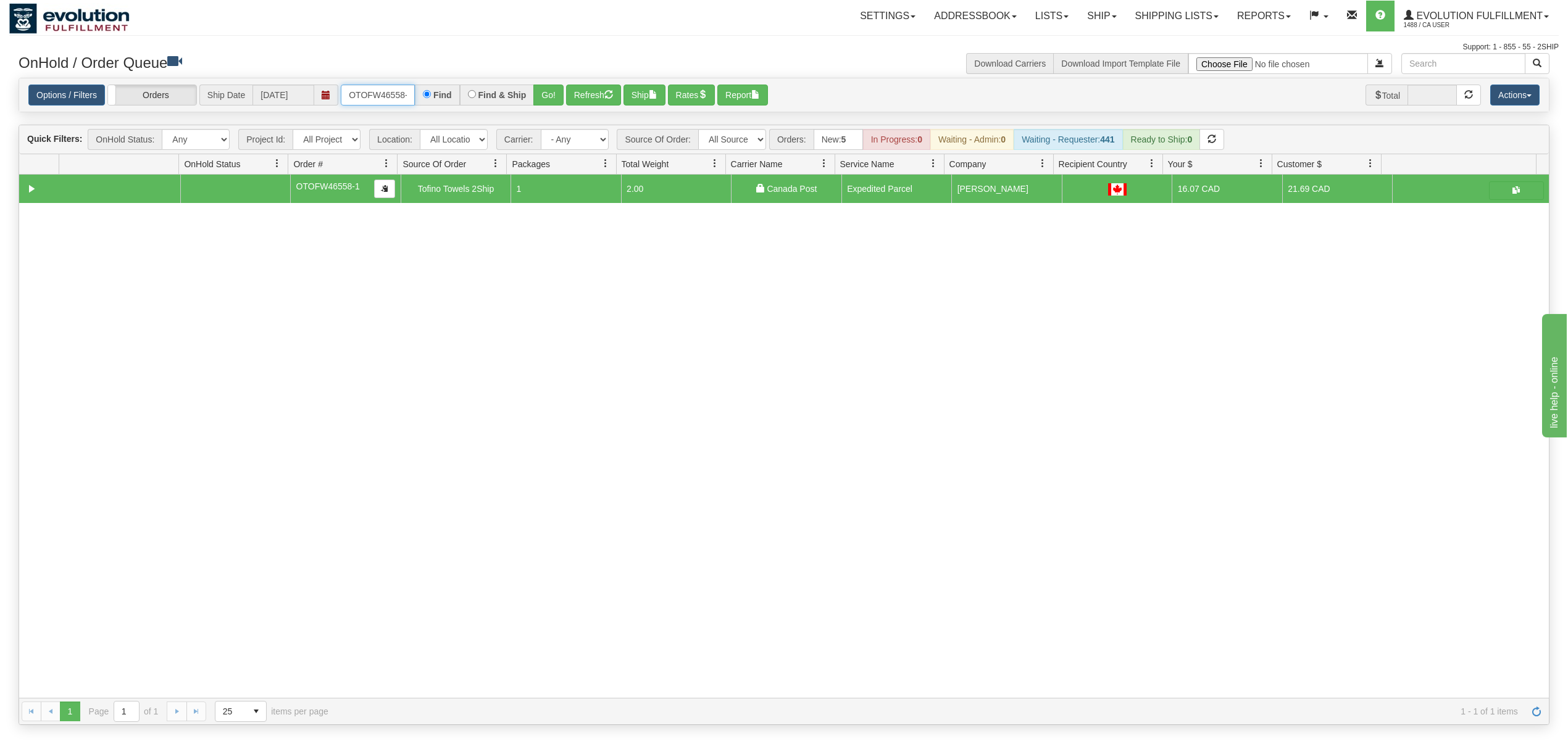
click at [366, 92] on input "OTOFW46558-1" at bounding box center [377, 95] width 74 height 21
click at [366, 92] on input "OTOFW46558-1" at bounding box center [377, 95] width 74 height 21
drag, startPoint x: 558, startPoint y: 80, endPoint x: 559, endPoint y: 94, distance: 14.0
click at [559, 87] on div "Options / Filters Group Shipments Orders Ship Date [DATE] OMBK17663828 Find Fin…" at bounding box center [784, 95] width 1529 height 34
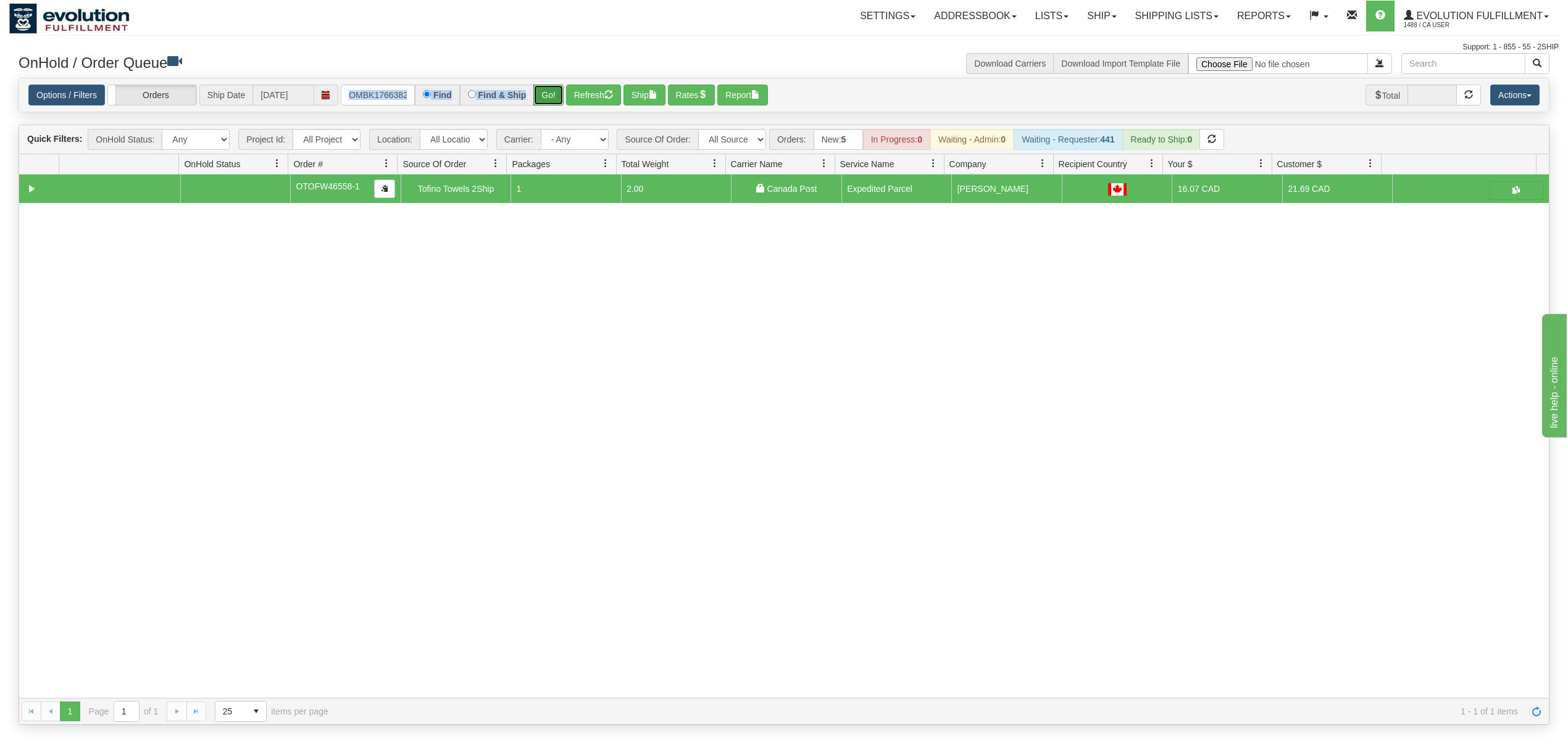
click at [559, 94] on button "Go!" at bounding box center [549, 95] width 31 height 21
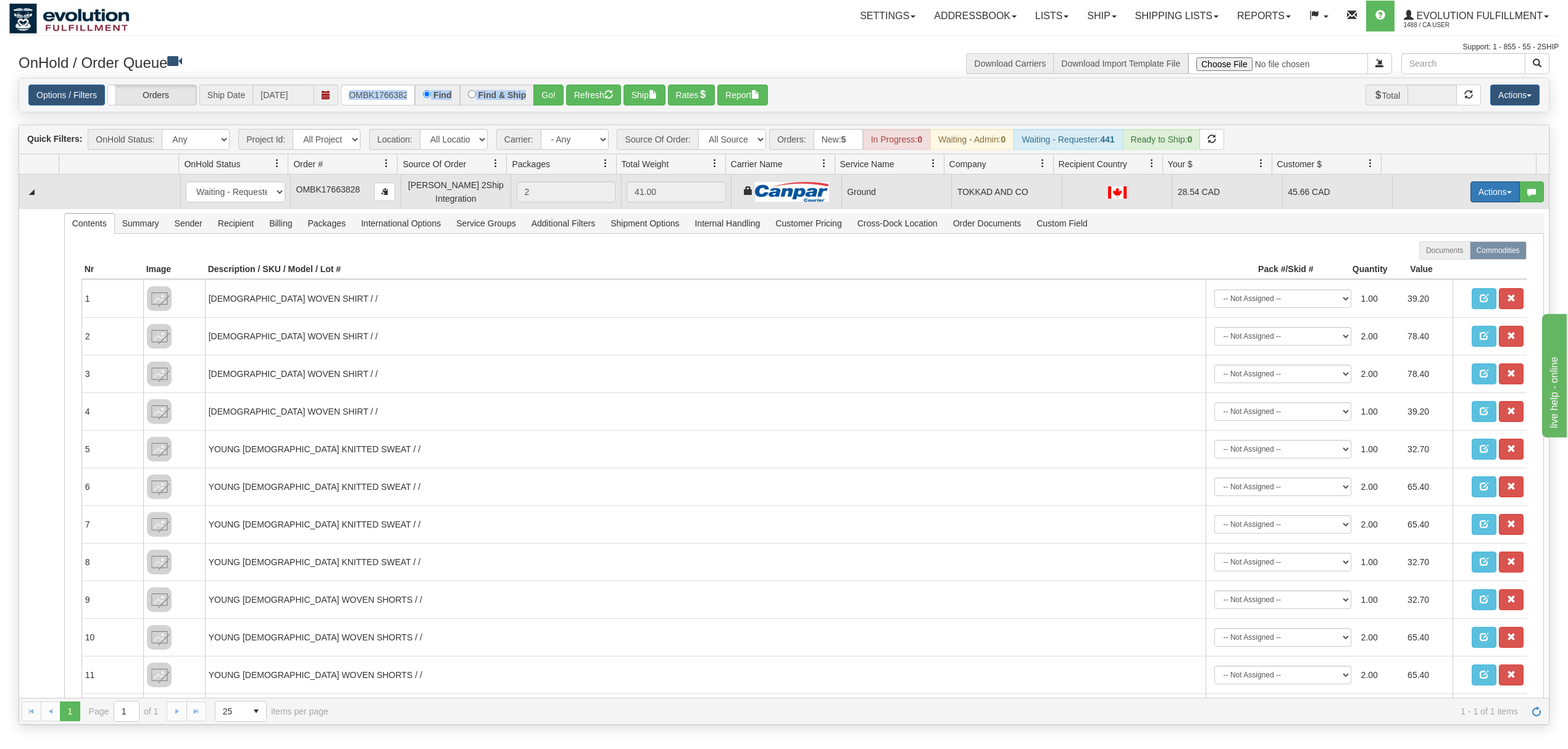
click at [1484, 196] on button "Actions" at bounding box center [1494, 192] width 49 height 21
click at [1450, 260] on link "Ship" at bounding box center [1469, 263] width 99 height 16
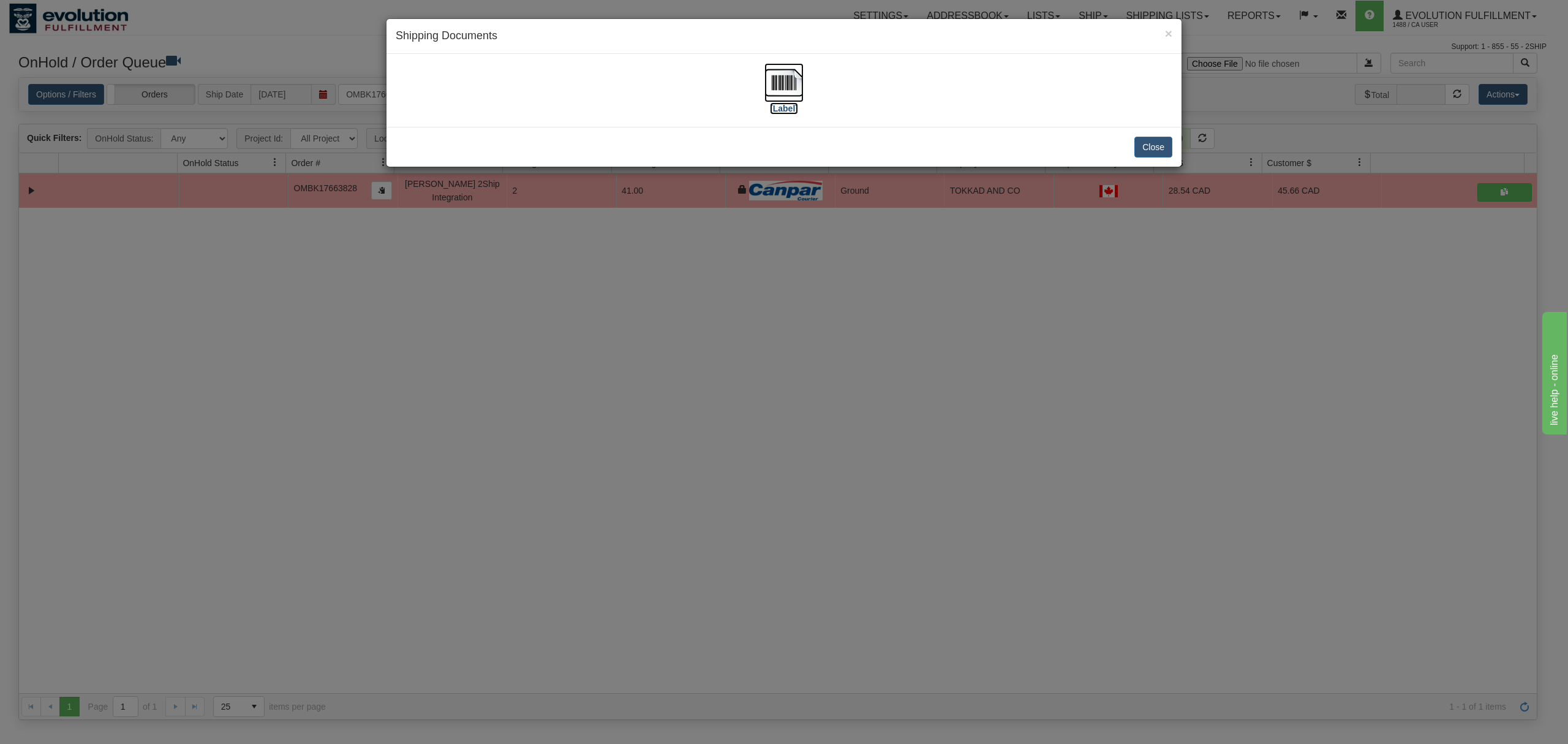
click at [778, 86] on img at bounding box center [784, 83] width 39 height 39
click at [1170, 156] on button "Close" at bounding box center [1153, 147] width 38 height 21
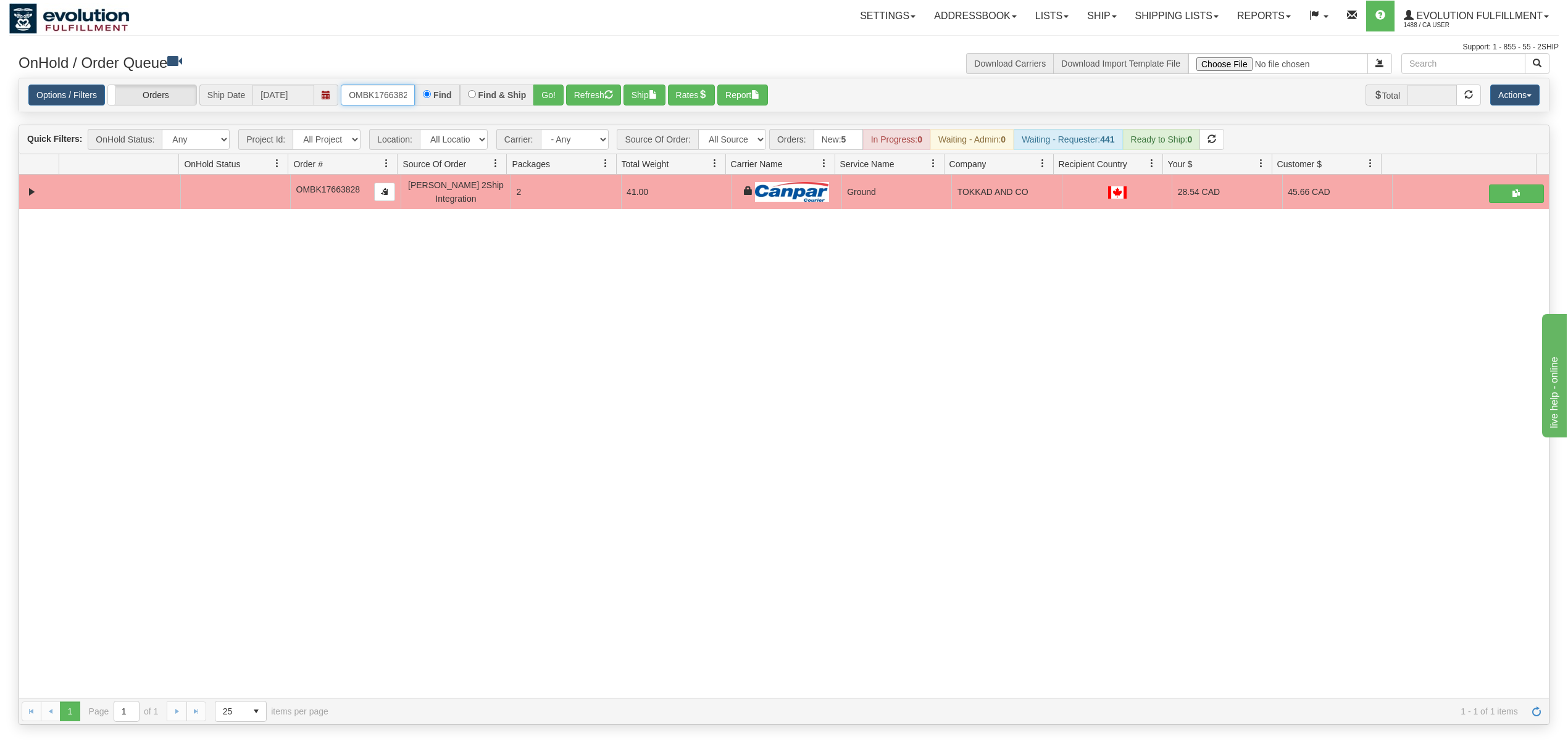
scroll to position [0, 6]
drag, startPoint x: 346, startPoint y: 92, endPoint x: 479, endPoint y: 96, distance: 133.1
click at [479, 96] on div "OMBK17663828 Find Find & Ship Go!" at bounding box center [452, 95] width 223 height 21
click at [546, 94] on button "Go!" at bounding box center [549, 95] width 31 height 21
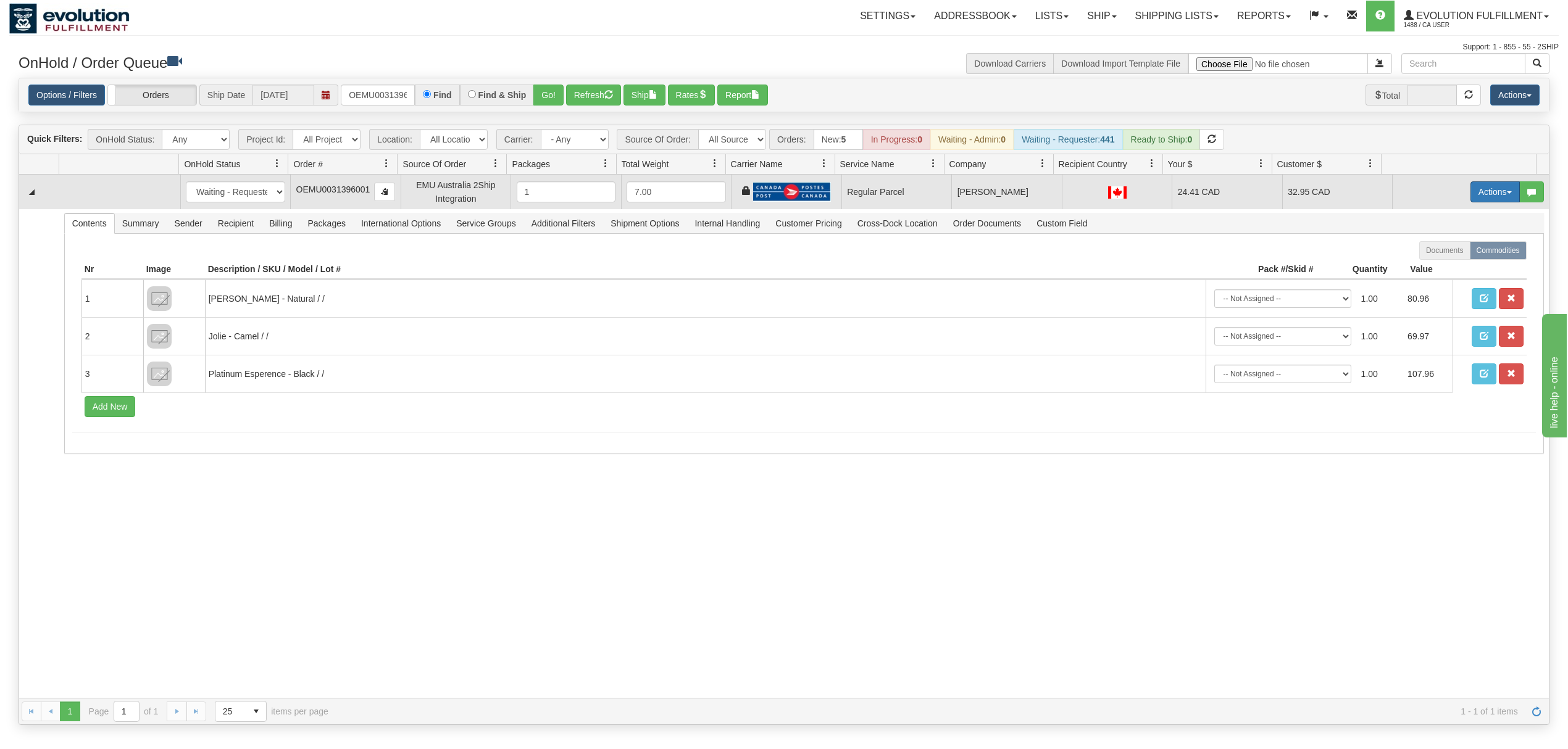
click at [1473, 187] on button "Actions" at bounding box center [1494, 192] width 49 height 21
click at [1433, 247] on span "Rate All Services" at bounding box center [1469, 248] width 74 height 10
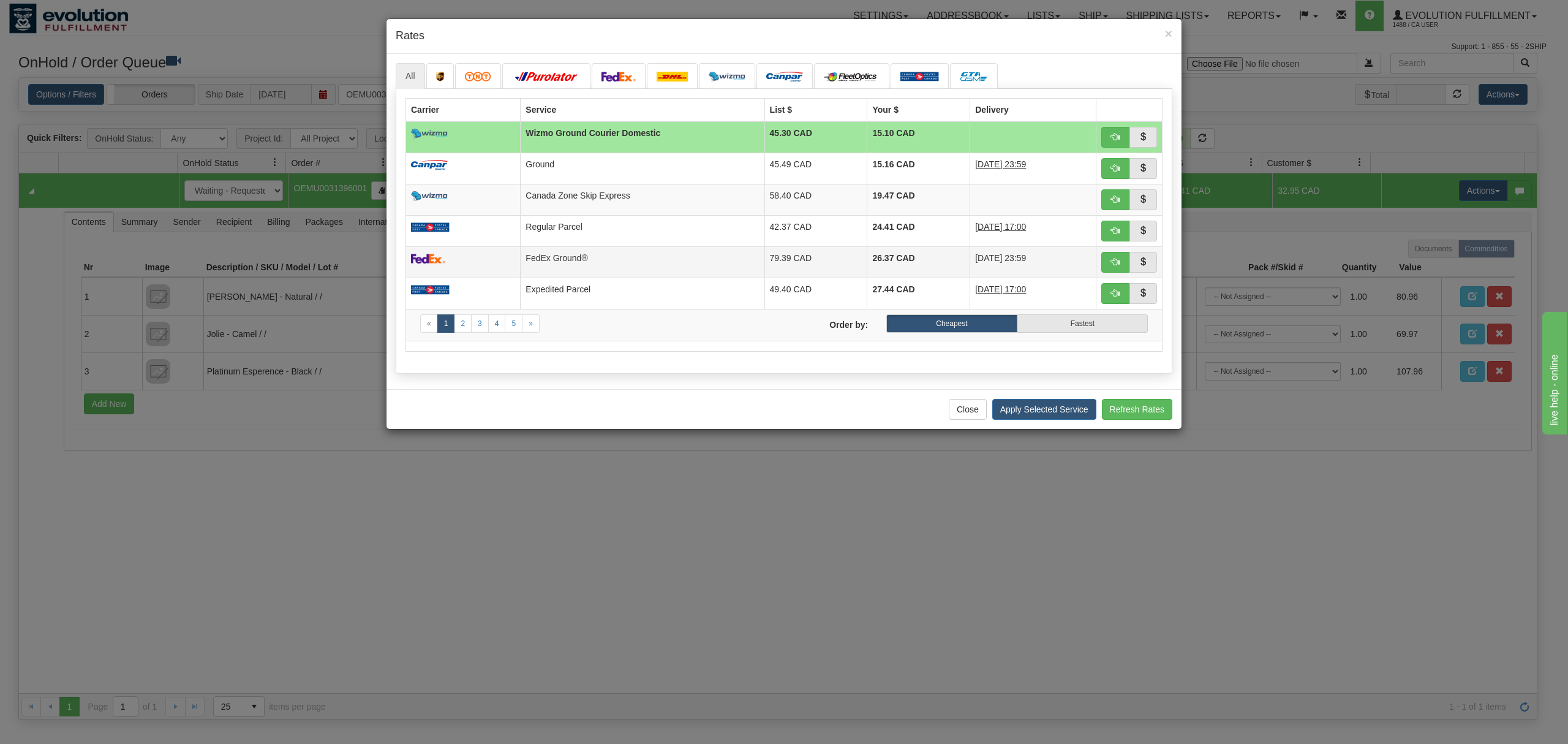
click at [501, 278] on td at bounding box center [463, 262] width 114 height 31
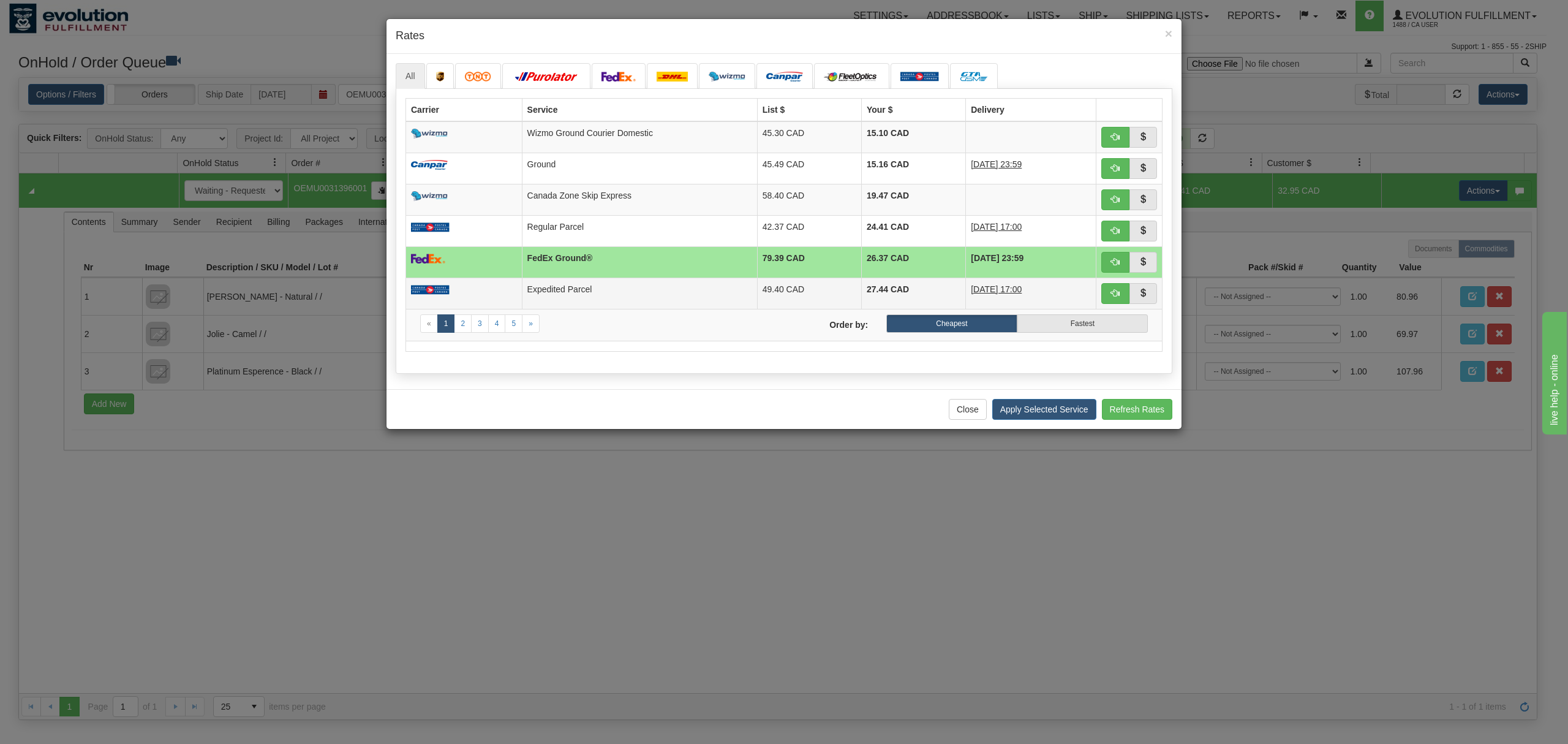
click at [510, 290] on td at bounding box center [464, 293] width 116 height 31
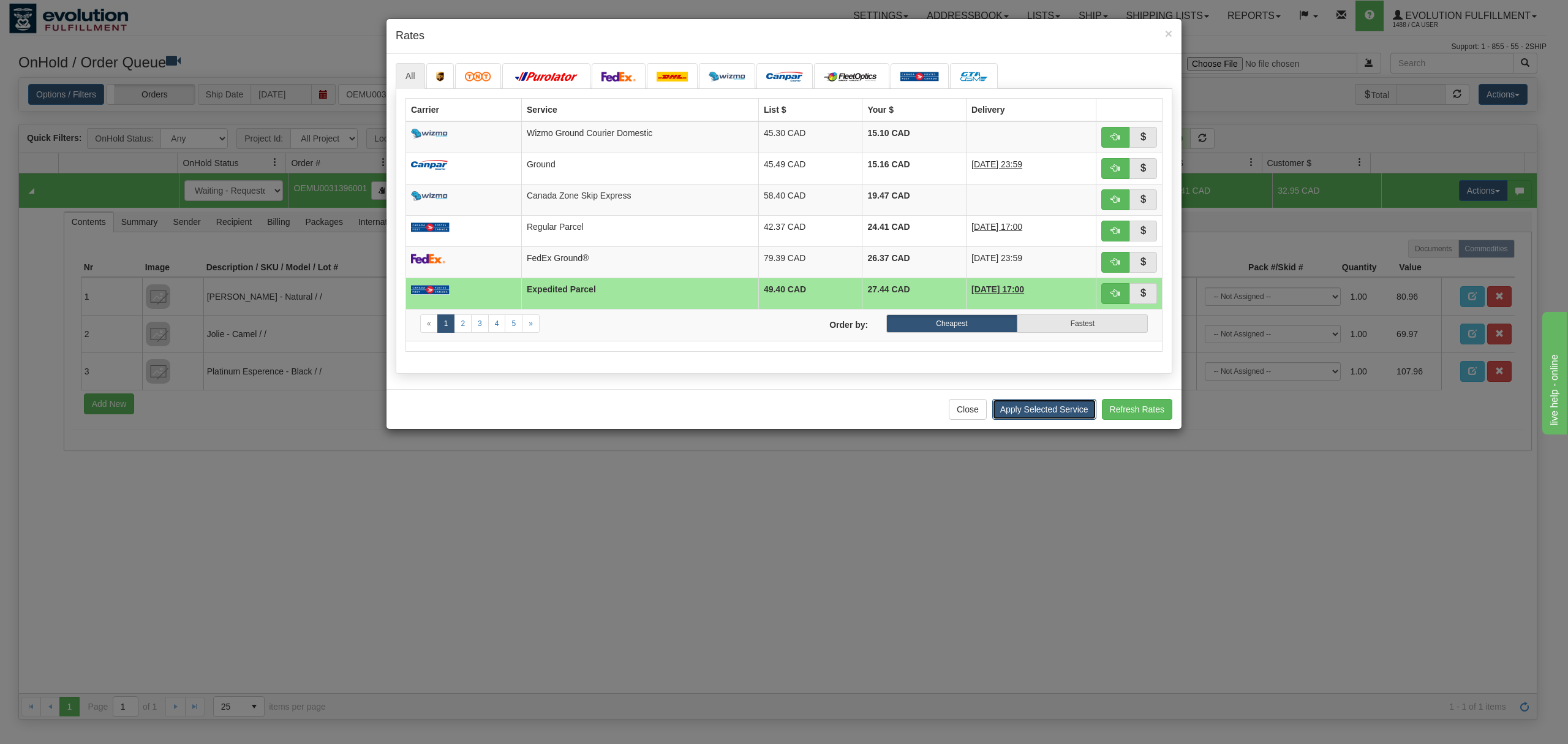
click at [1032, 411] on button "Apply Selected Service" at bounding box center [1044, 409] width 104 height 21
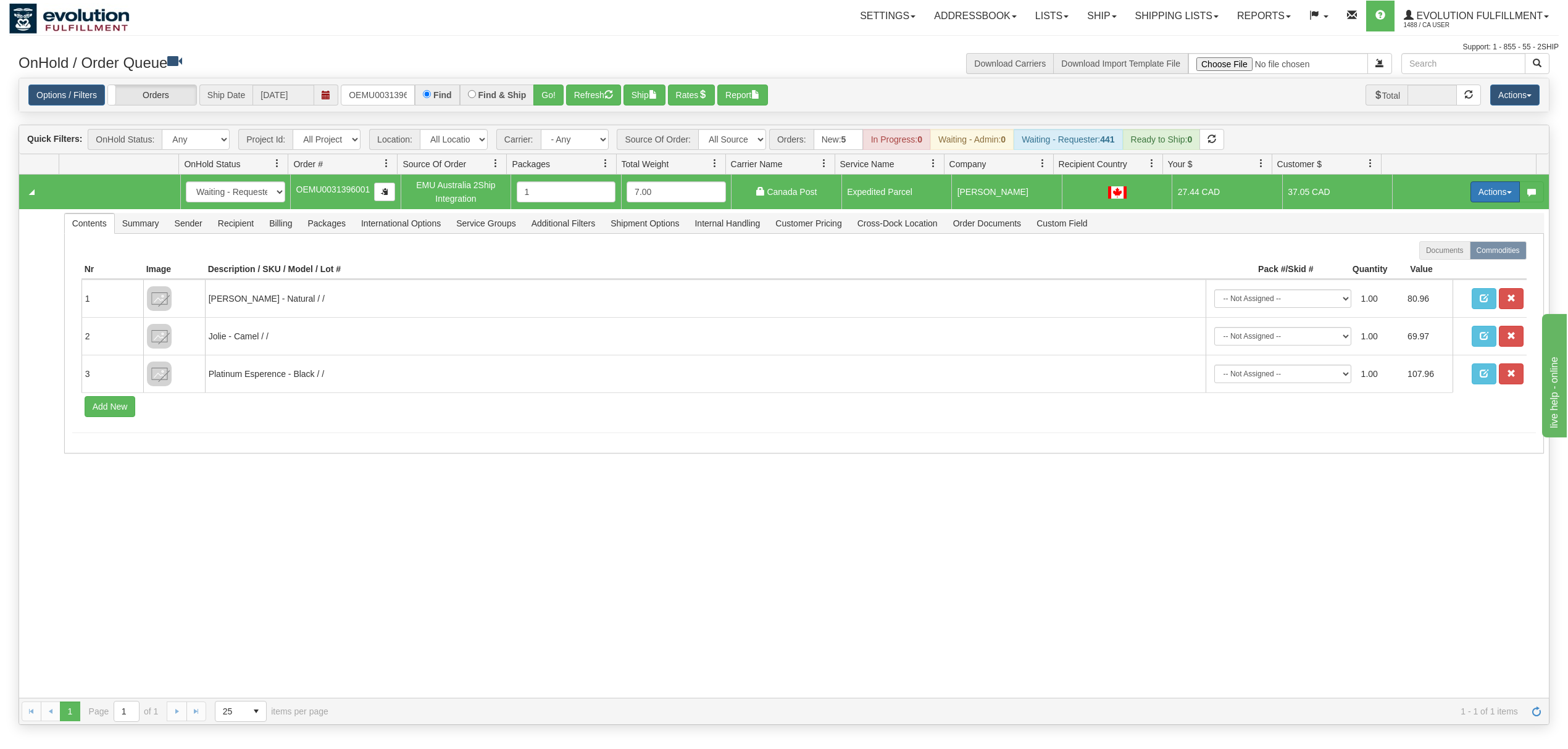
click at [1484, 193] on button "Actions" at bounding box center [1494, 192] width 49 height 21
click at [1420, 260] on link "Ship" at bounding box center [1469, 263] width 99 height 16
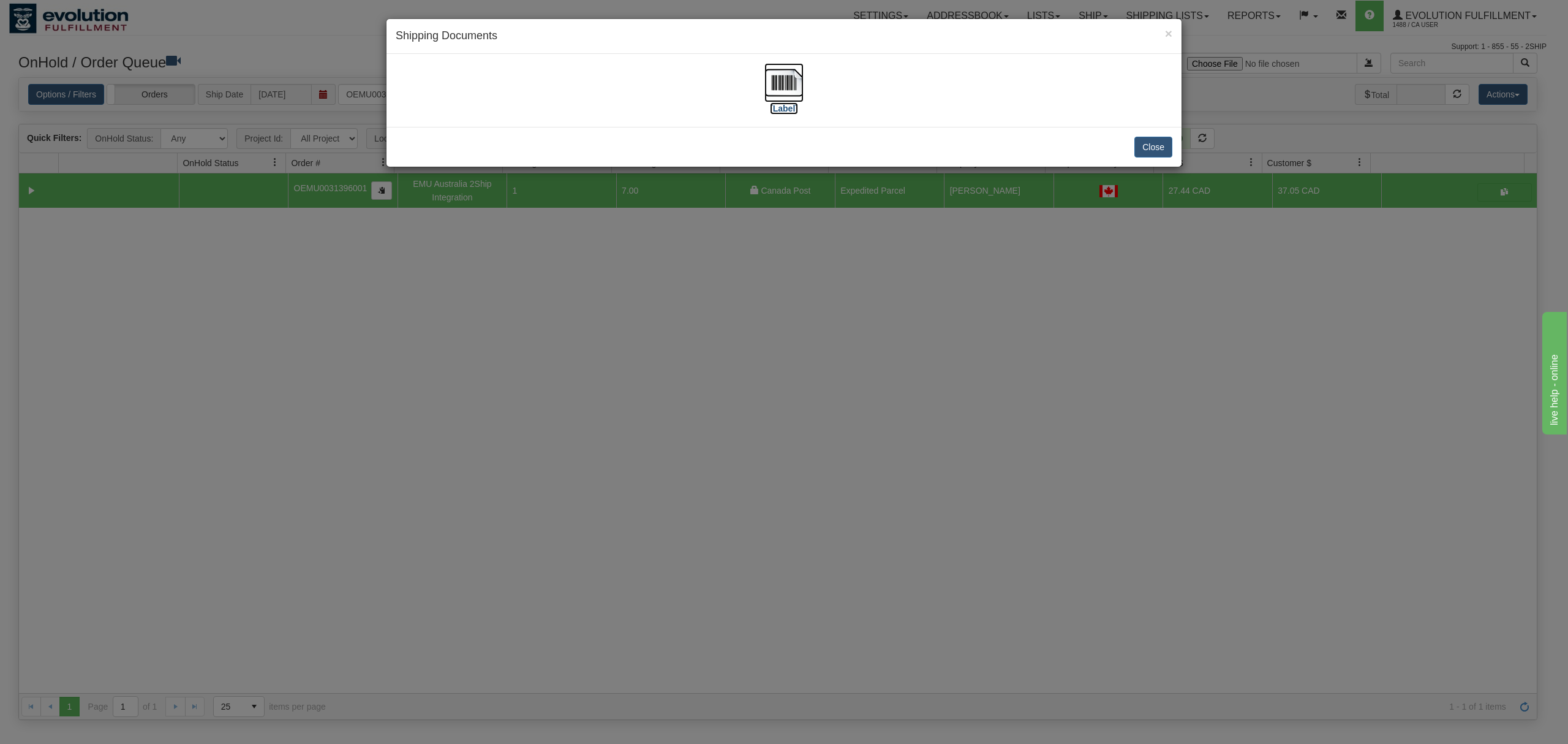
click at [784, 79] on img at bounding box center [784, 83] width 39 height 39
click at [1157, 143] on button "Close" at bounding box center [1153, 147] width 38 height 21
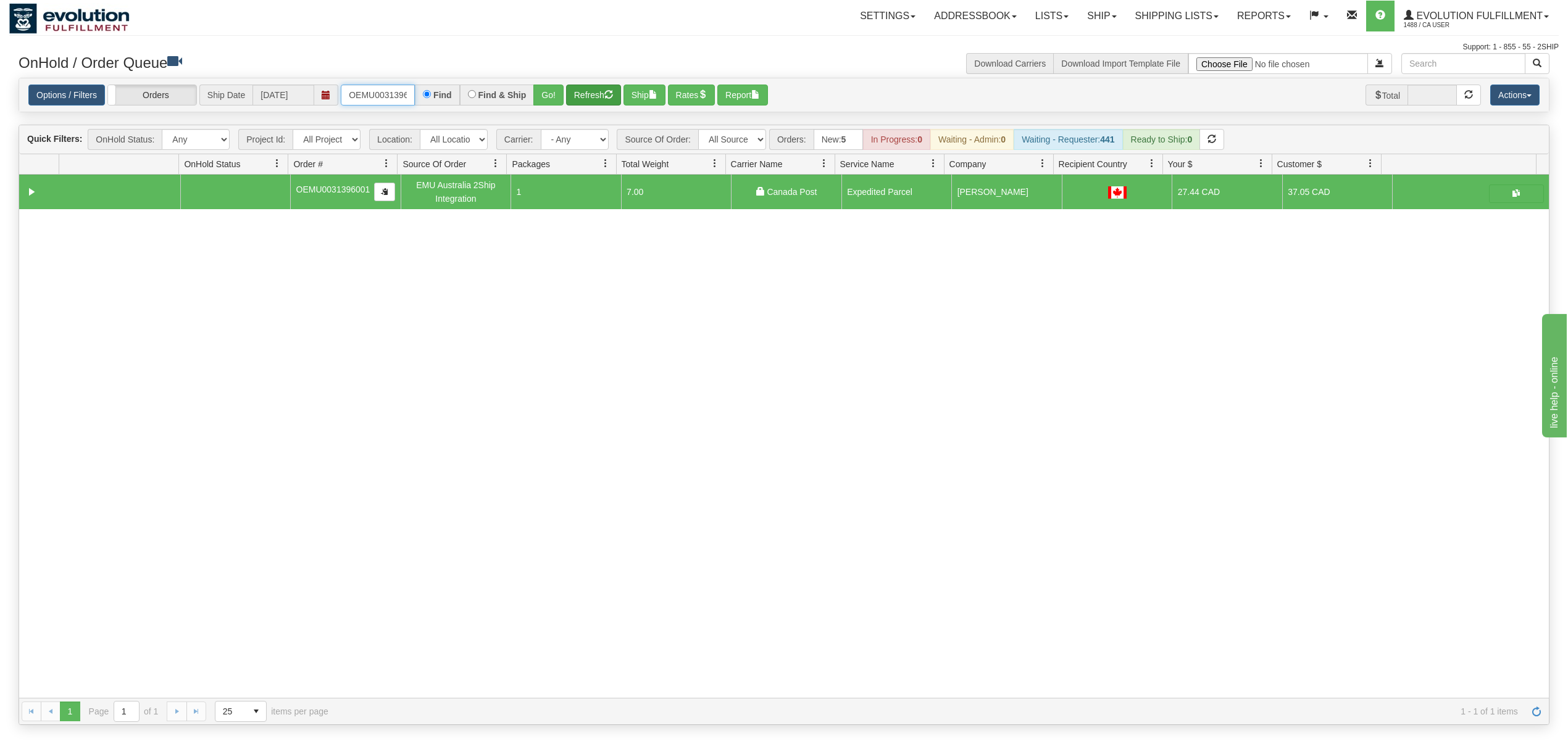
scroll to position [0, 16]
drag, startPoint x: 348, startPoint y: 94, endPoint x: 570, endPoint y: 94, distance: 222.0
click at [570, 94] on div "Options / Filters Group Shipments Orders Ship Date [DATE] OEMU0031396001 Find F…" at bounding box center [784, 95] width 1511 height 21
type input "OAAIW5934-1"
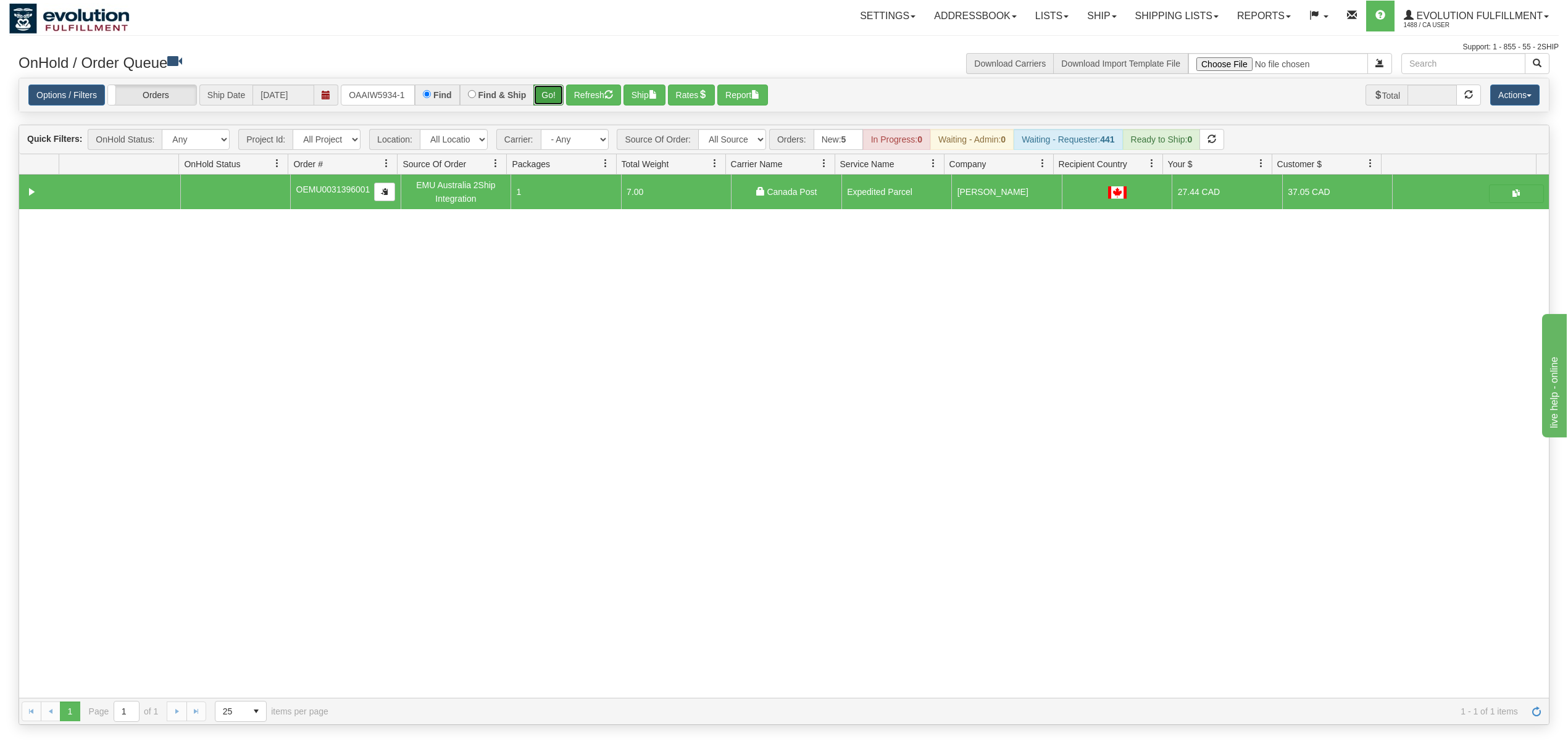
click at [556, 94] on button "Go!" at bounding box center [549, 95] width 31 height 21
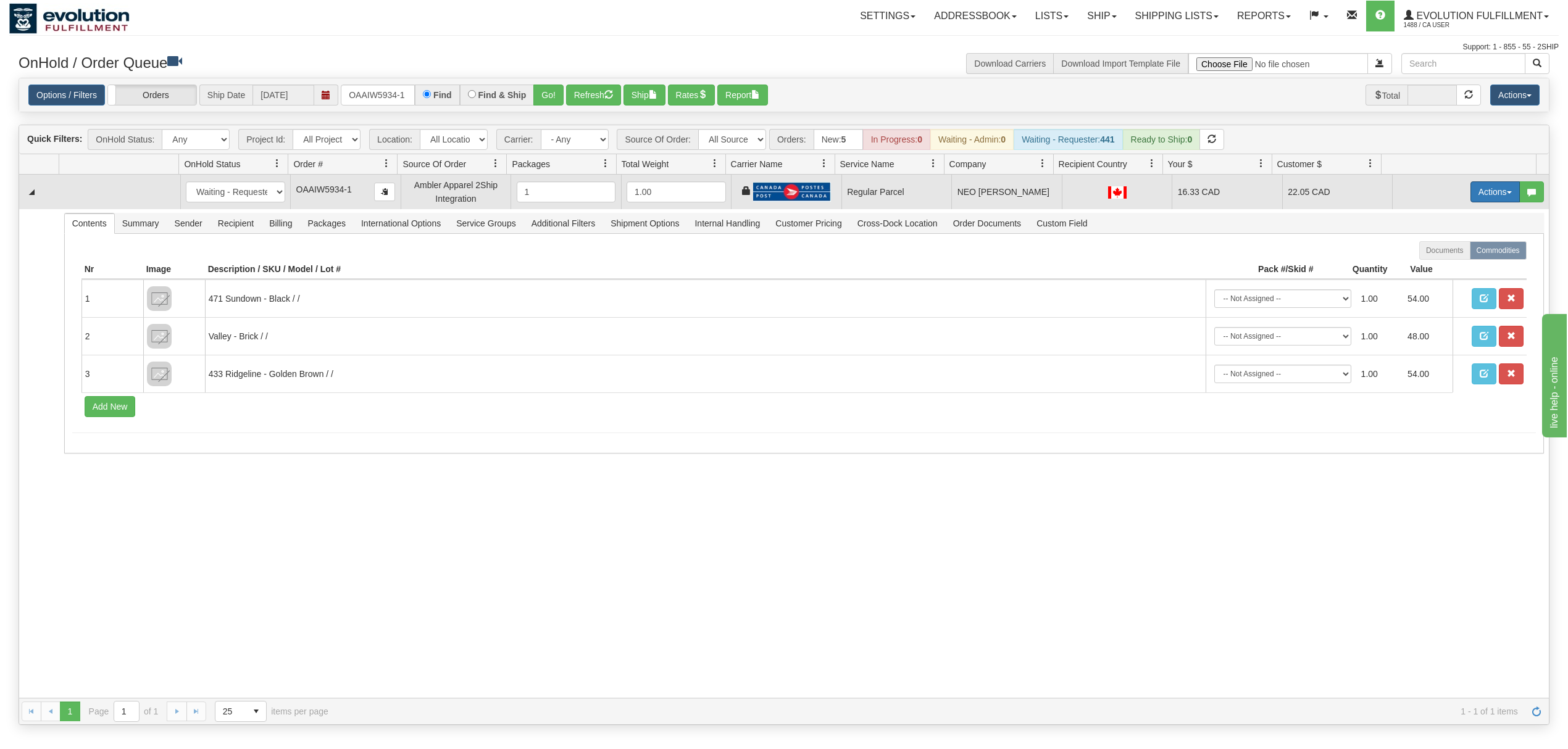
click at [1474, 193] on button "Actions" at bounding box center [1494, 192] width 49 height 21
click at [1452, 248] on span "Rate All Services" at bounding box center [1469, 248] width 74 height 10
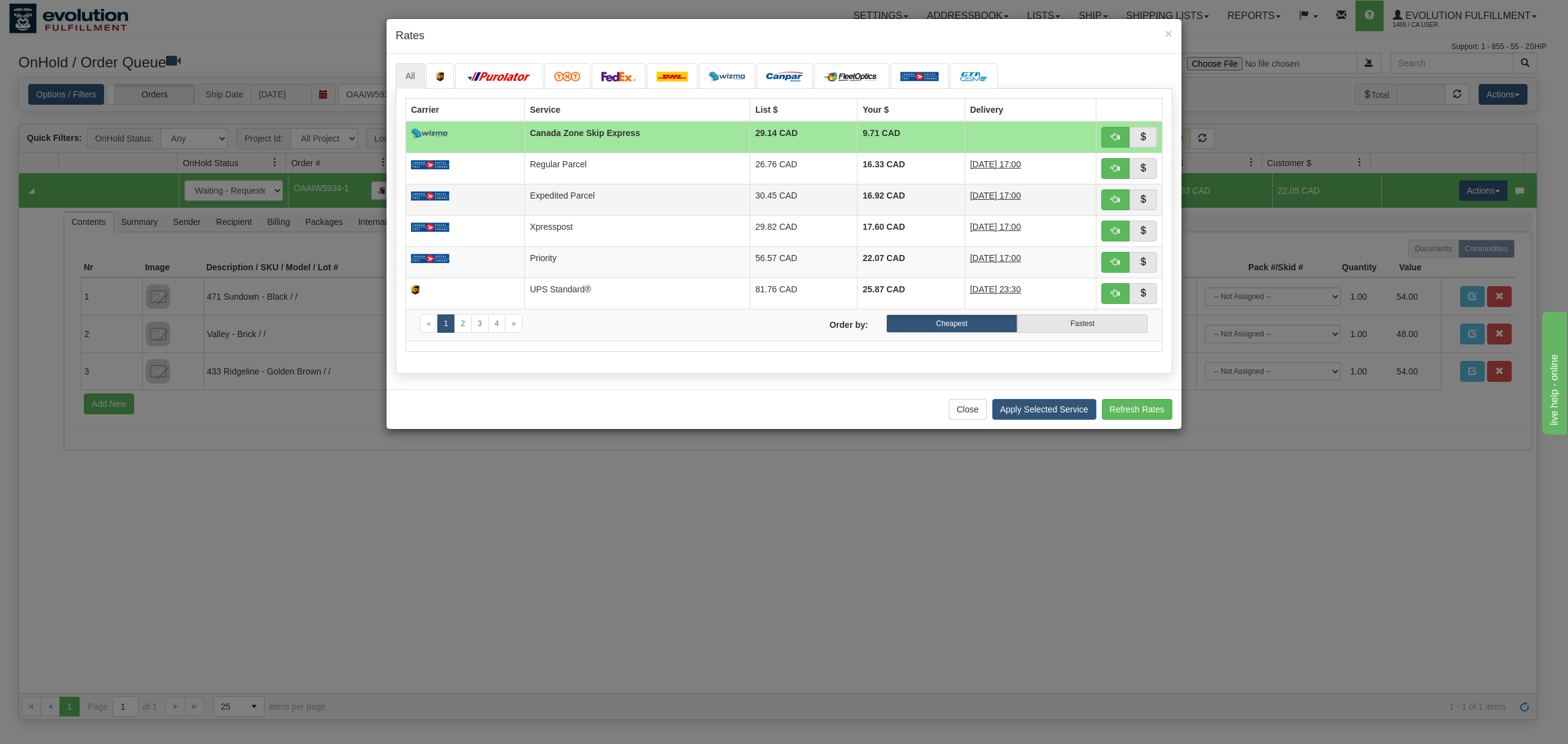
click at [773, 200] on td "30.45 CAD" at bounding box center [804, 199] width 107 height 31
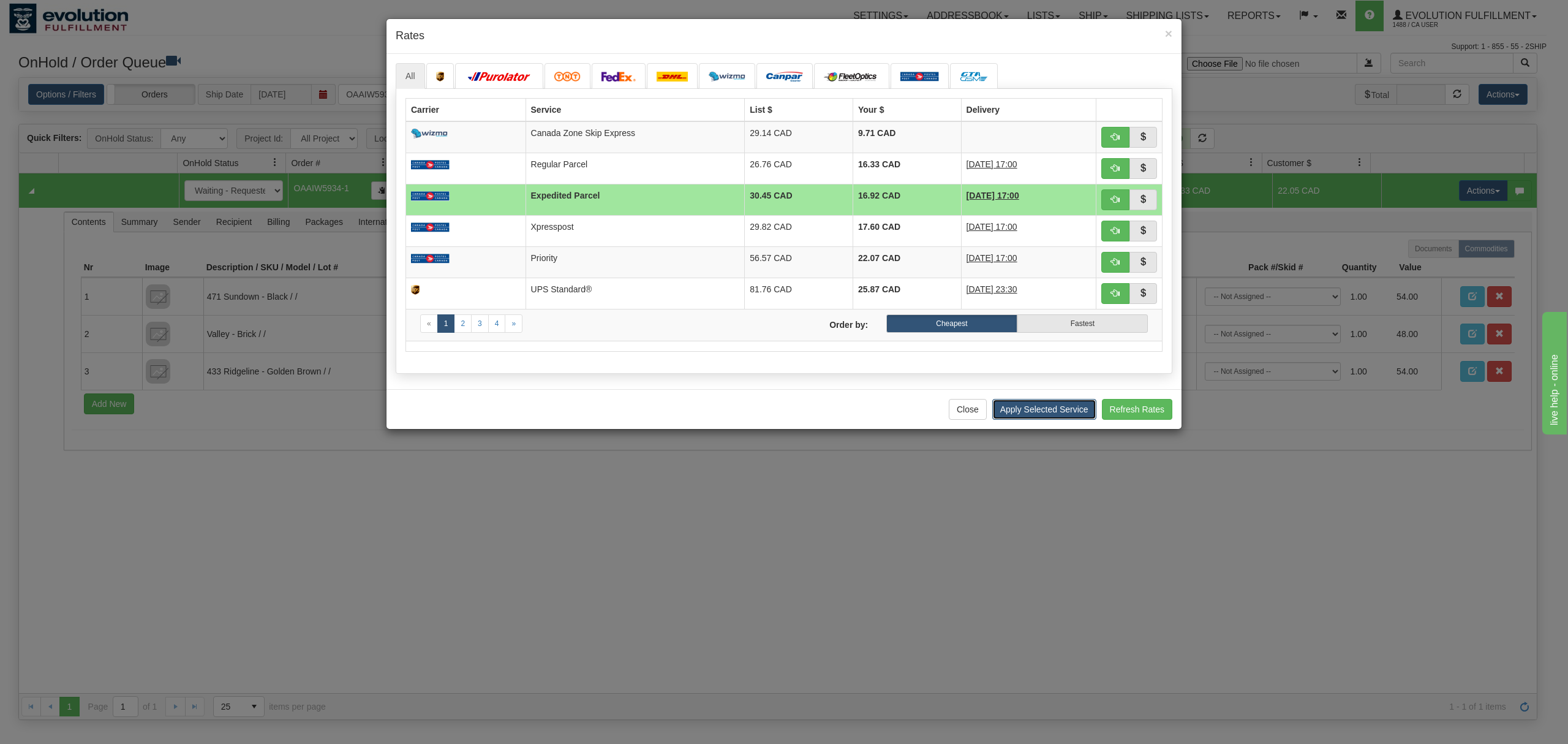
click at [1032, 408] on button "Apply Selected Service" at bounding box center [1044, 409] width 104 height 21
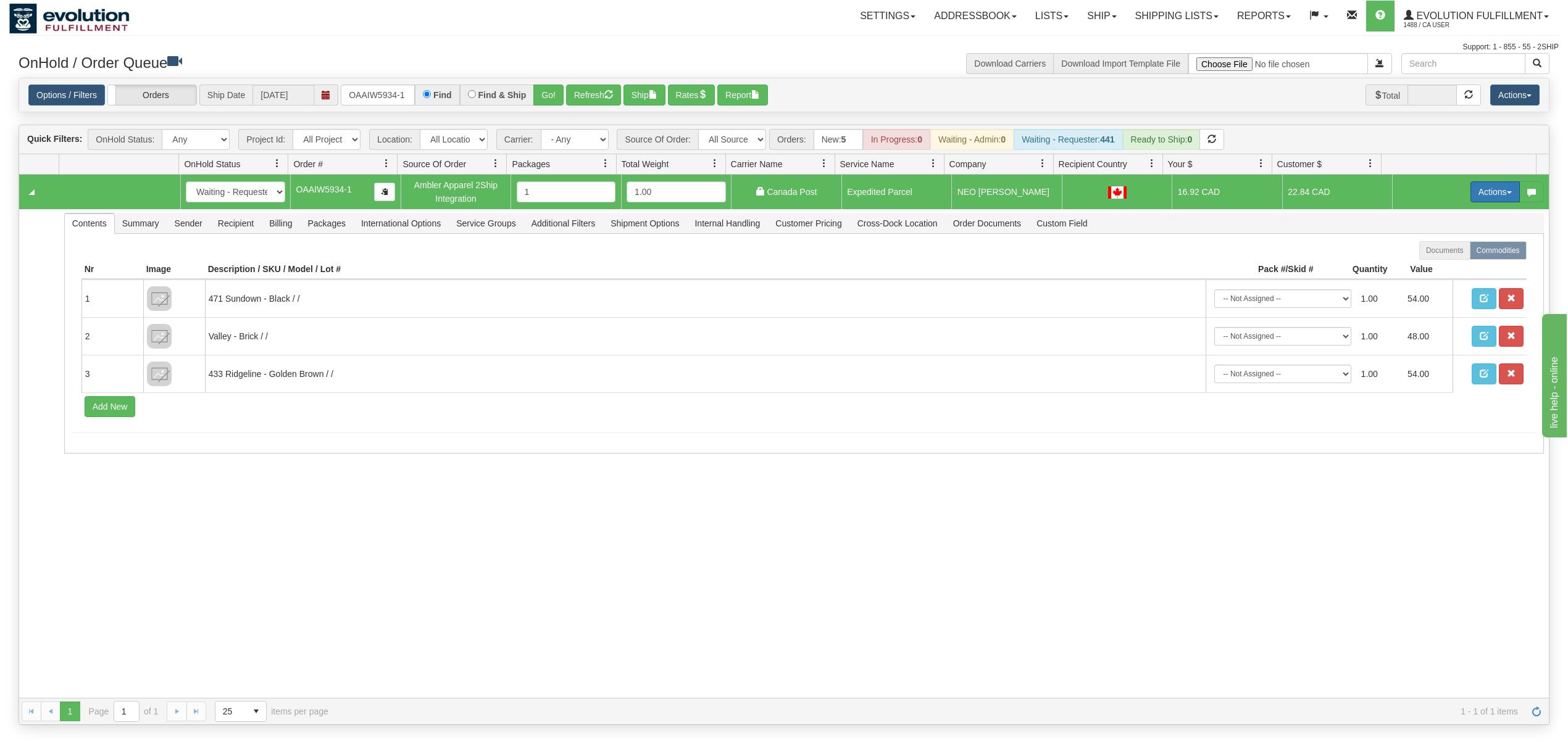
click at [1474, 196] on button "Actions" at bounding box center [1494, 192] width 49 height 21
click at [1433, 271] on link "Ship" at bounding box center [1469, 263] width 99 height 16
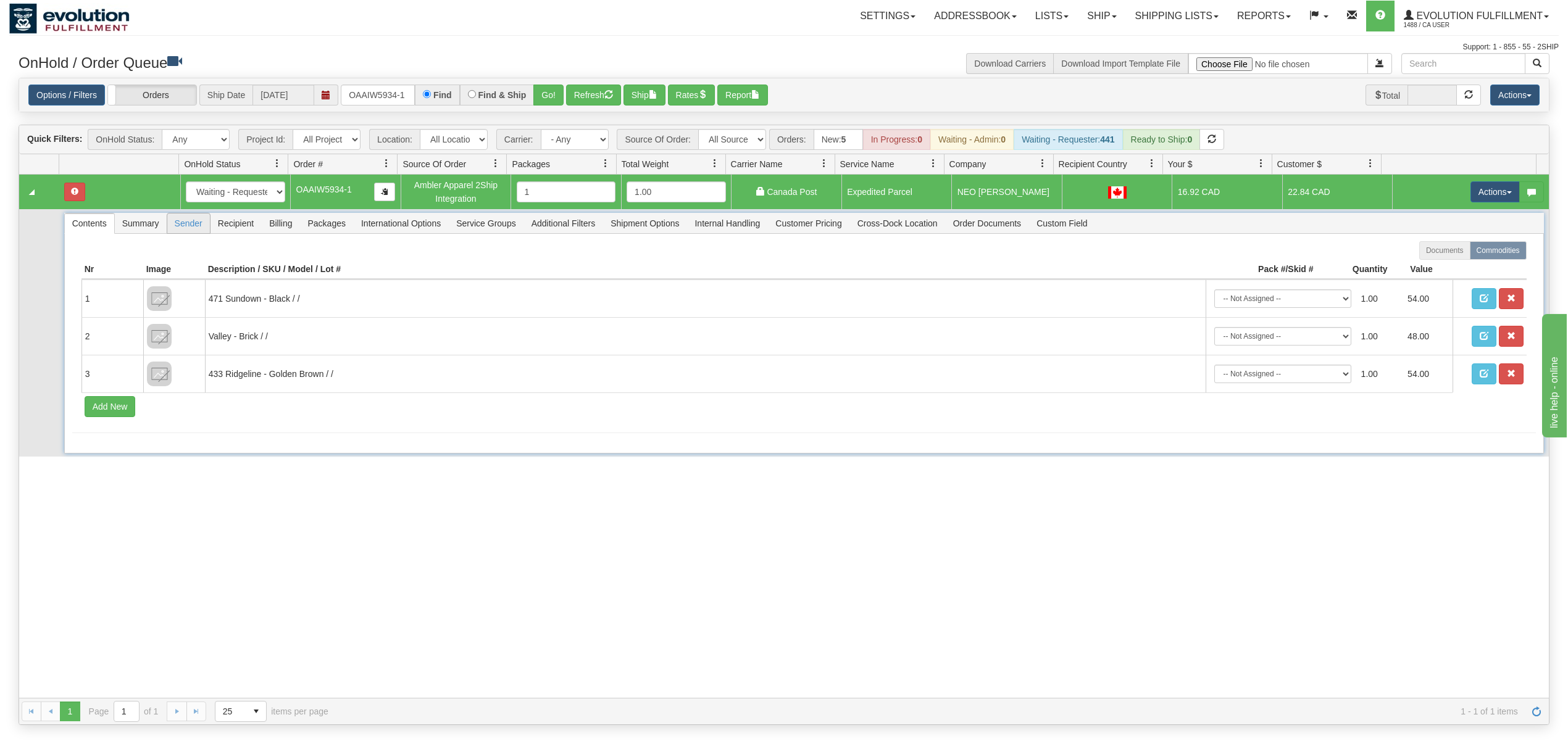
click at [200, 226] on span "Sender" at bounding box center [188, 223] width 42 height 19
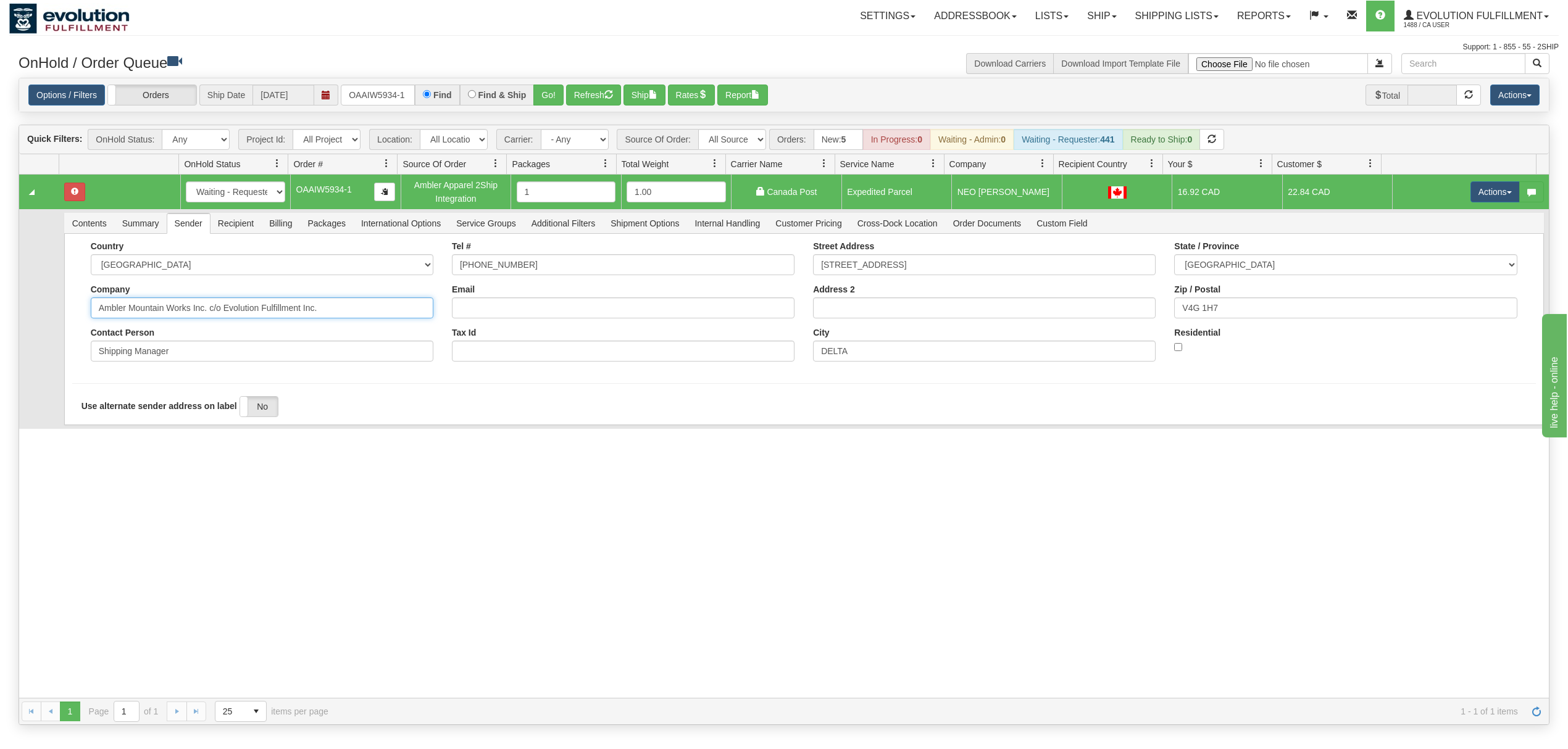
drag, startPoint x: 332, startPoint y: 315, endPoint x: 205, endPoint y: 339, distance: 129.2
click at [205, 339] on div "Country [GEOGRAPHIC_DATA] [GEOGRAPHIC_DATA] [GEOGRAPHIC_DATA] [GEOGRAPHIC_DATA]…" at bounding box center [262, 306] width 361 height 130
type input "Ambler Mountain Works Inc"
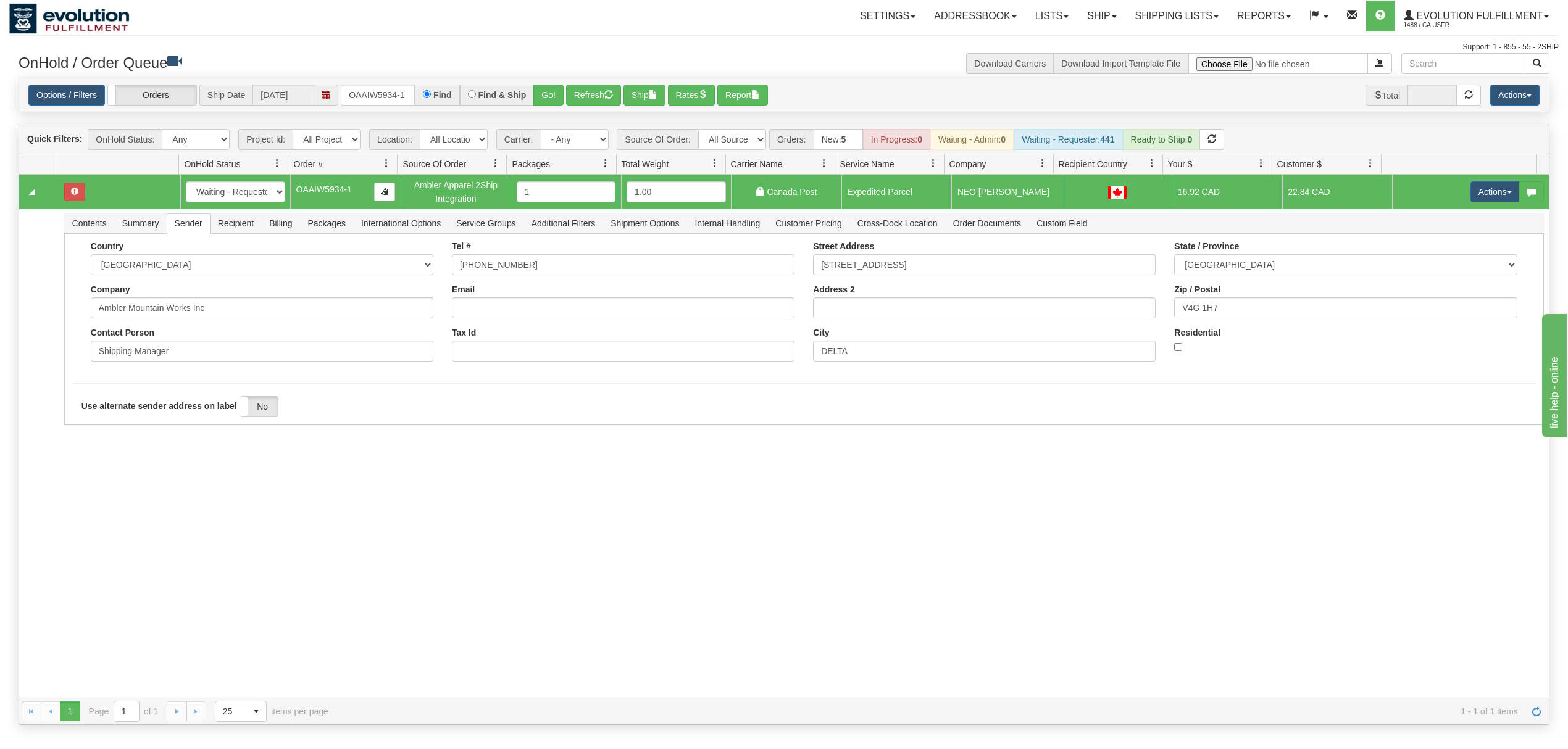
click at [148, 479] on div "31445839 EVOLUTION V3 90649110 90649111 New In Progress Waiting - Admin Waiting…" at bounding box center [784, 436] width 1529 height 523
click at [92, 432] on button "Save" at bounding box center [90, 427] width 36 height 21
click at [1473, 198] on button "Actions" at bounding box center [1494, 192] width 49 height 21
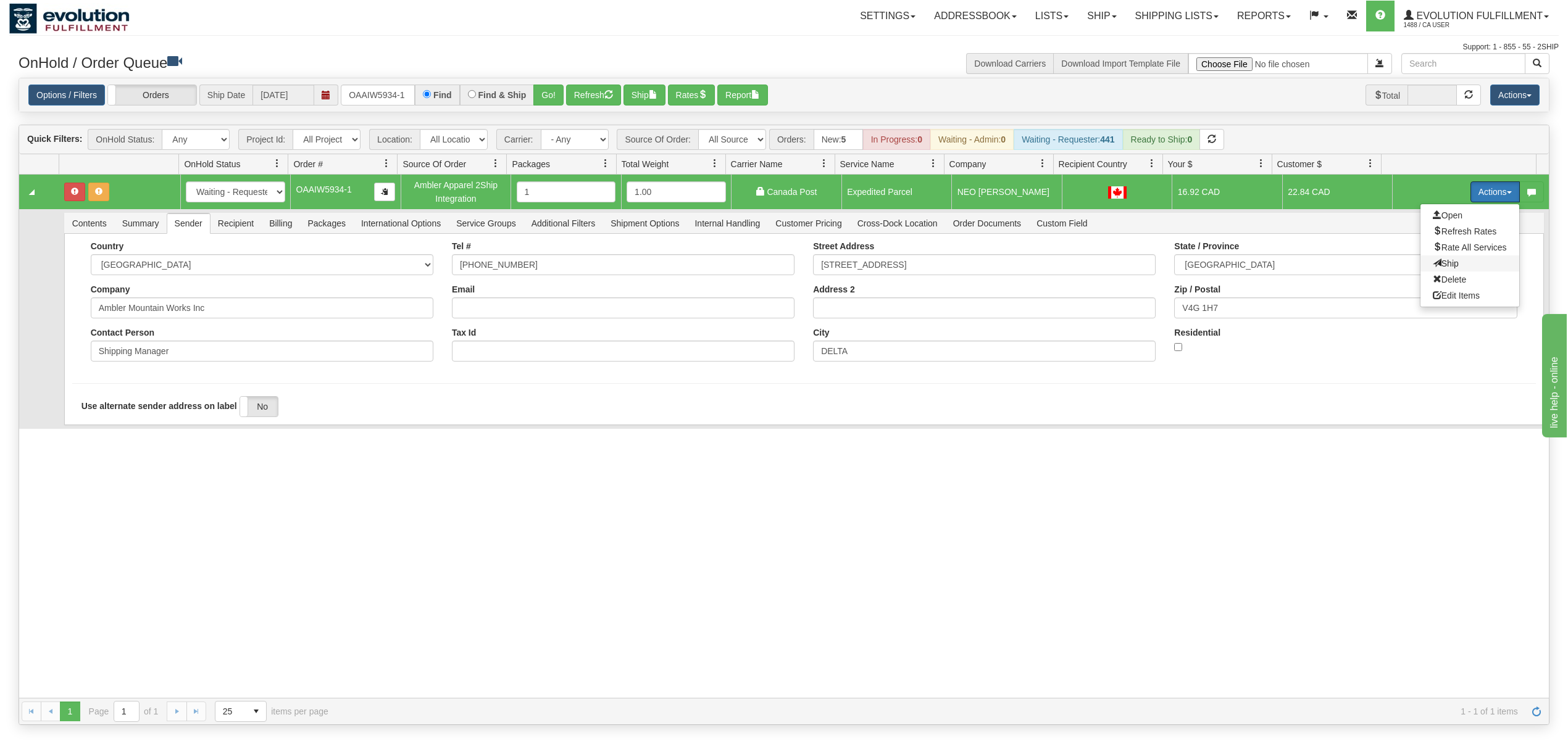
click at [1433, 266] on span "Ship" at bounding box center [1445, 264] width 26 height 10
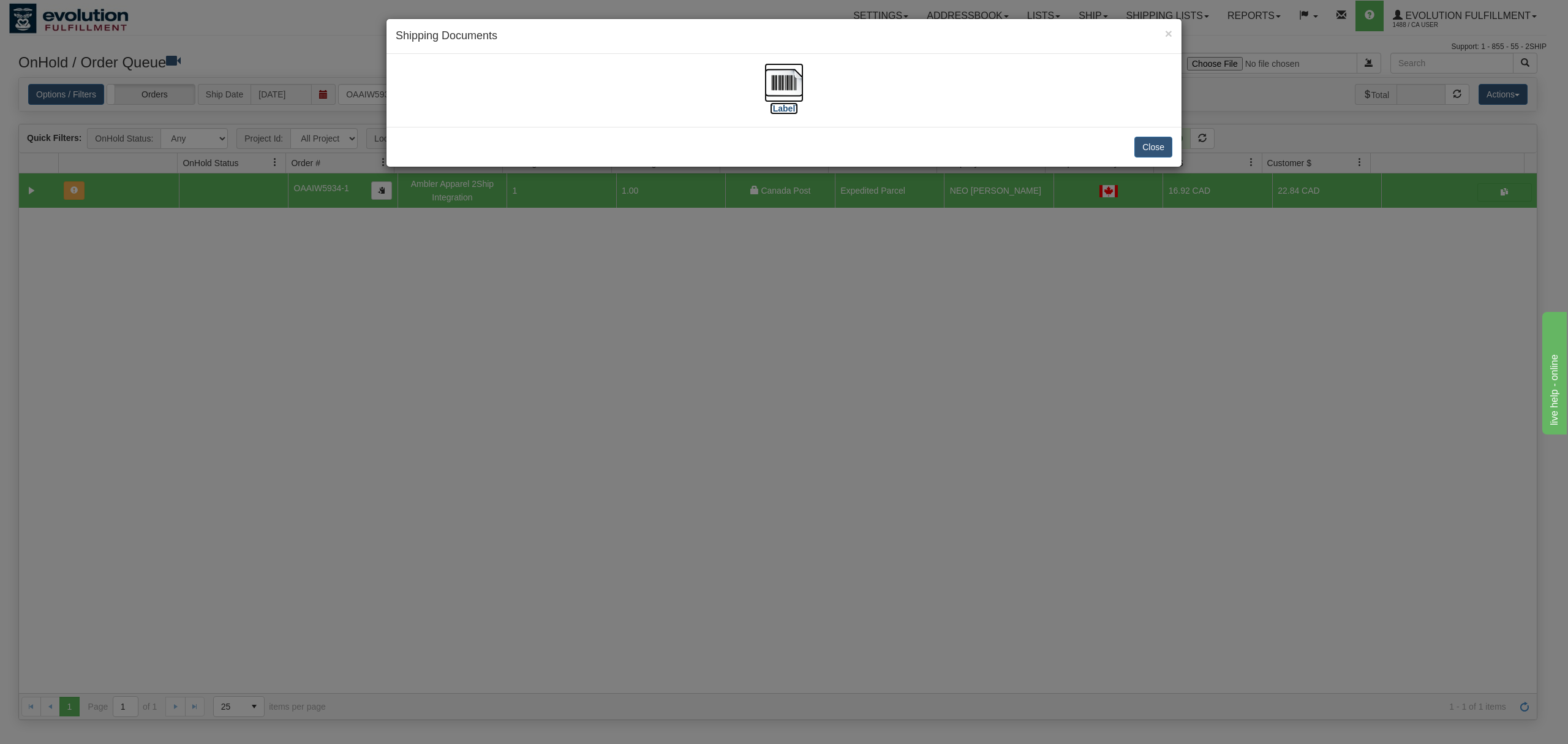
click at [767, 76] on img at bounding box center [784, 83] width 39 height 39
click at [1151, 149] on button "Close" at bounding box center [1153, 147] width 38 height 21
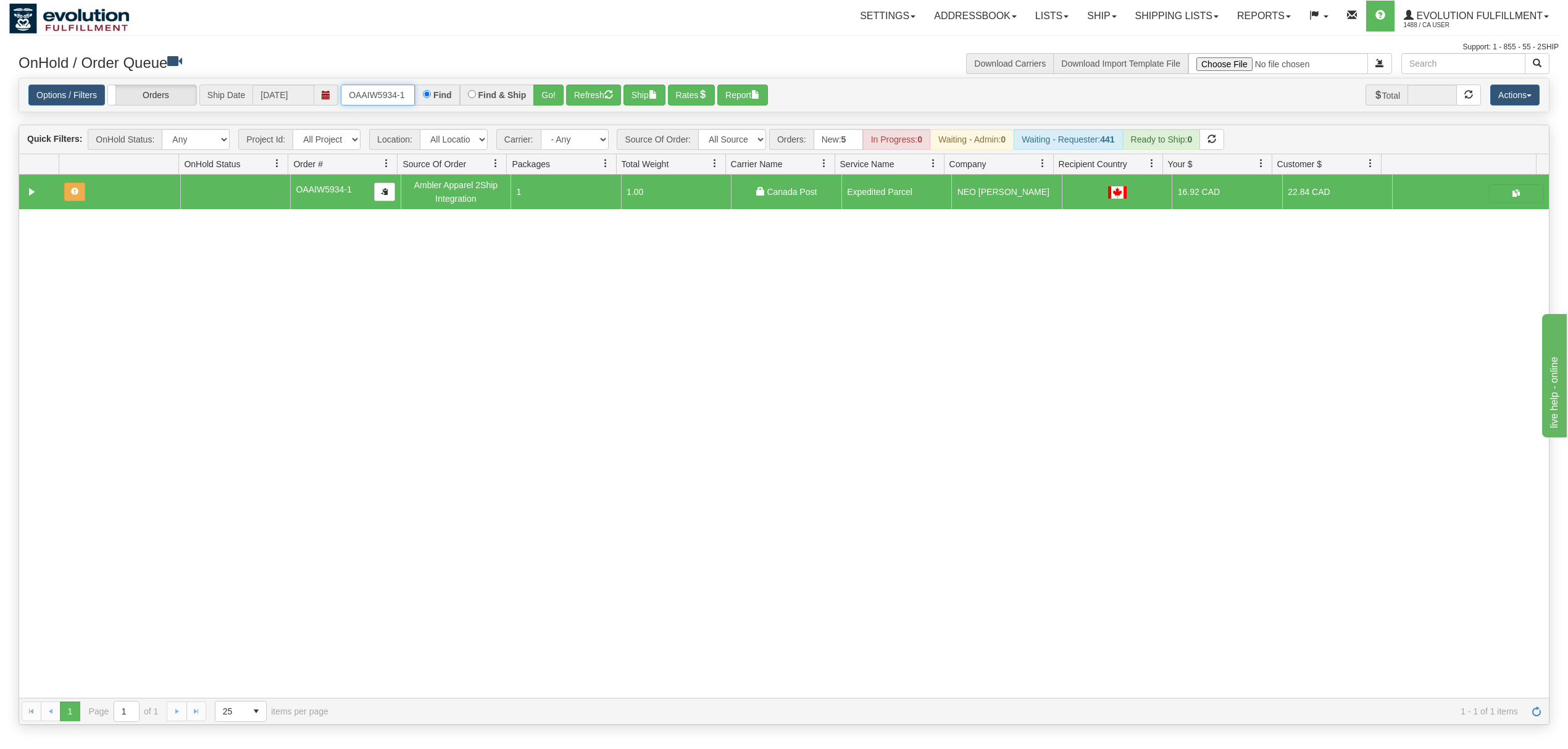
click at [386, 99] on input "OAAIW5934-1" at bounding box center [377, 95] width 74 height 21
click at [562, 92] on button "Go!" at bounding box center [549, 95] width 31 height 21
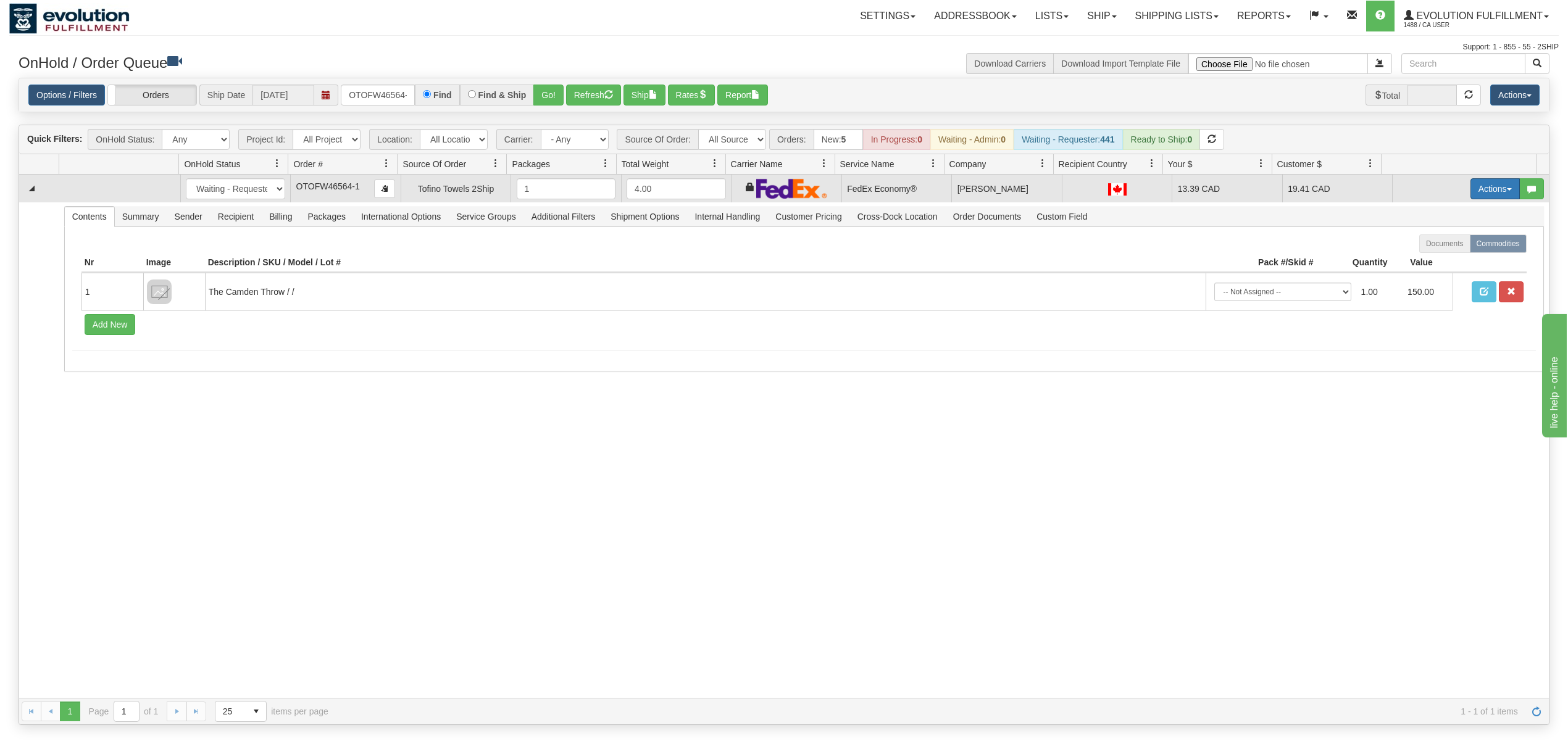
click at [1470, 189] on button "Actions" at bounding box center [1494, 189] width 49 height 21
click at [1460, 249] on span "Rate All Services" at bounding box center [1469, 244] width 74 height 10
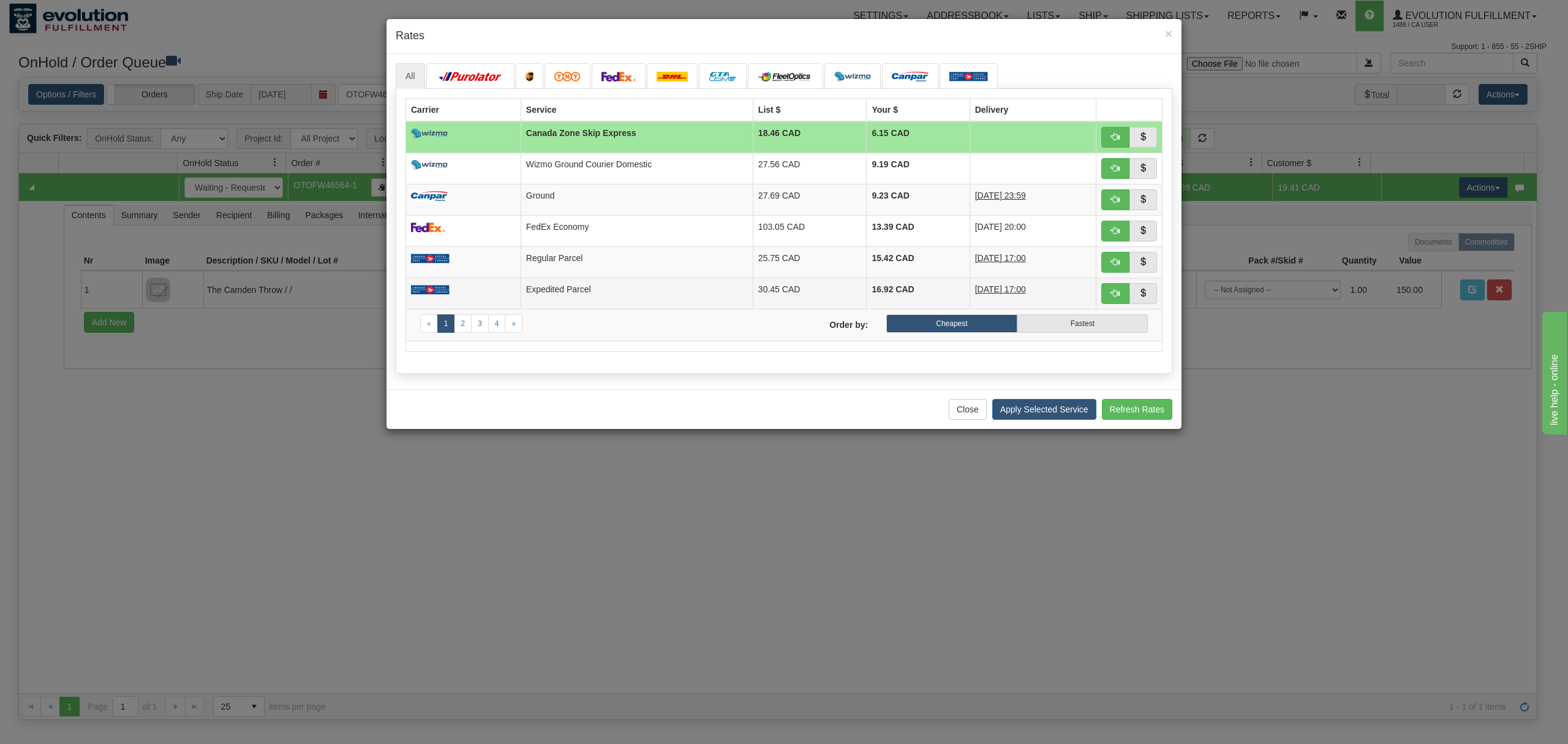
click at [558, 280] on td "Expedited Parcel" at bounding box center [636, 293] width 232 height 31
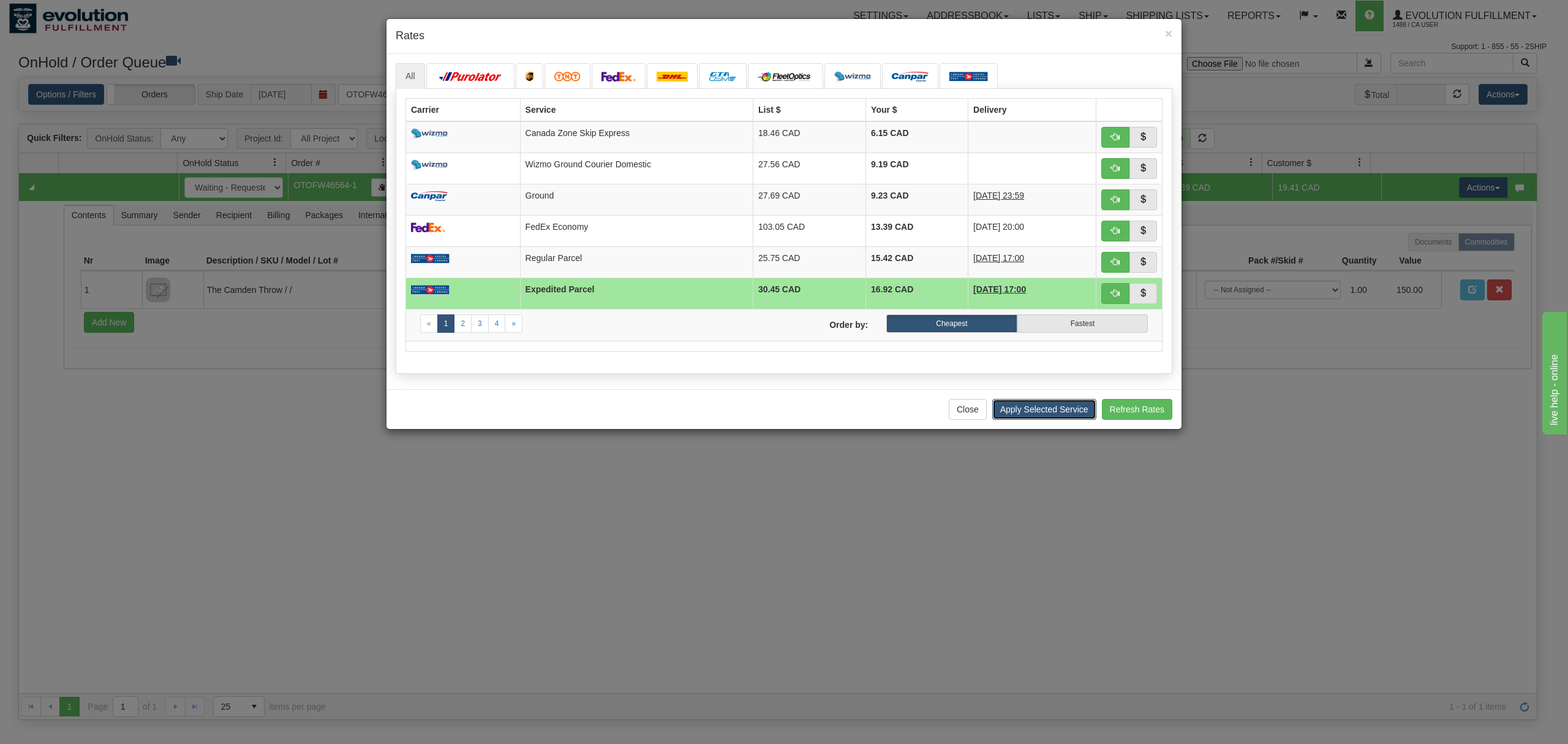
click at [1052, 413] on button "Apply Selected Service" at bounding box center [1044, 409] width 104 height 21
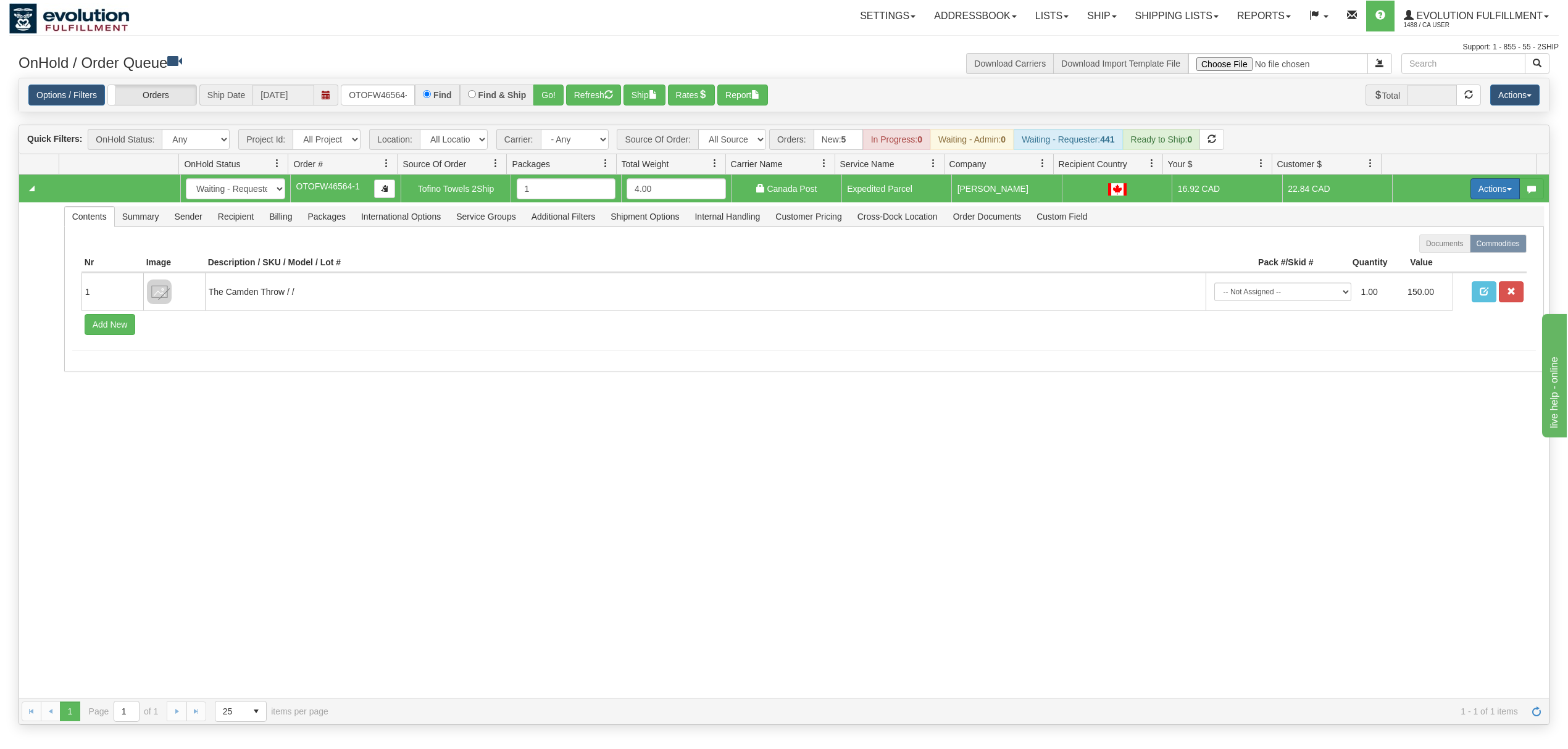
click at [1479, 186] on button "Actions" at bounding box center [1494, 189] width 49 height 21
click at [1433, 259] on span "Ship" at bounding box center [1445, 260] width 26 height 10
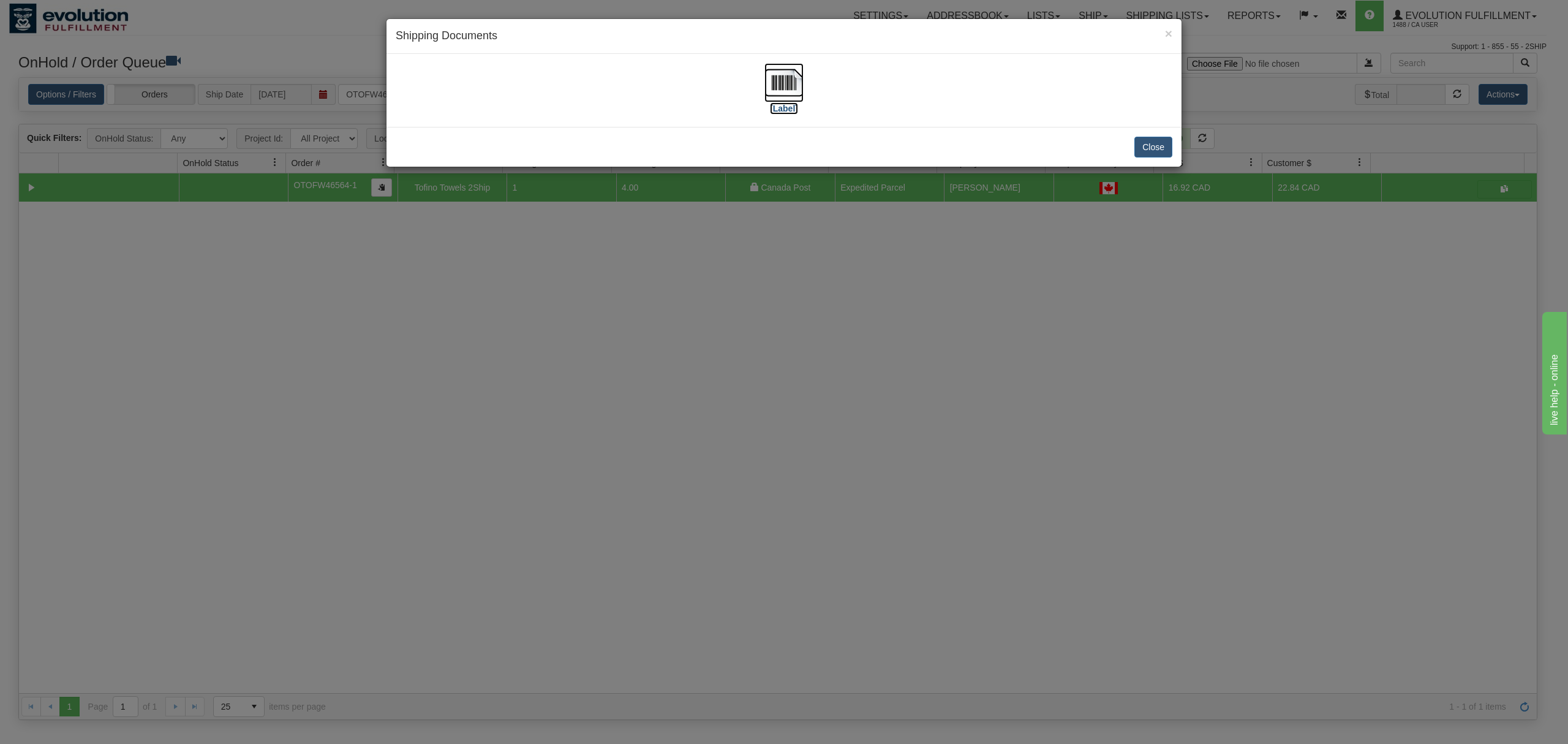
click at [785, 79] on img at bounding box center [784, 83] width 39 height 39
click at [1150, 145] on button "Close" at bounding box center [1153, 147] width 38 height 21
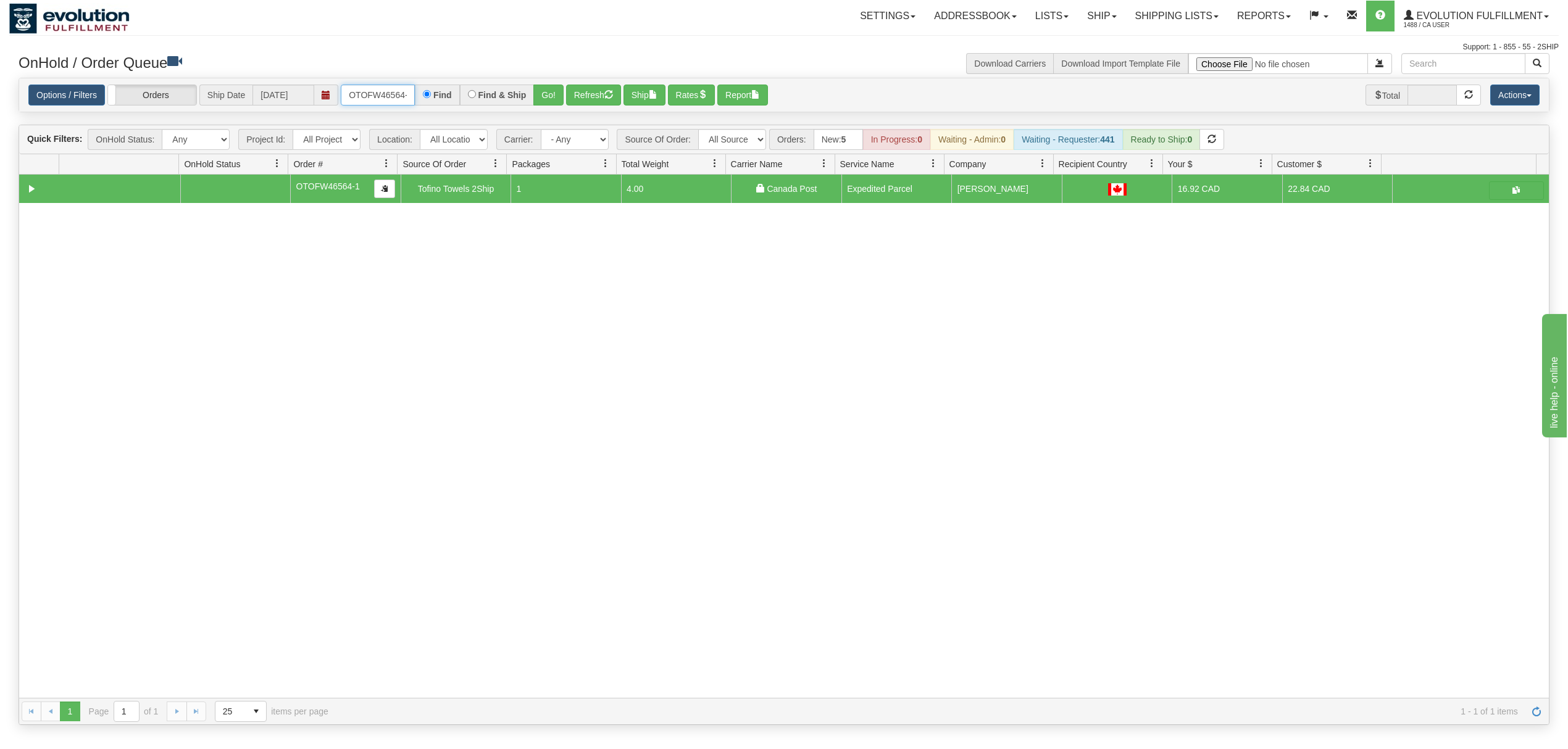
click at [389, 89] on input "OTOFW46564-1" at bounding box center [377, 95] width 74 height 21
click at [537, 94] on button "Go!" at bounding box center [549, 95] width 31 height 21
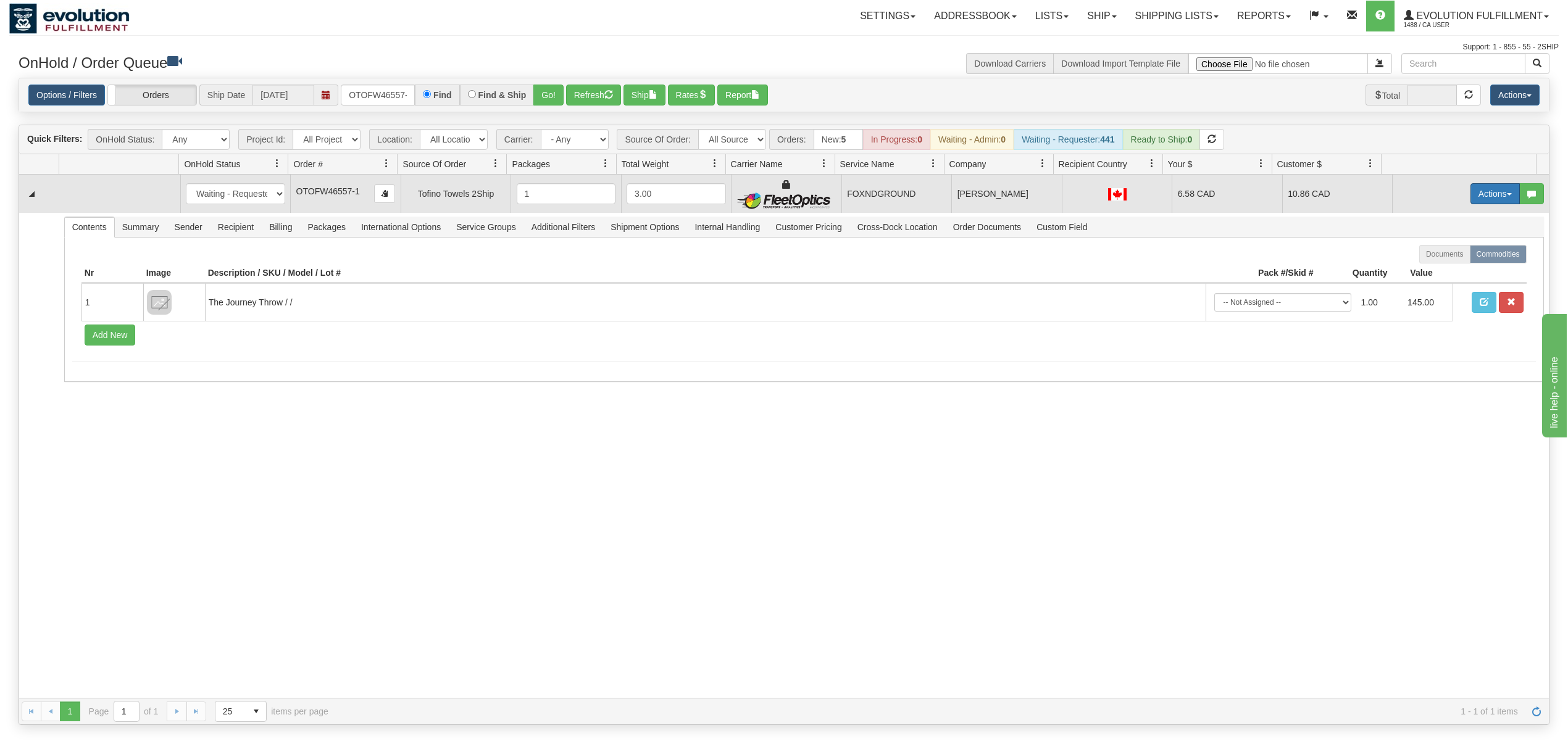
click at [1491, 200] on button "Actions" at bounding box center [1494, 193] width 49 height 21
click at [1430, 261] on link "Ship" at bounding box center [1469, 265] width 99 height 16
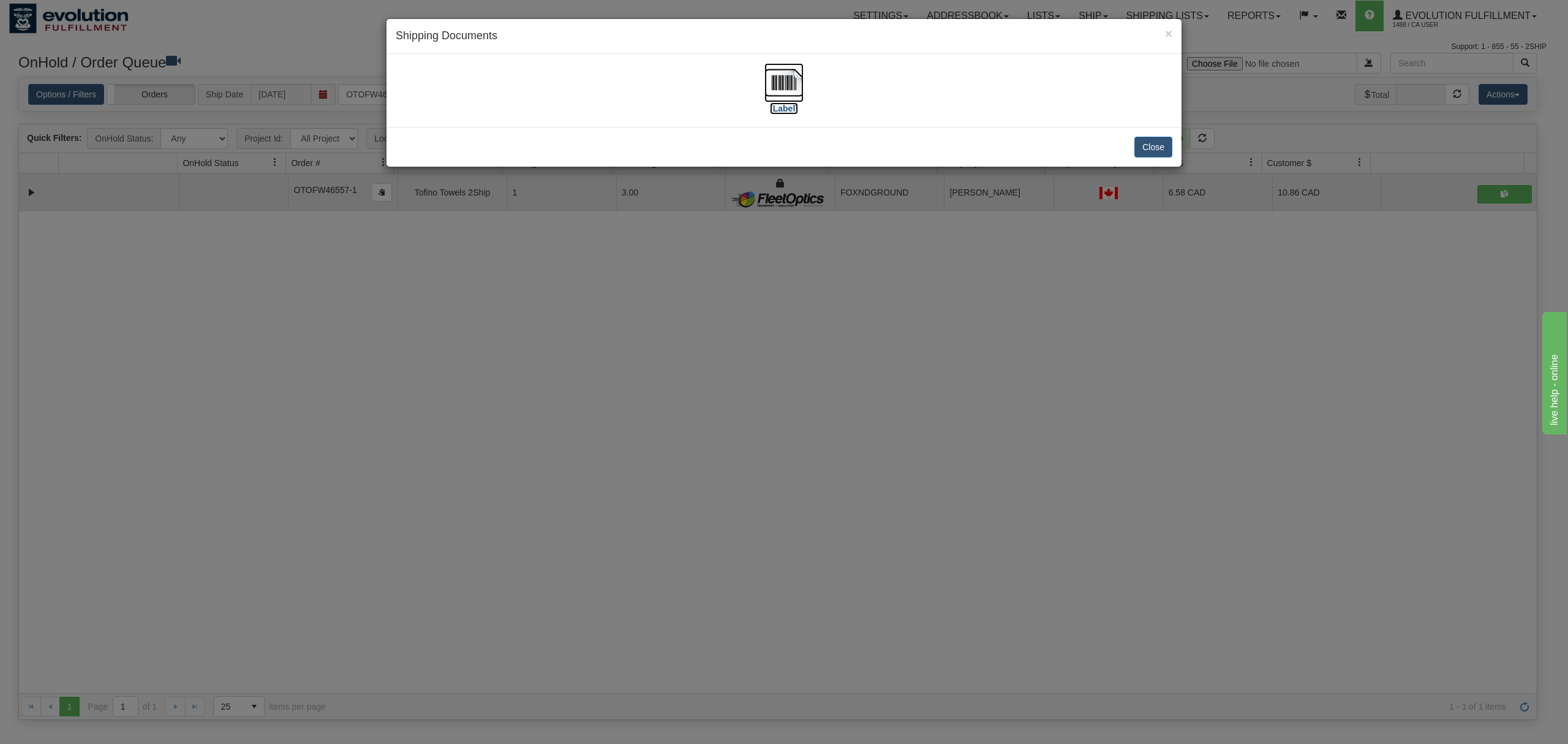
click at [782, 79] on img at bounding box center [784, 83] width 39 height 39
click at [1153, 142] on button "Close" at bounding box center [1153, 147] width 38 height 21
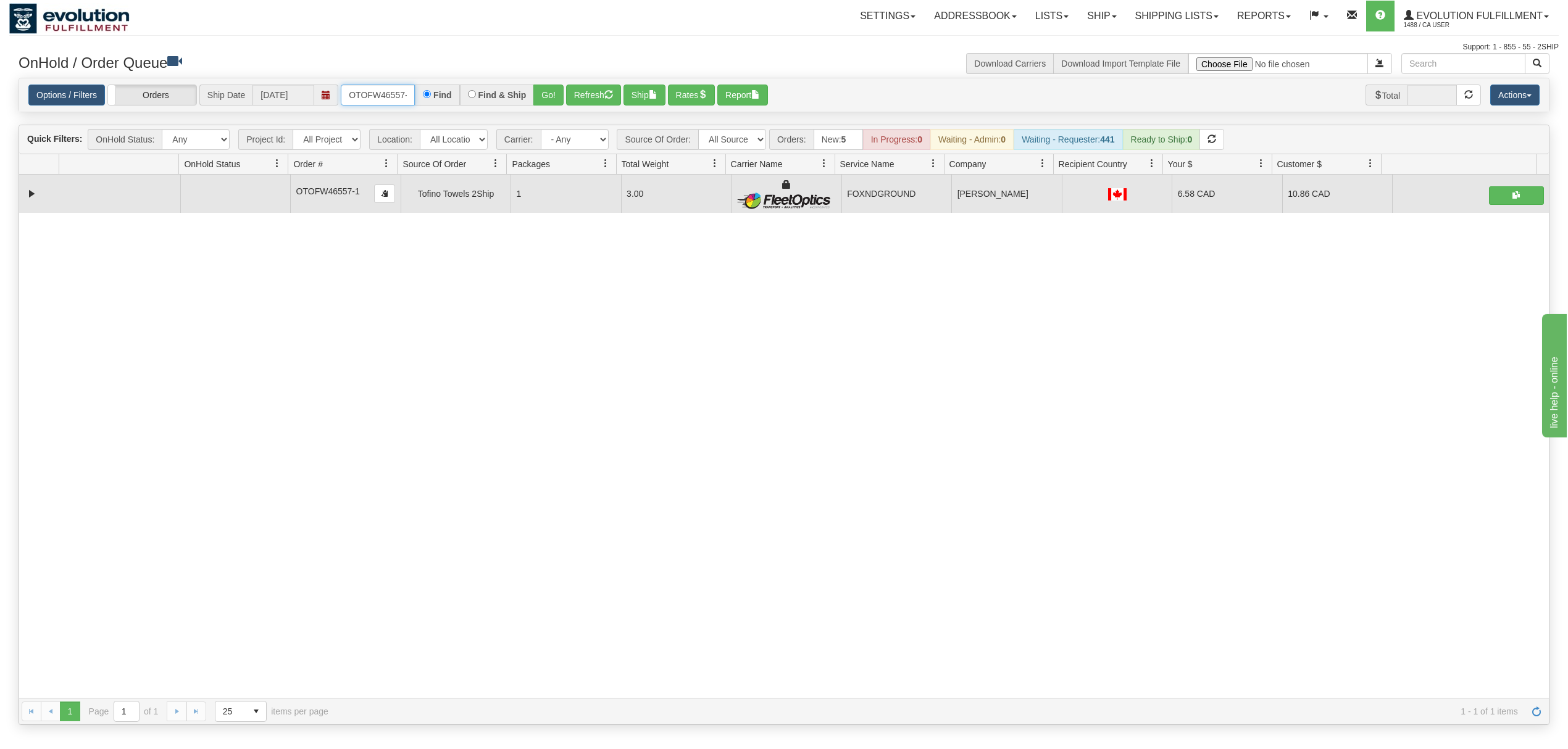
scroll to position [0, 6]
drag, startPoint x: 350, startPoint y: 98, endPoint x: 480, endPoint y: 94, distance: 130.1
click at [480, 94] on div "OTOFW46557-1 Find Find & Ship Go!" at bounding box center [452, 95] width 223 height 21
click at [563, 100] on button "Go!" at bounding box center [549, 95] width 31 height 21
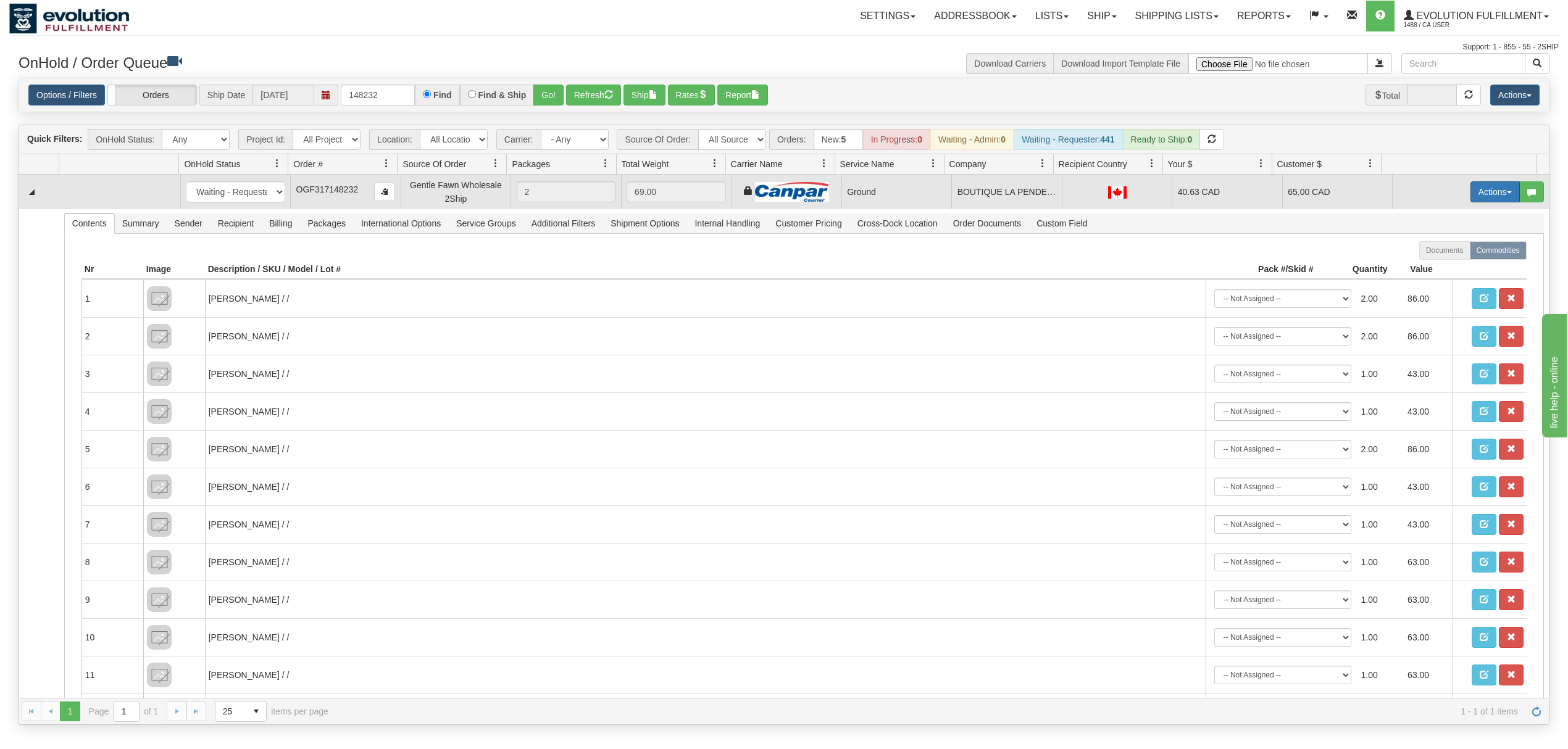
click at [1482, 196] on button "Actions" at bounding box center [1494, 192] width 49 height 21
click at [1435, 268] on span "Ship" at bounding box center [1445, 264] width 26 height 10
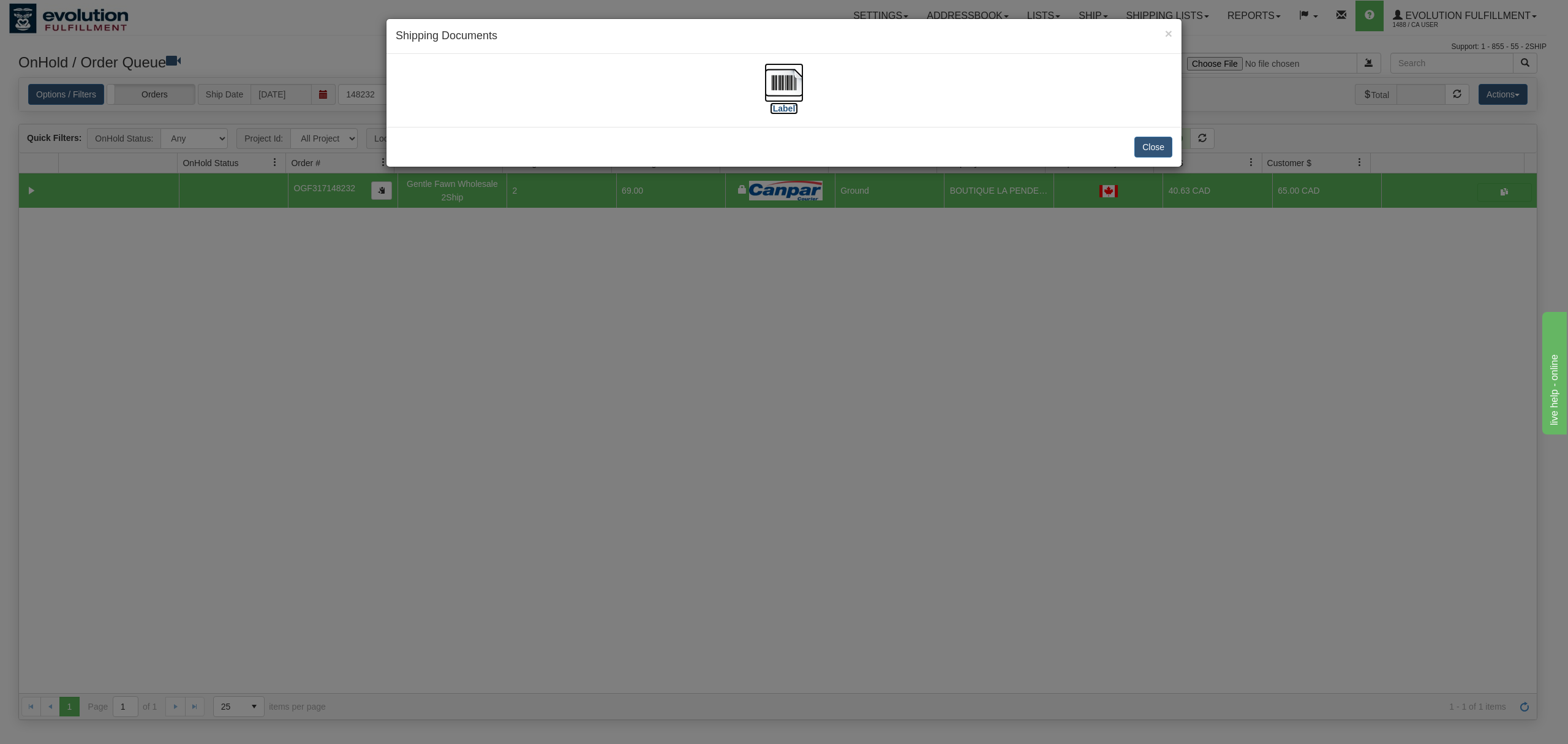
click at [782, 75] on img at bounding box center [784, 83] width 39 height 39
click at [1157, 147] on button "Close" at bounding box center [1153, 147] width 38 height 21
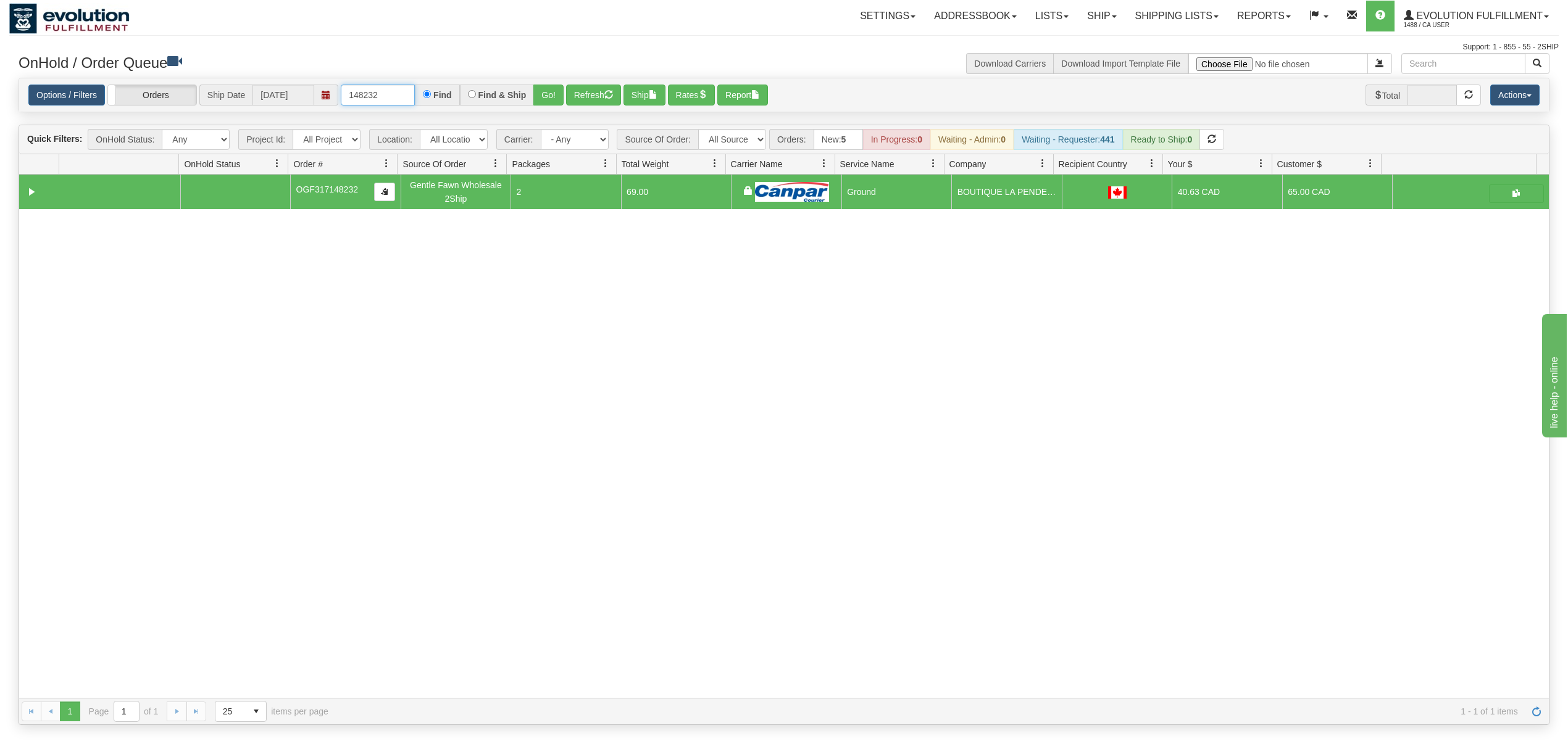
drag, startPoint x: 398, startPoint y: 103, endPoint x: 272, endPoint y: 109, distance: 126.1
click at [282, 106] on div "Options / Filters Group Shipments Orders Ship Date [DATE] 148232 Find Find & Sh…" at bounding box center [784, 95] width 1511 height 21
click at [547, 97] on button "Go!" at bounding box center [549, 95] width 31 height 21
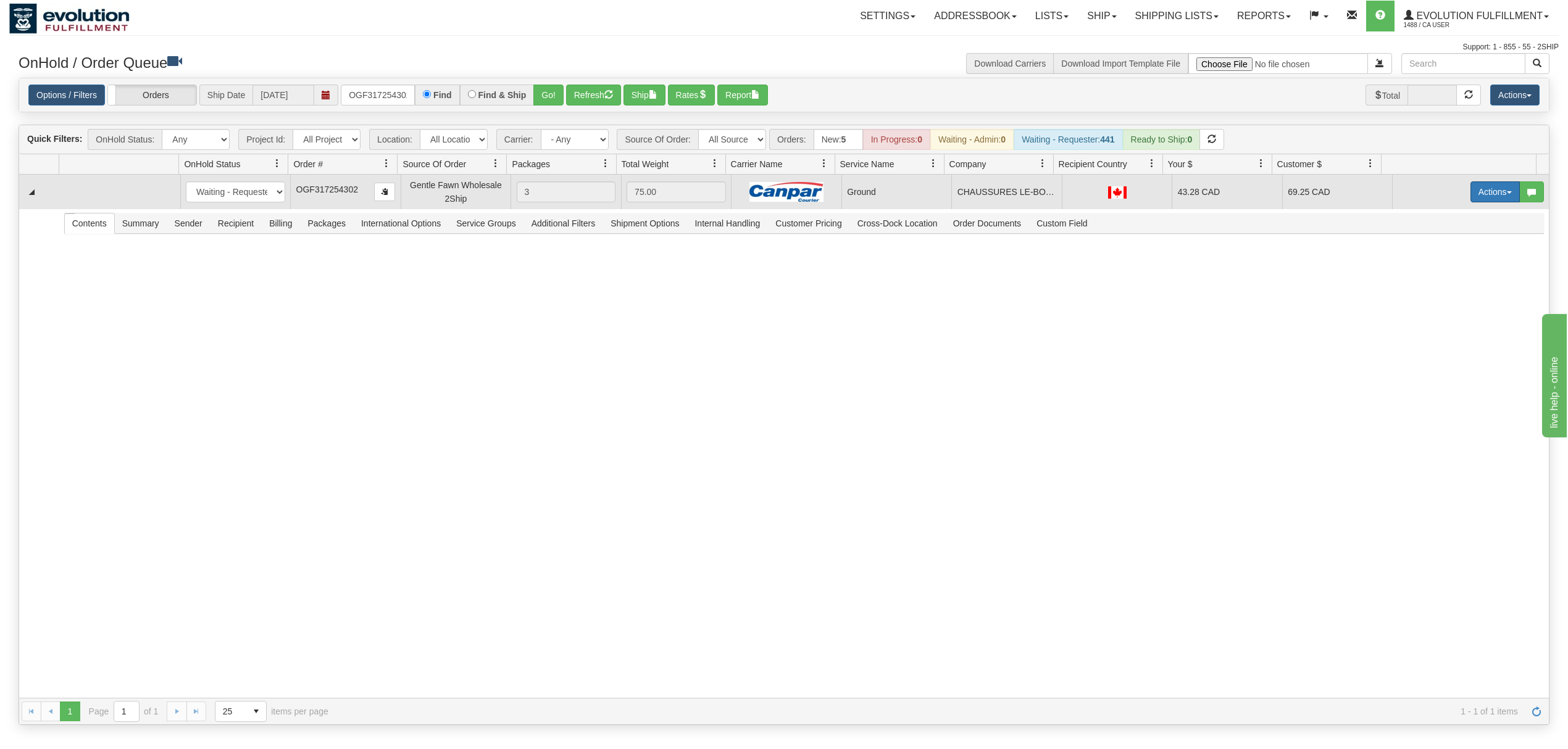
click at [1472, 200] on button "Actions" at bounding box center [1494, 192] width 49 height 21
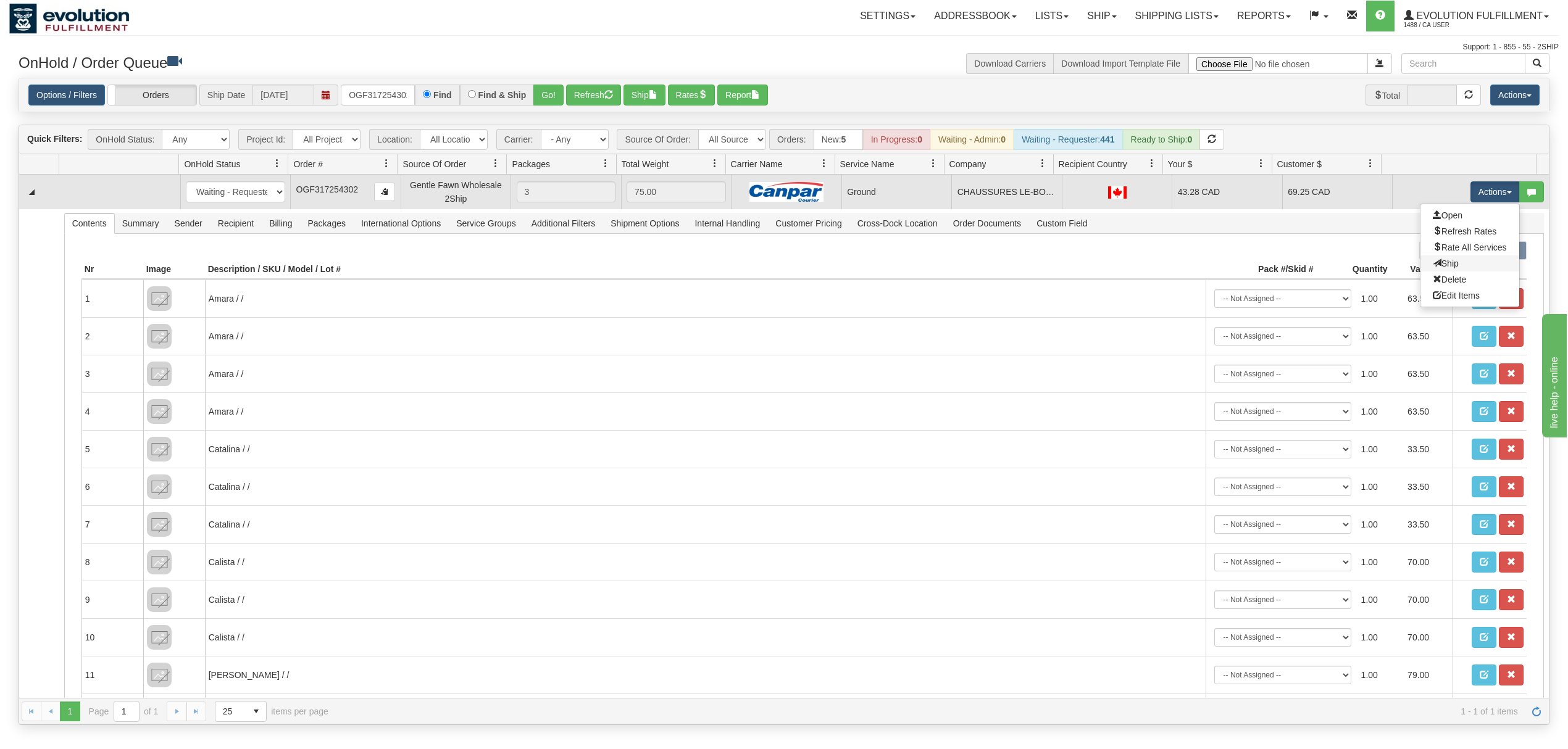
click at [1433, 258] on link "Ship" at bounding box center [1469, 263] width 99 height 16
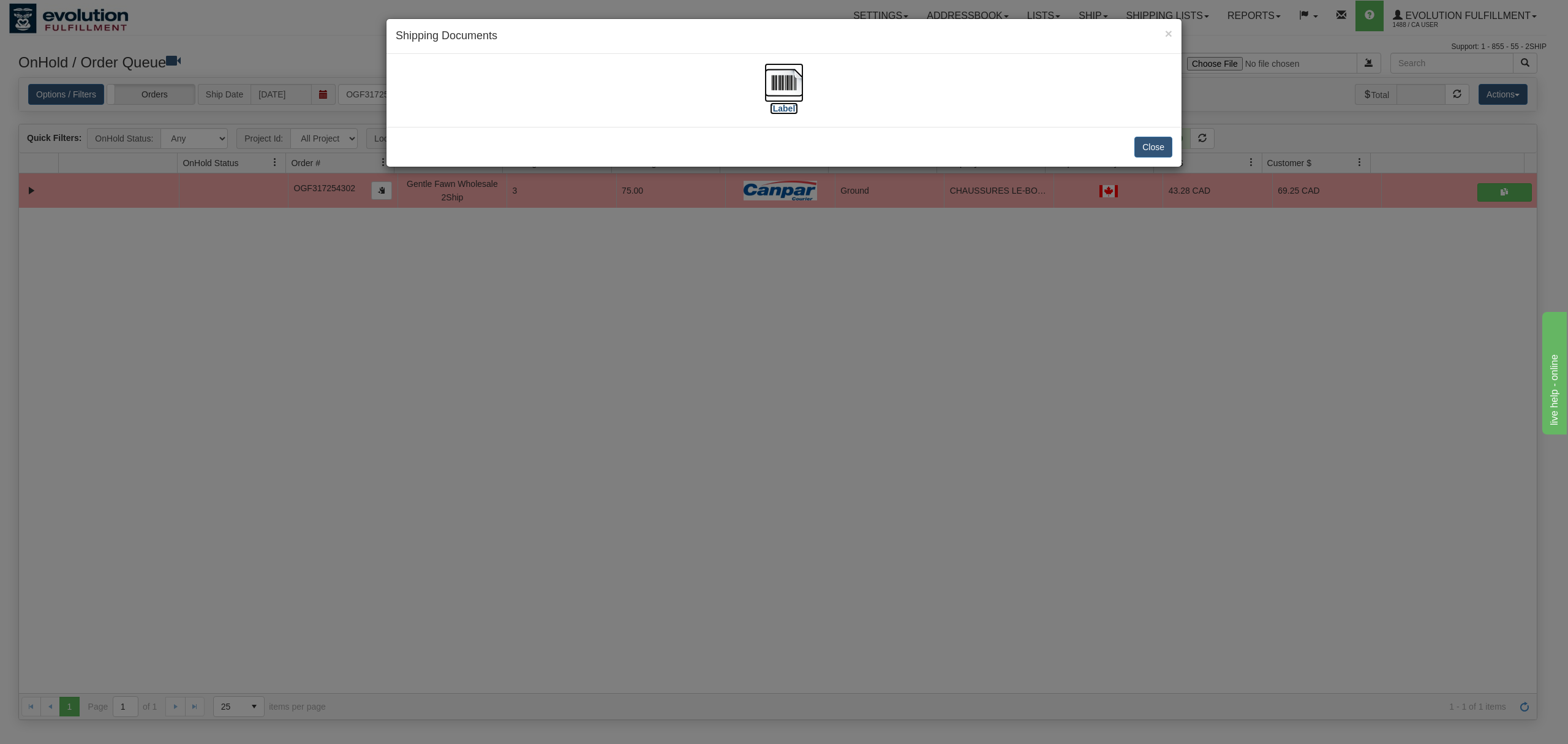
click at [778, 79] on img at bounding box center [784, 83] width 39 height 39
click at [1144, 147] on button "Close" at bounding box center [1153, 147] width 38 height 21
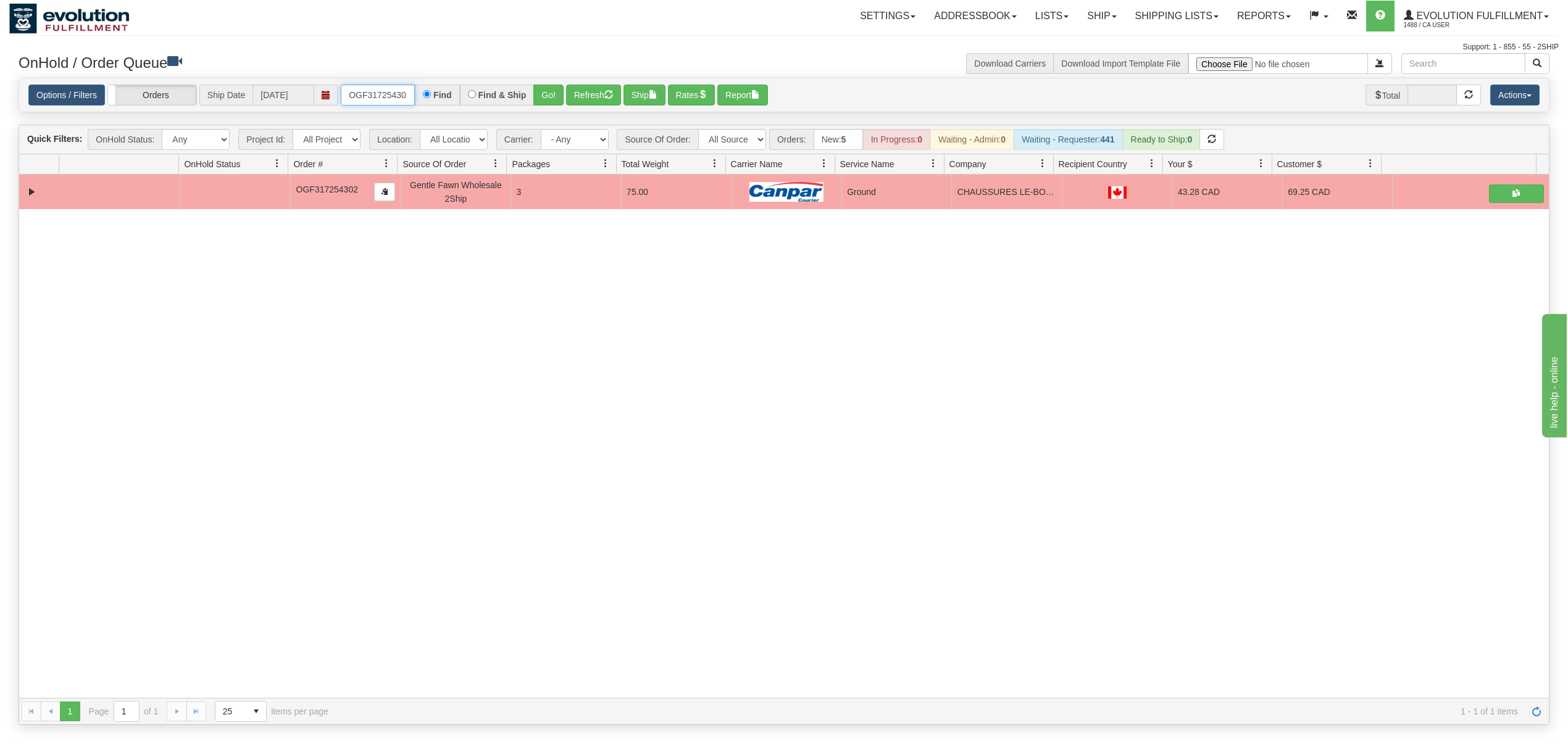
scroll to position [0, 3]
drag, startPoint x: 349, startPoint y: 98, endPoint x: 497, endPoint y: 97, distance: 148.0
click at [493, 98] on div "OGF317254302 Find Find & Ship Go!" at bounding box center [452, 95] width 223 height 21
click at [559, 89] on button "Go!" at bounding box center [549, 95] width 31 height 21
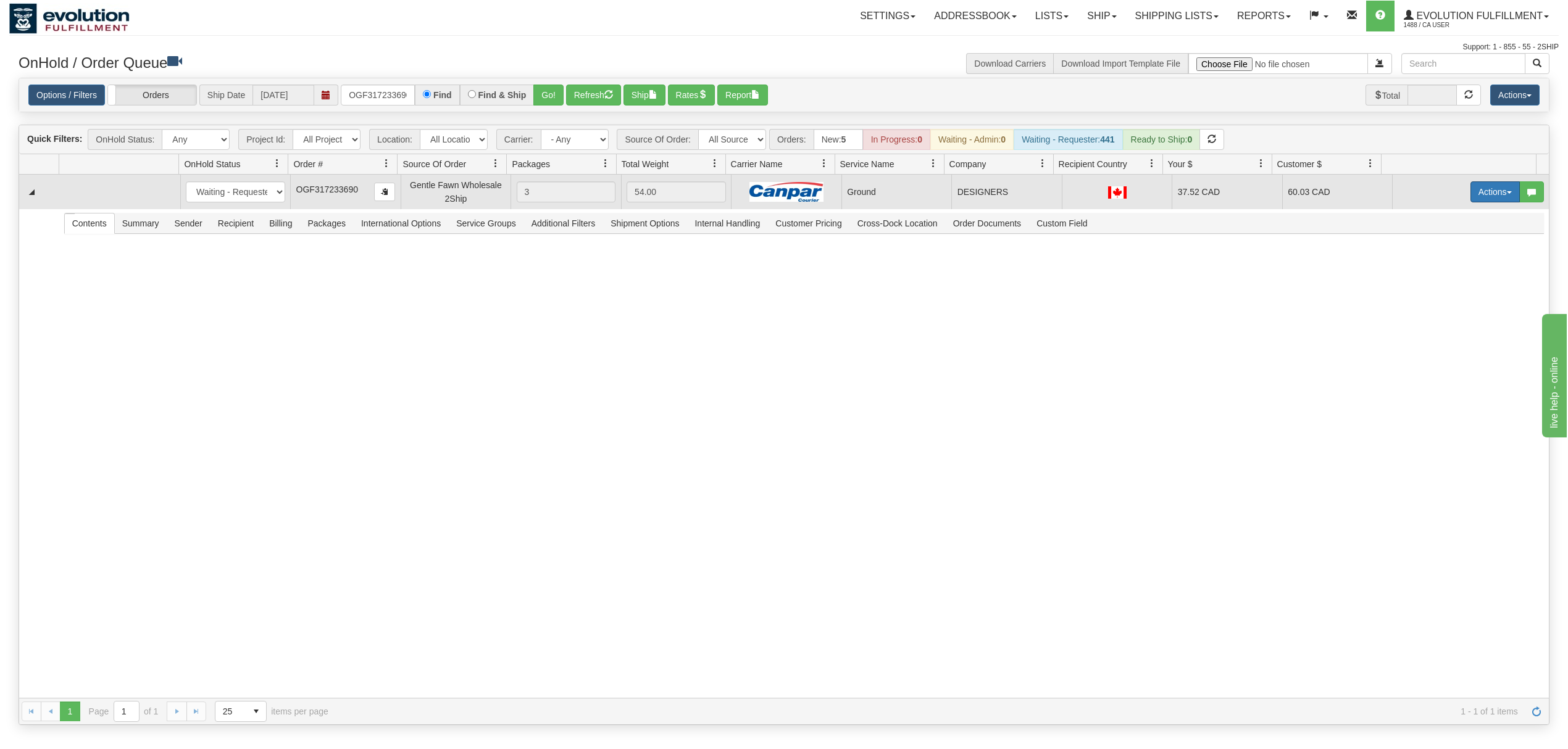
click at [1470, 190] on button "Actions" at bounding box center [1494, 192] width 49 height 21
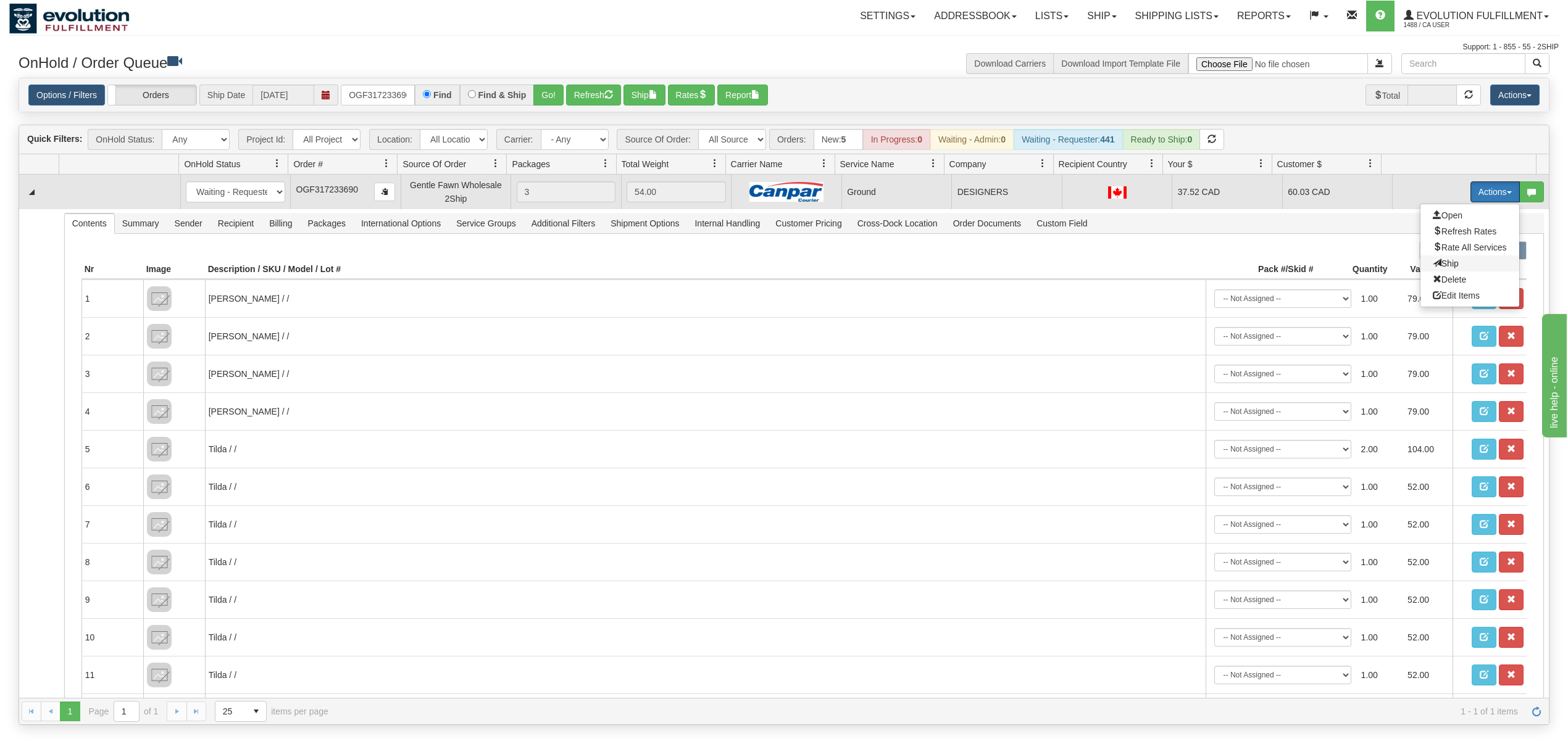
click at [1433, 265] on span "Ship" at bounding box center [1445, 264] width 26 height 10
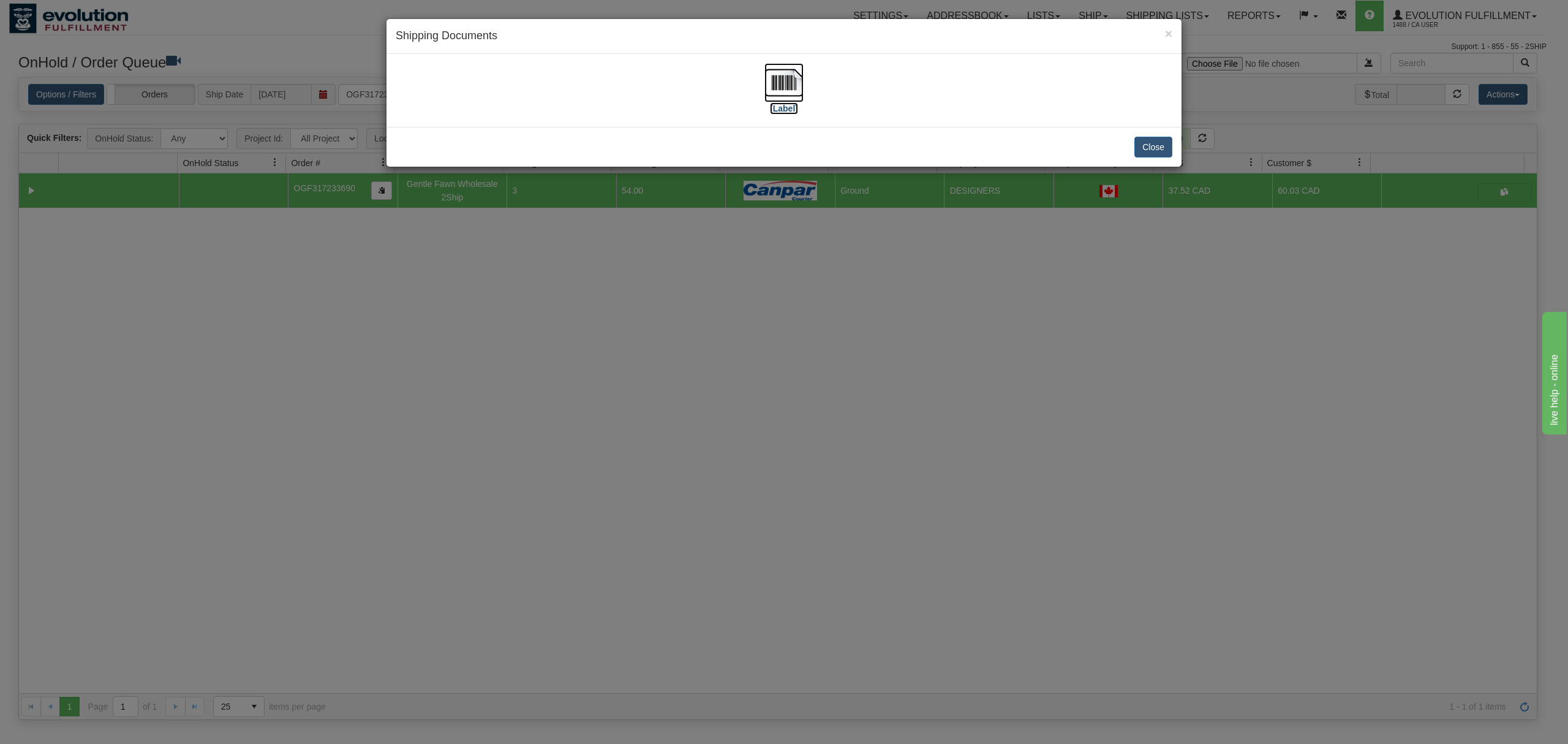
click at [787, 85] on img at bounding box center [784, 83] width 39 height 39
click at [1153, 146] on button "Close" at bounding box center [1153, 147] width 38 height 21
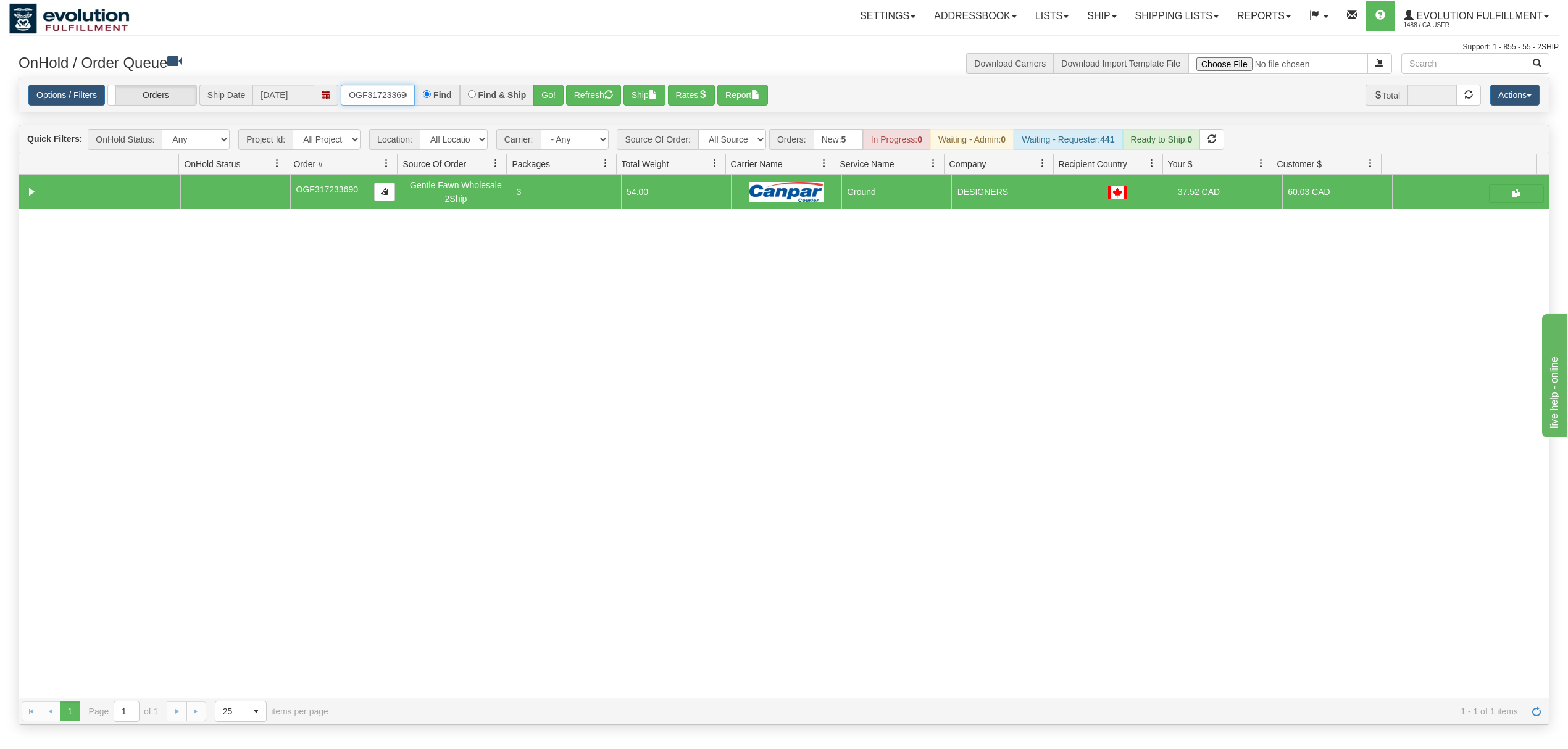
scroll to position [0, 3]
drag, startPoint x: 346, startPoint y: 96, endPoint x: 513, endPoint y: 97, distance: 167.0
click at [513, 97] on div "OGF317233690 Find Find & Ship Go!" at bounding box center [452, 95] width 223 height 21
click at [554, 98] on button "Go!" at bounding box center [549, 95] width 31 height 21
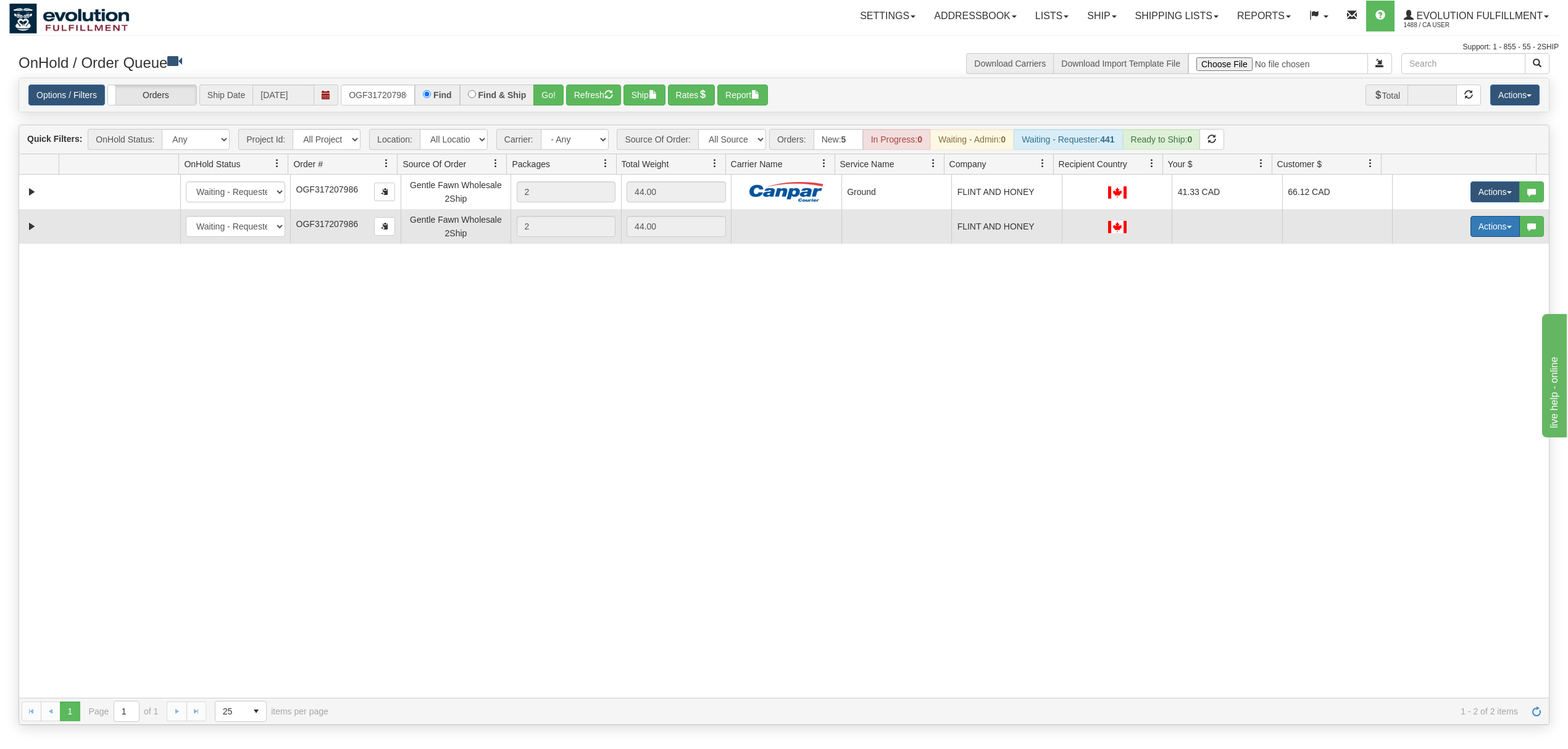
click at [1473, 227] on button "Actions" at bounding box center [1494, 226] width 49 height 21
click at [1433, 318] on span at bounding box center [1437, 313] width 8 height 8
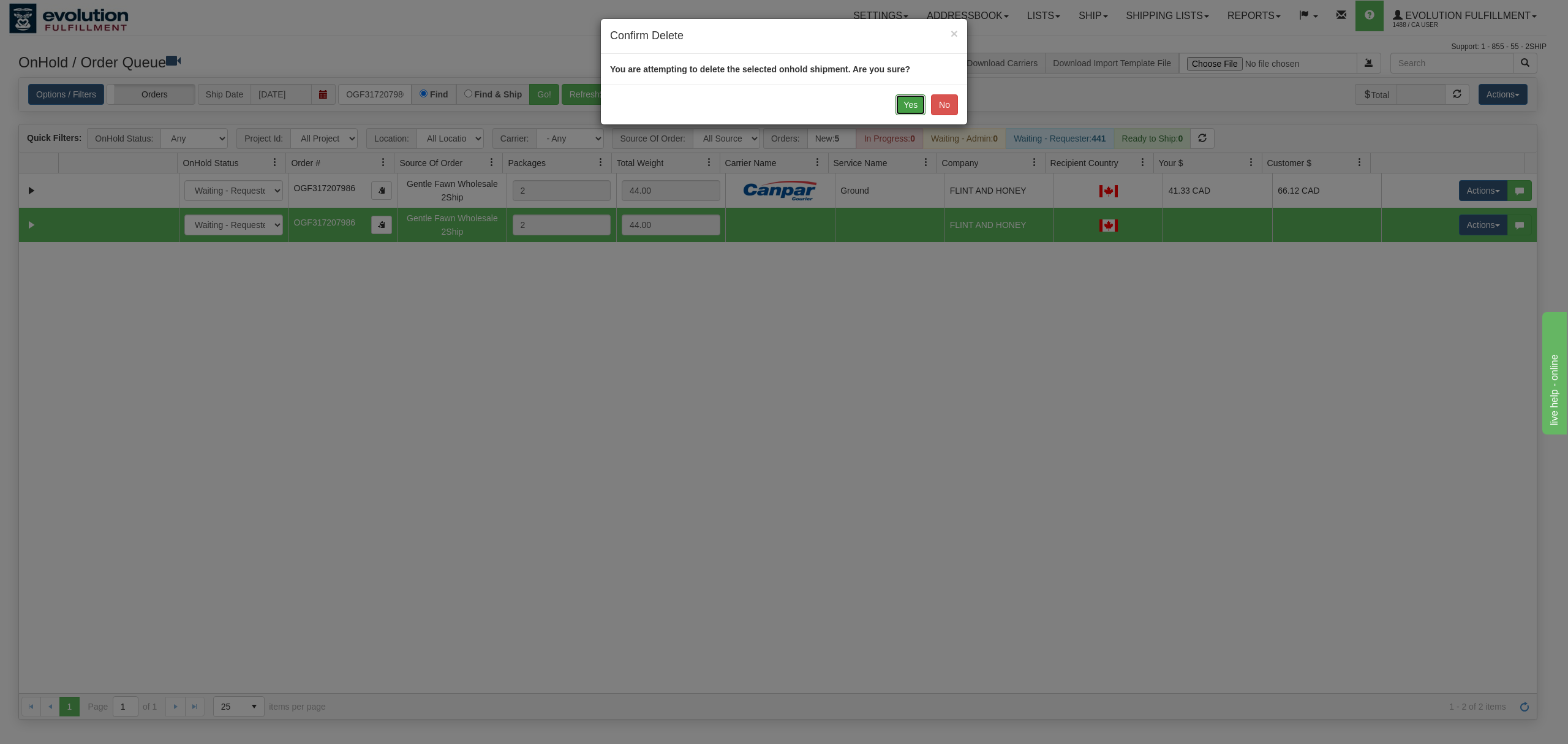
click at [907, 106] on button "Yes" at bounding box center [911, 105] width 30 height 21
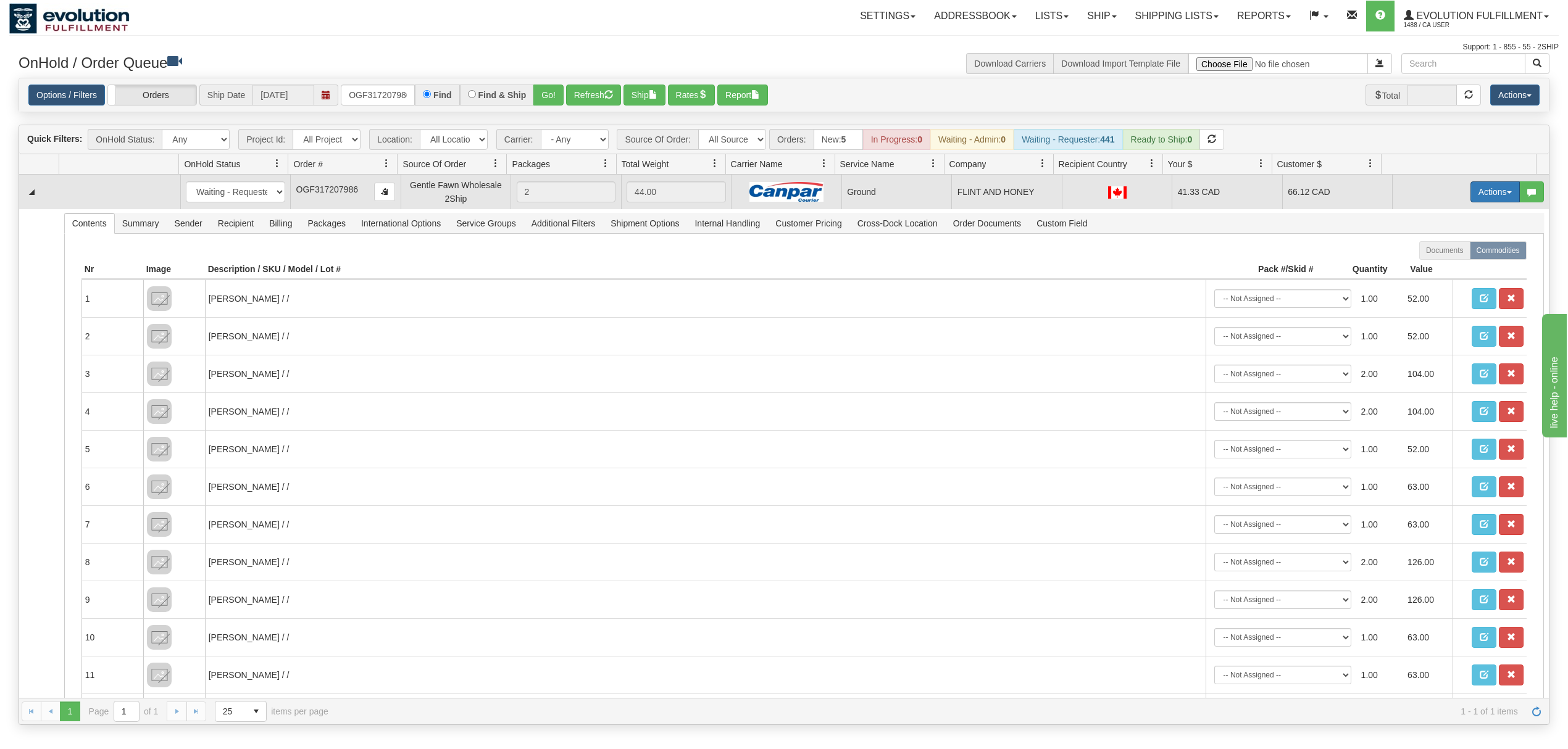
click at [1490, 193] on button "Actions" at bounding box center [1494, 192] width 49 height 21
click at [1440, 268] on span "Ship" at bounding box center [1445, 264] width 26 height 10
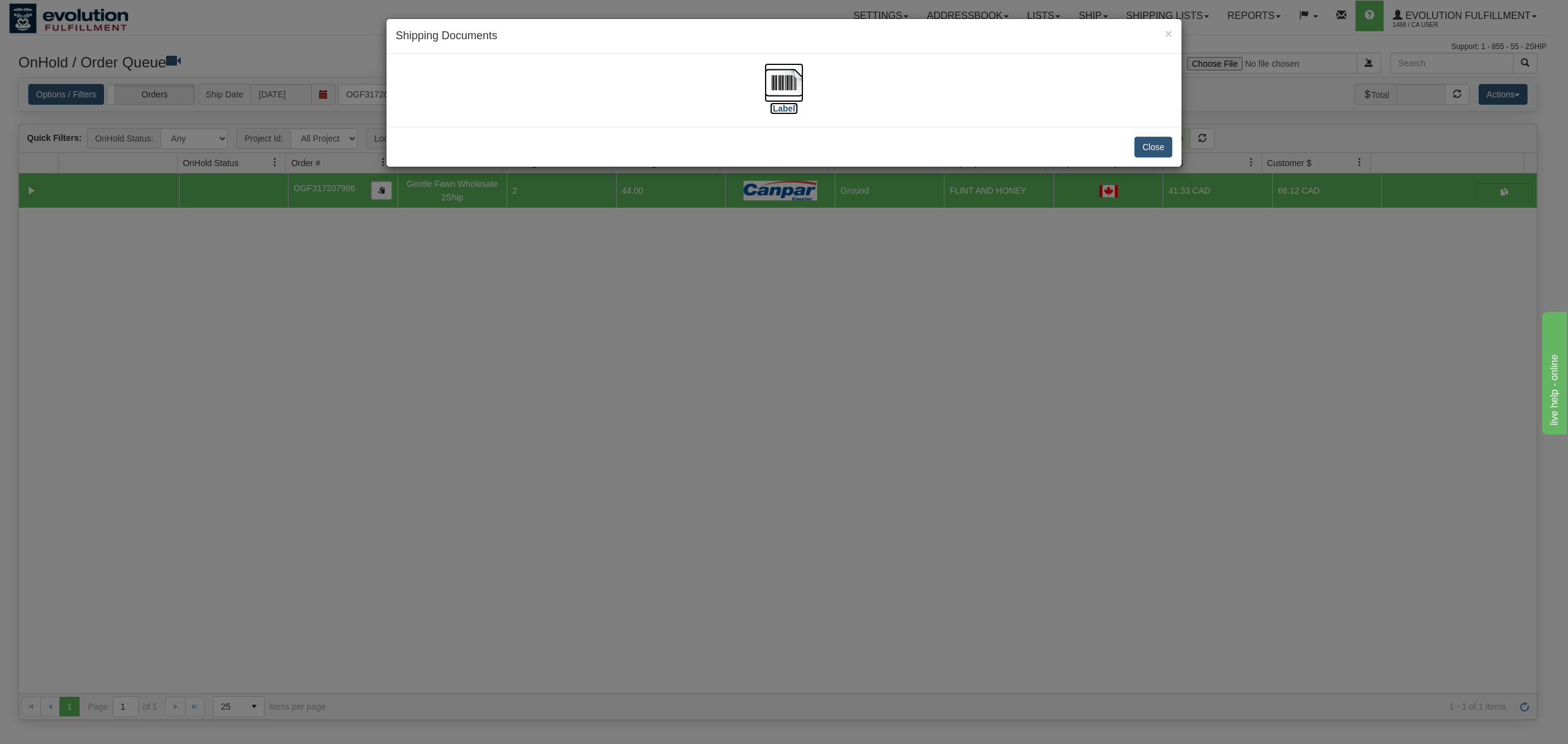
click at [778, 79] on img at bounding box center [784, 83] width 39 height 39
drag, startPoint x: 1153, startPoint y: 138, endPoint x: 1112, endPoint y: 138, distance: 41.0
click at [1152, 138] on button "Close" at bounding box center [1153, 147] width 38 height 21
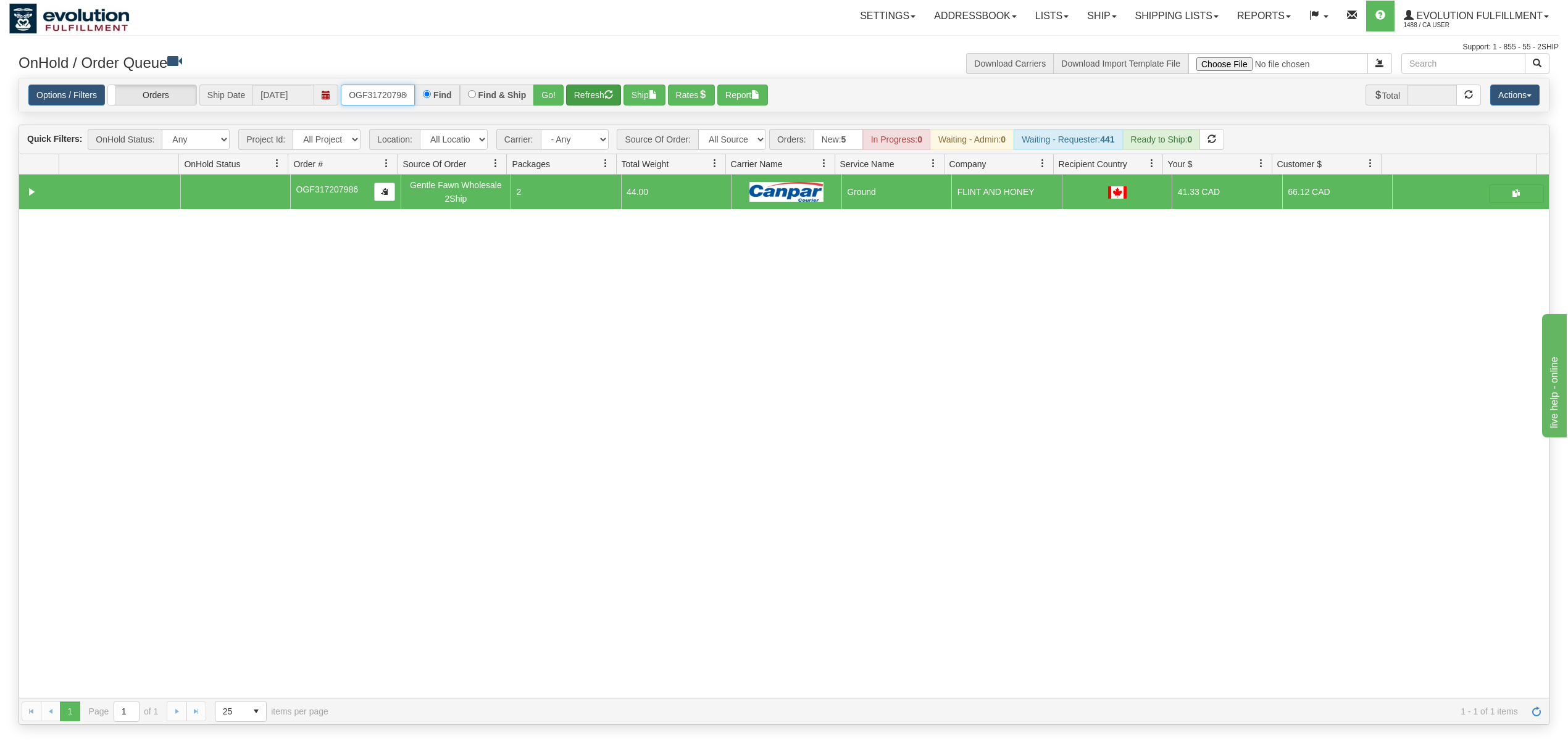
scroll to position [0, 3]
drag, startPoint x: 353, startPoint y: 98, endPoint x: 615, endPoint y: 104, distance: 262.1
click at [590, 101] on div "Options / Filters Group Shipments Orders Ship Date [DATE] OGF317207986 Find Fin…" at bounding box center [784, 95] width 1511 height 21
click at [551, 96] on button "Go!" at bounding box center [549, 95] width 31 height 21
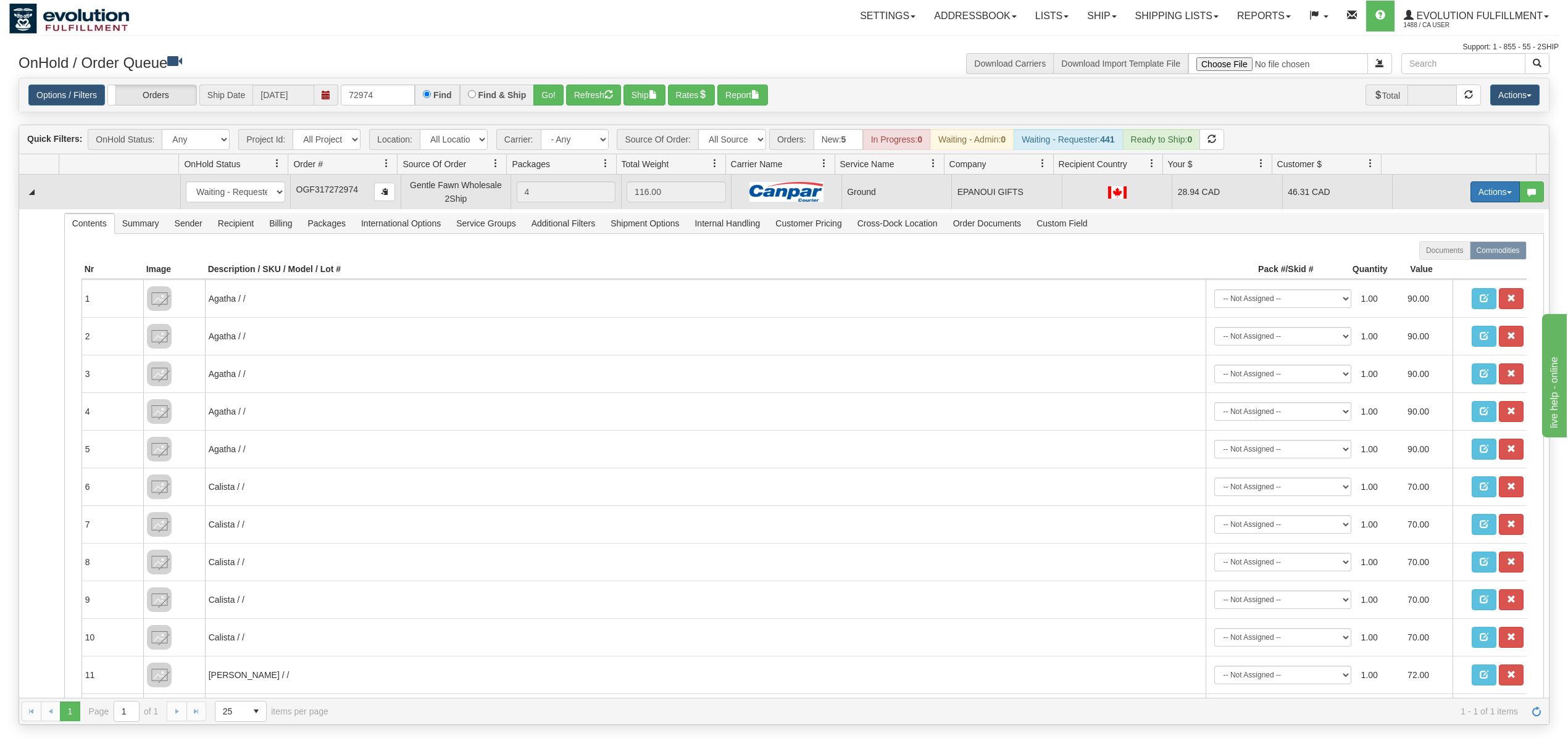
click at [1470, 187] on button "Actions" at bounding box center [1494, 192] width 49 height 21
click at [1420, 271] on link "Ship" at bounding box center [1469, 263] width 99 height 16
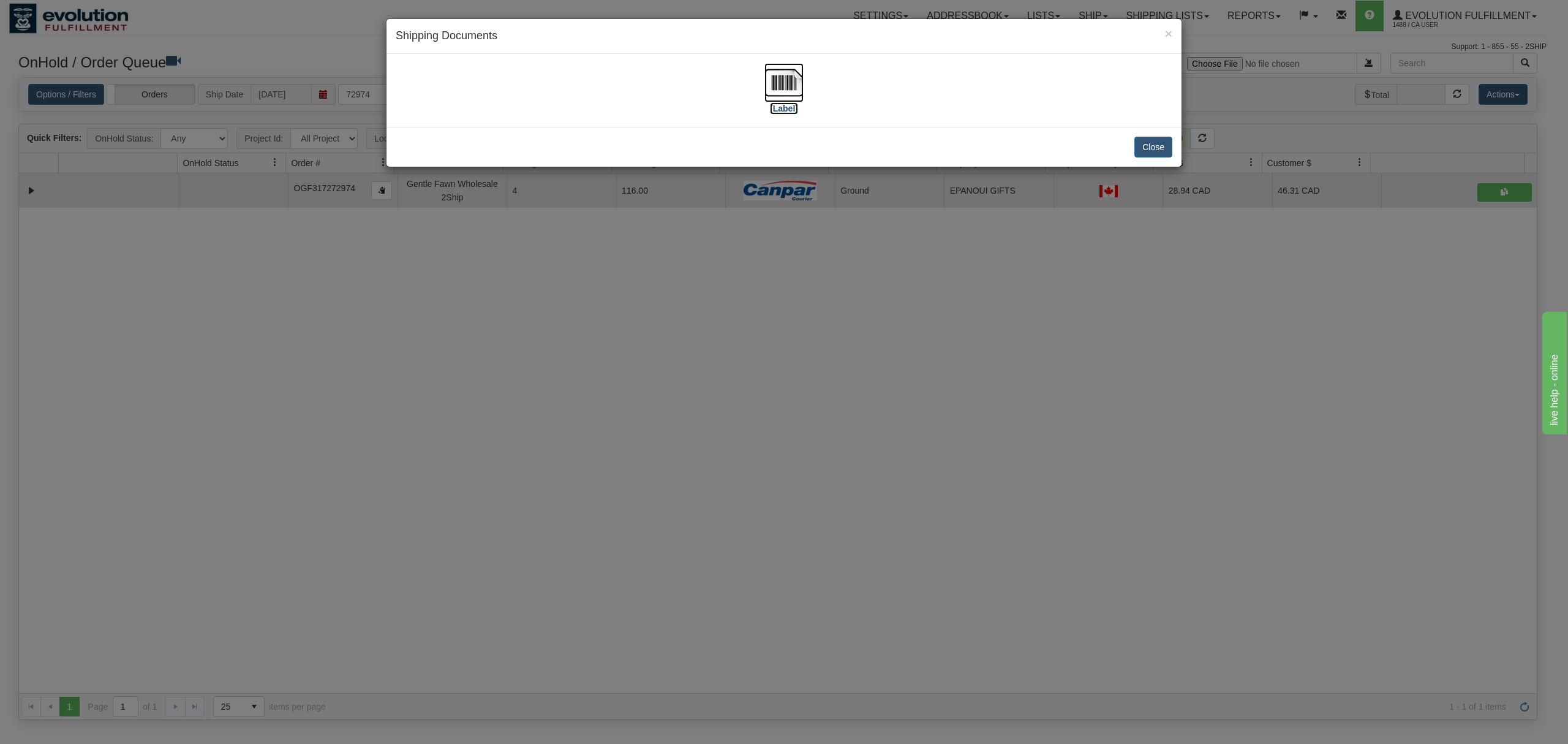
click at [773, 81] on img at bounding box center [784, 83] width 39 height 39
click at [1162, 145] on button "Close" at bounding box center [1153, 147] width 38 height 21
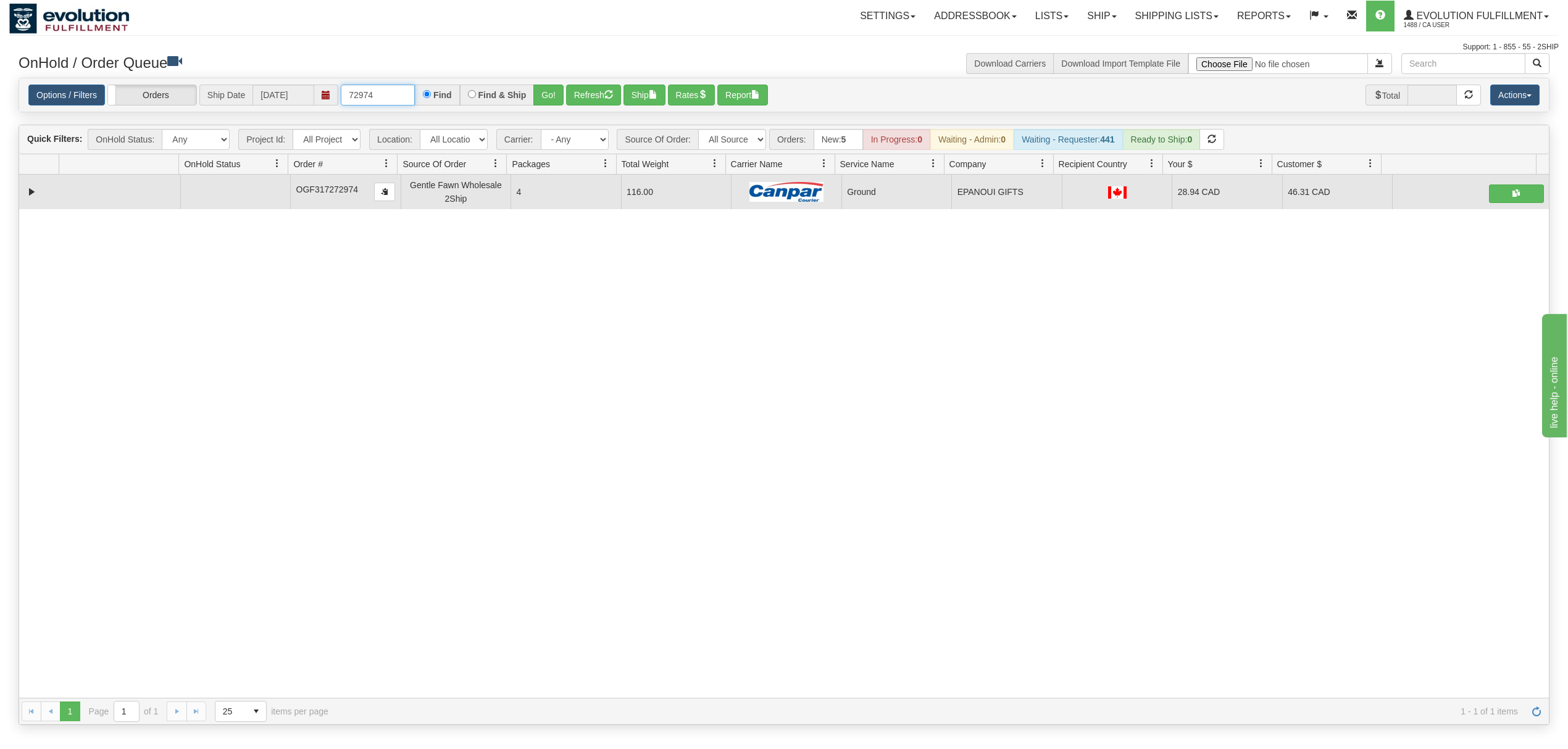
drag, startPoint x: 398, startPoint y: 98, endPoint x: 267, endPoint y: 89, distance: 131.3
click at [266, 102] on div "Options / Filters Group Shipments Orders Ship Date [DATE] 72974 Find Find & Shi…" at bounding box center [784, 95] width 1511 height 21
click at [549, 97] on button "Go!" at bounding box center [549, 95] width 31 height 21
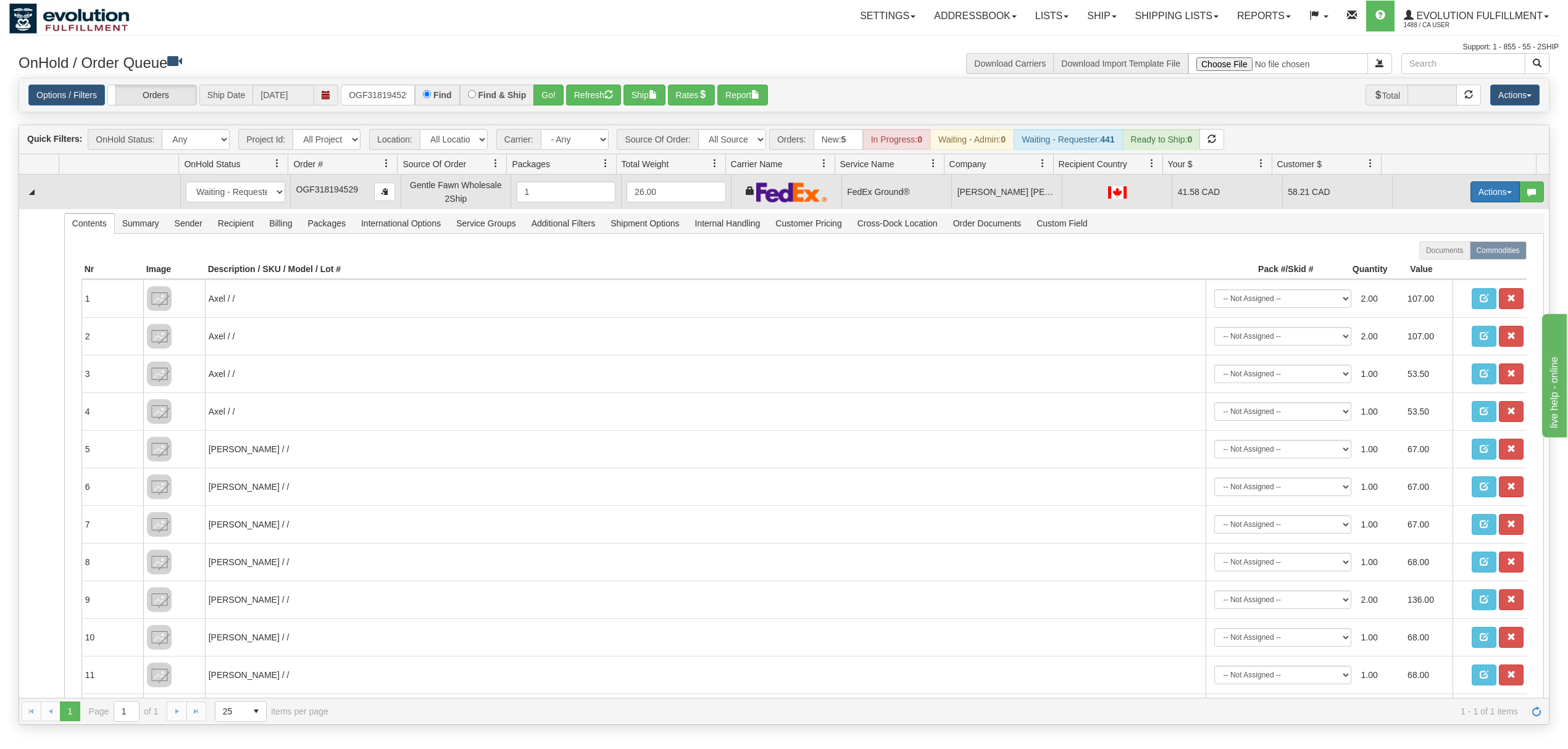
click at [1486, 187] on button "Actions" at bounding box center [1494, 192] width 49 height 21
click at [1433, 265] on span "Ship" at bounding box center [1445, 264] width 26 height 10
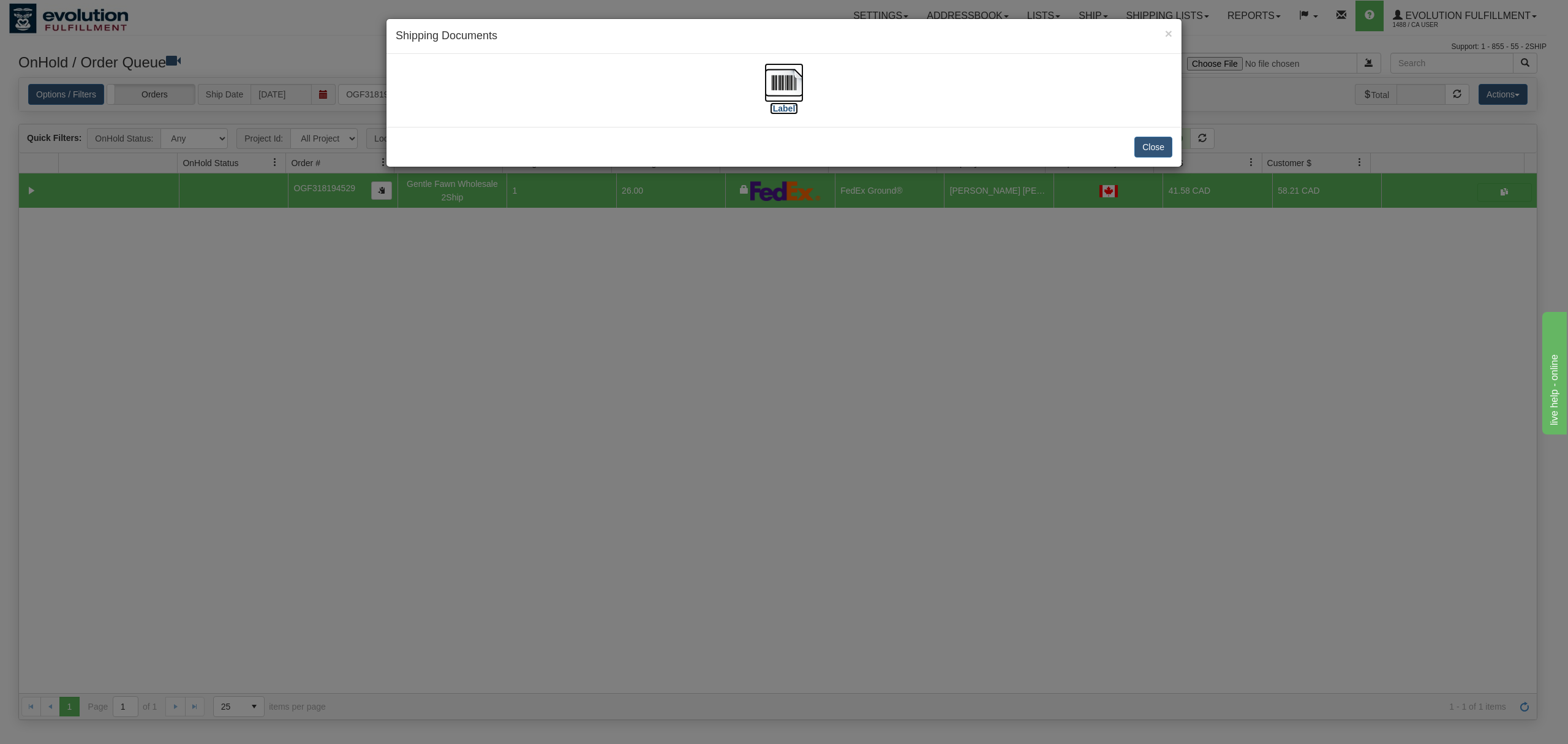
click at [794, 84] on img at bounding box center [784, 83] width 39 height 39
click at [1154, 146] on button "Close" at bounding box center [1153, 147] width 38 height 21
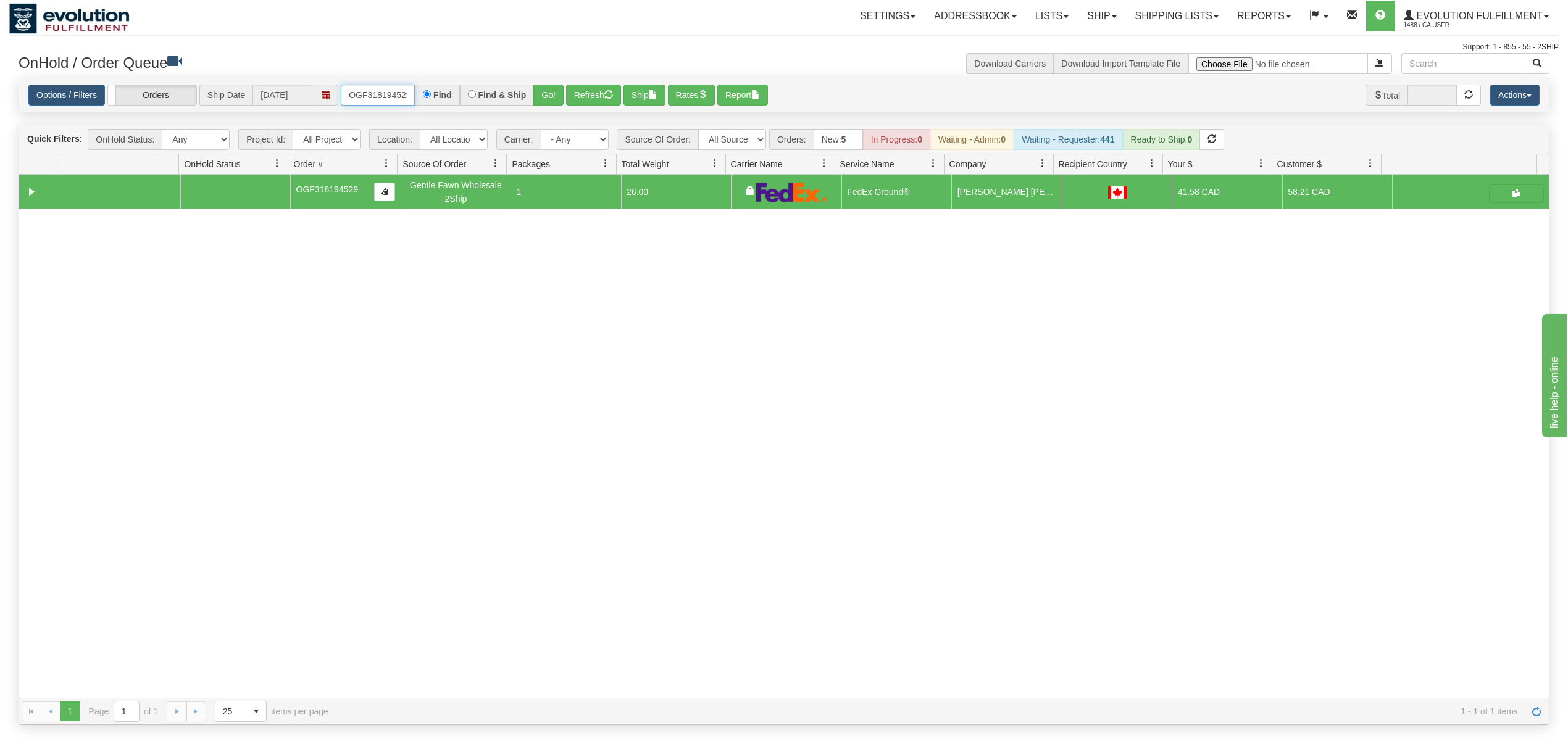
scroll to position [0, 3]
drag, startPoint x: 347, startPoint y: 94, endPoint x: 477, endPoint y: 95, distance: 130.0
click at [470, 95] on div "OGF318194529 Find Find & Ship Go!" at bounding box center [452, 95] width 223 height 21
type input "OGF318115970"
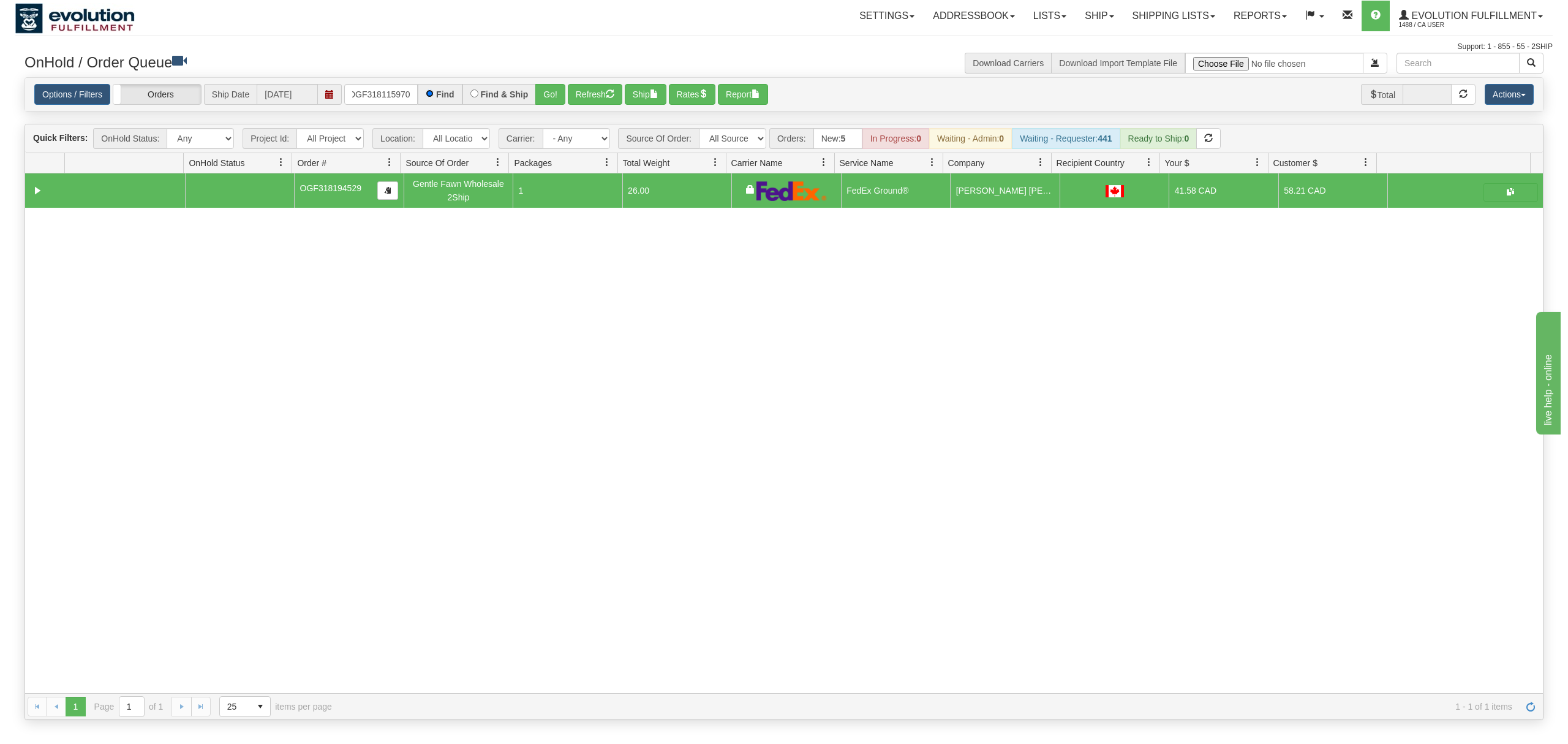
scroll to position [0, 0]
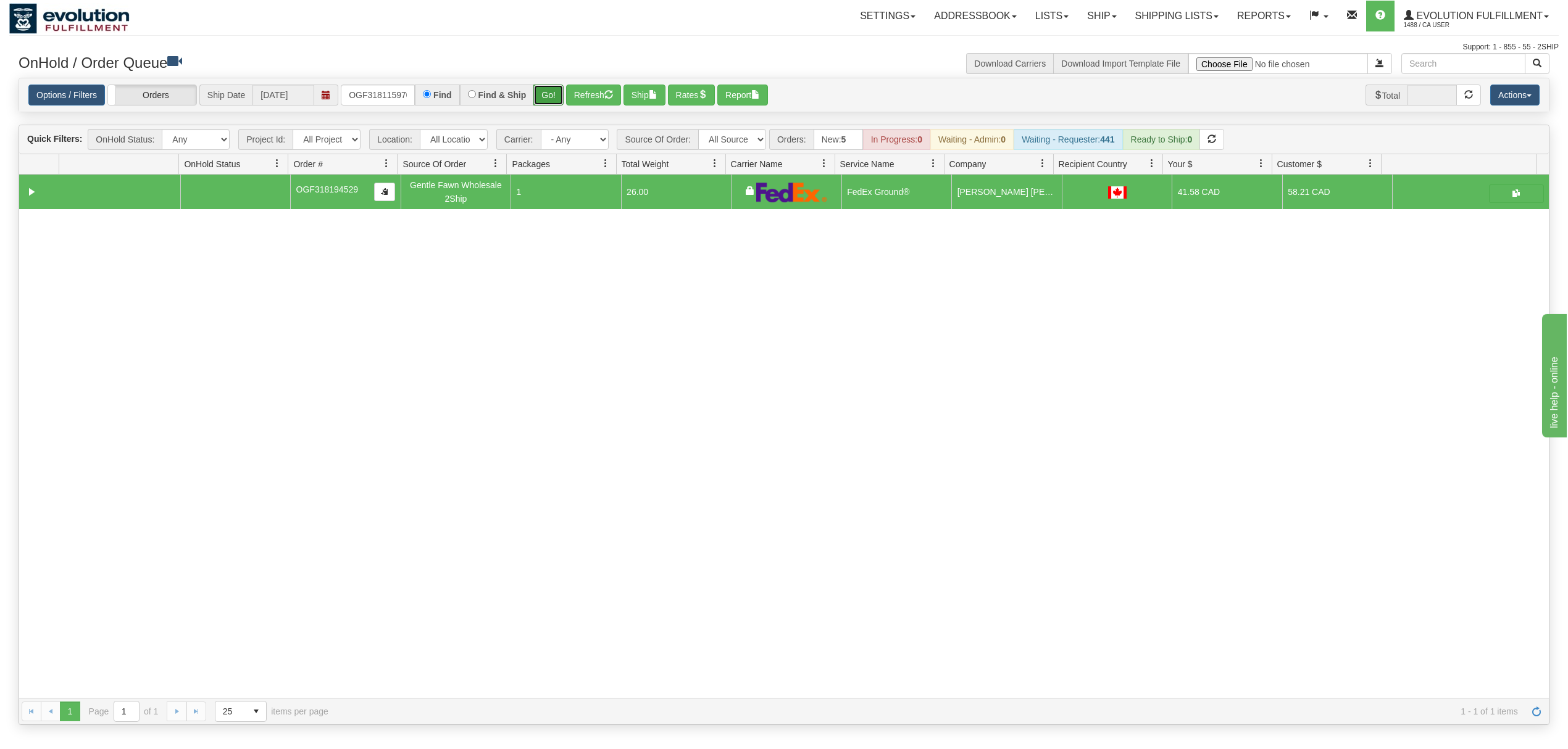
click at [543, 92] on button "Go!" at bounding box center [549, 95] width 31 height 21
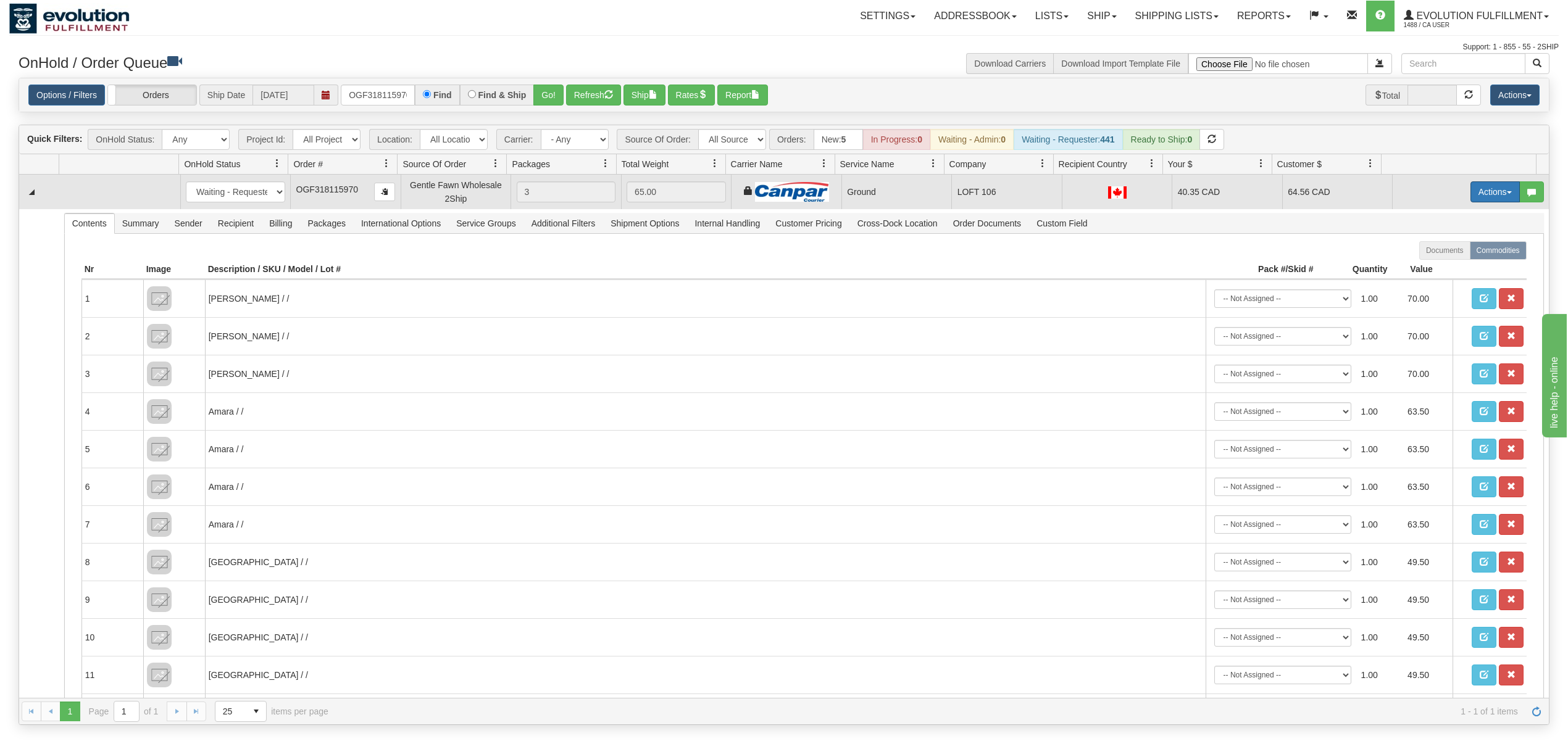
click at [1506, 193] on span "button" at bounding box center [1508, 193] width 5 height 3
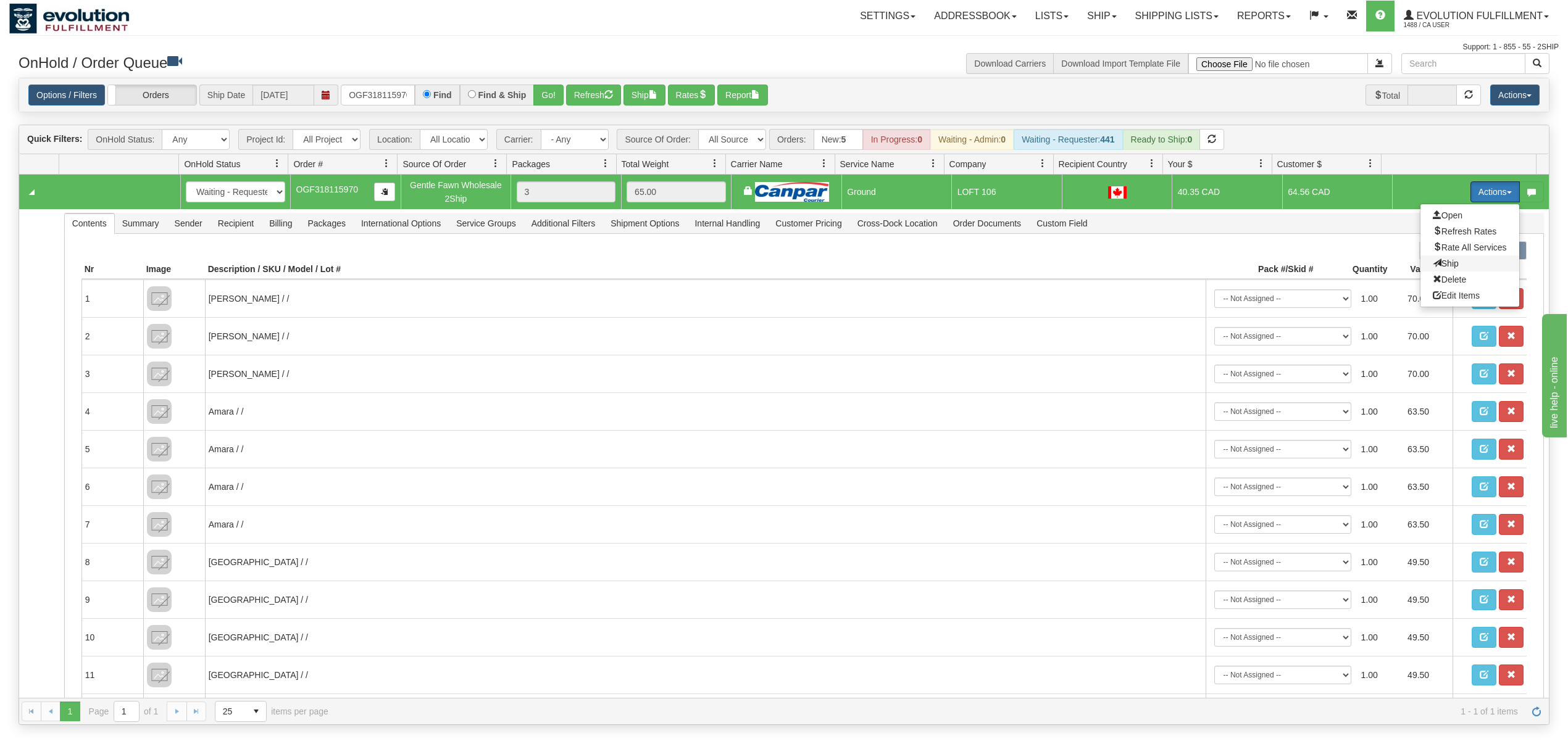
click at [1433, 266] on span "Ship" at bounding box center [1445, 264] width 26 height 10
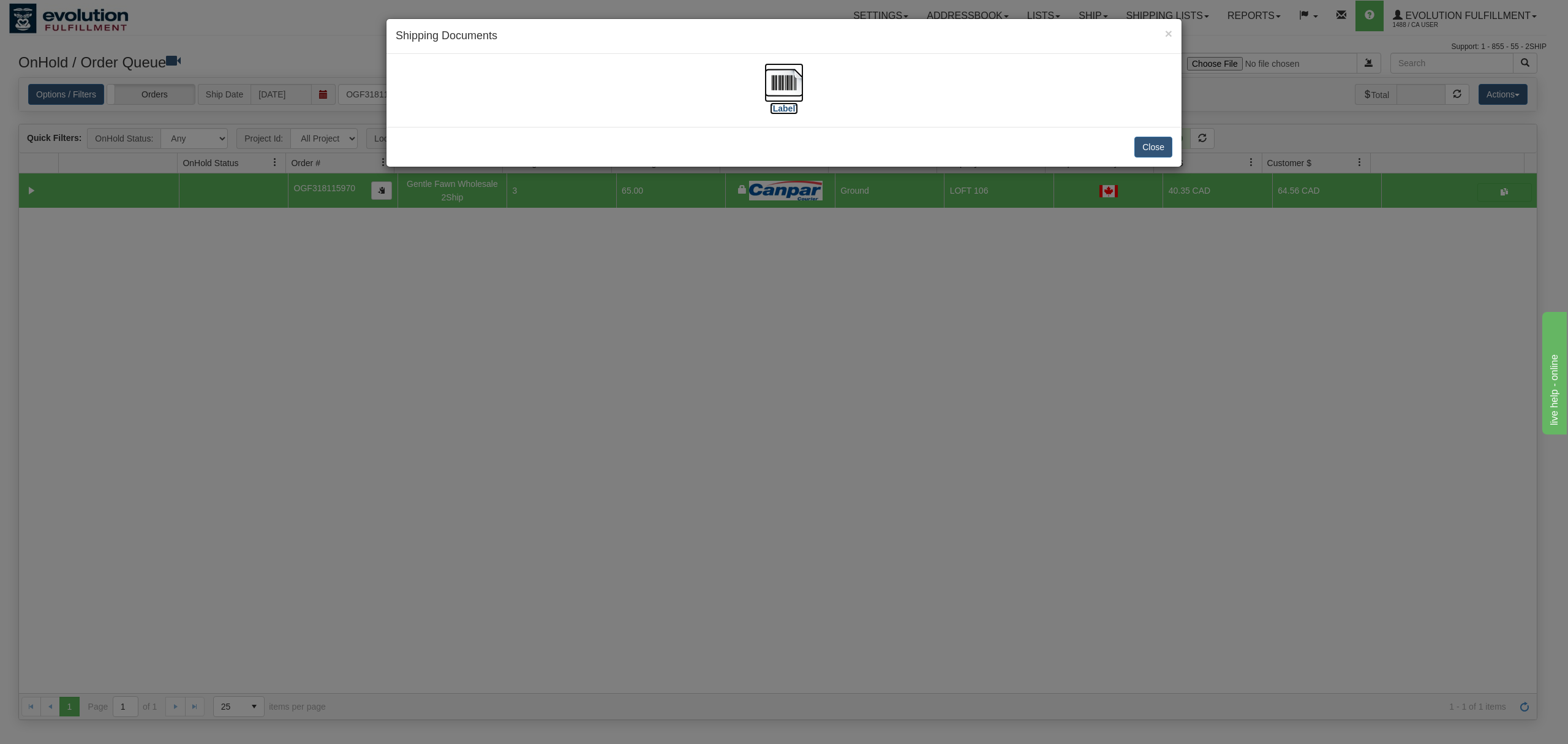
click at [778, 77] on img at bounding box center [784, 83] width 39 height 39
